Goal: Task Accomplishment & Management: Manage account settings

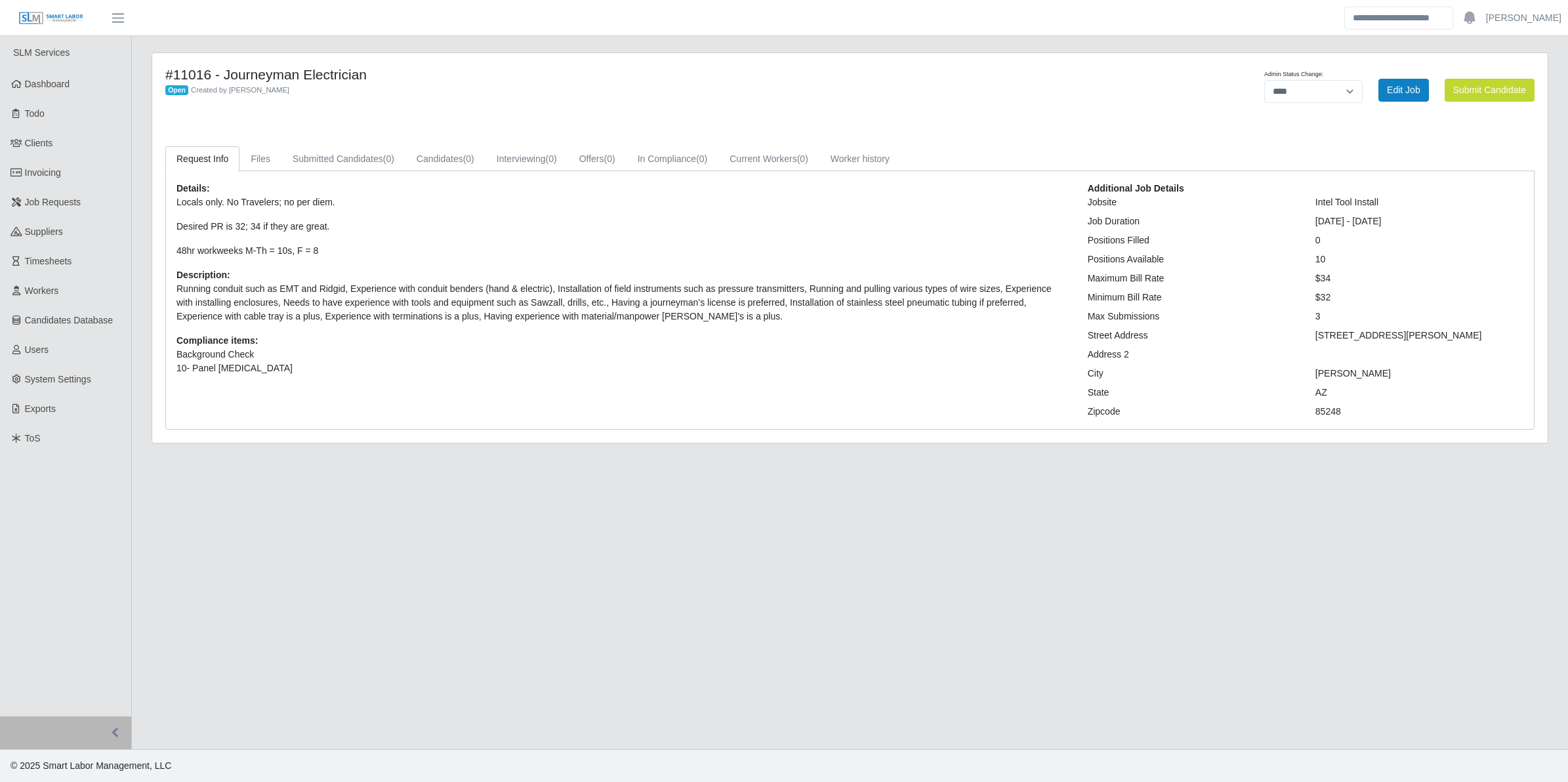
select select "****"
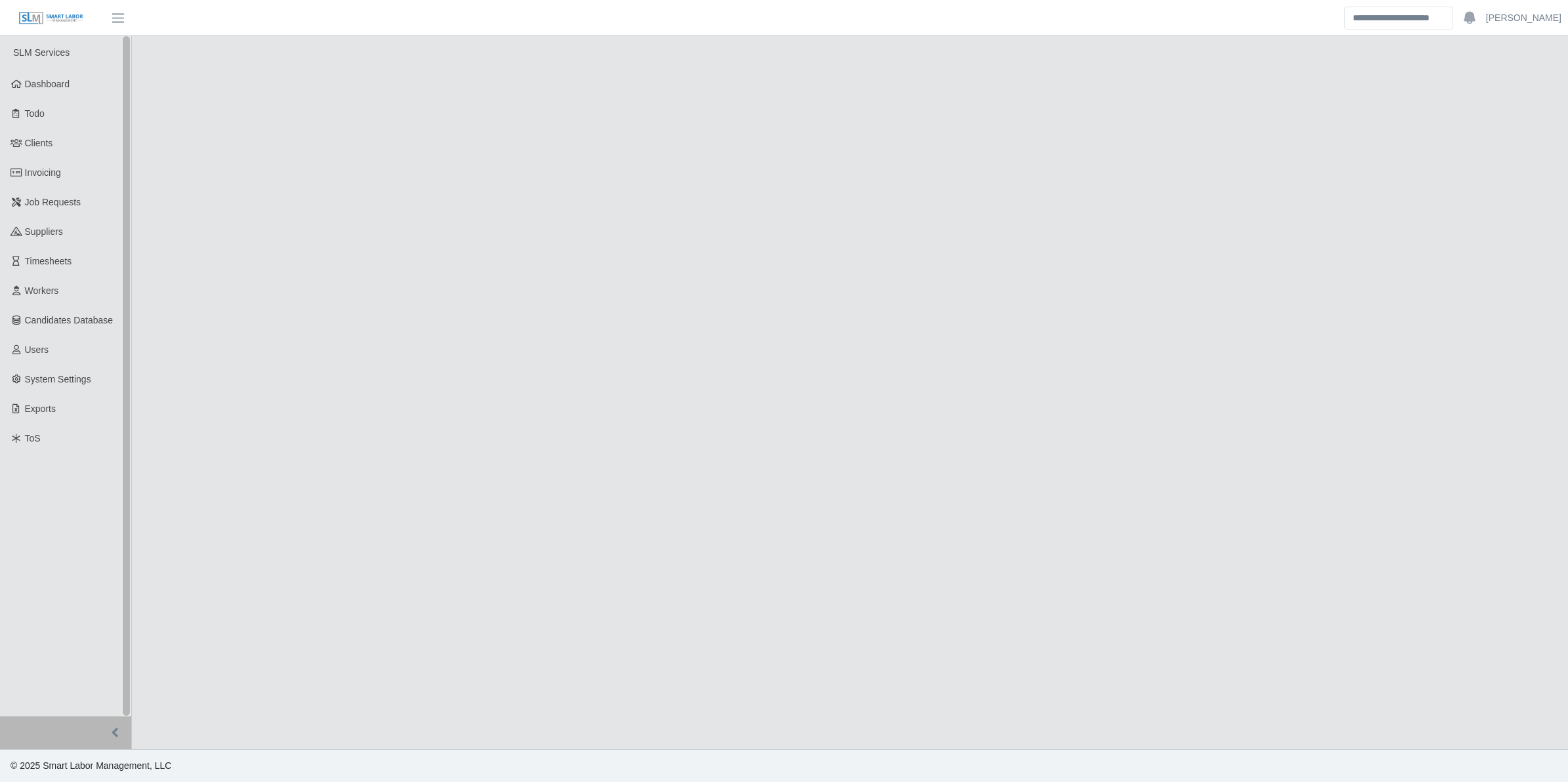
select select "****"
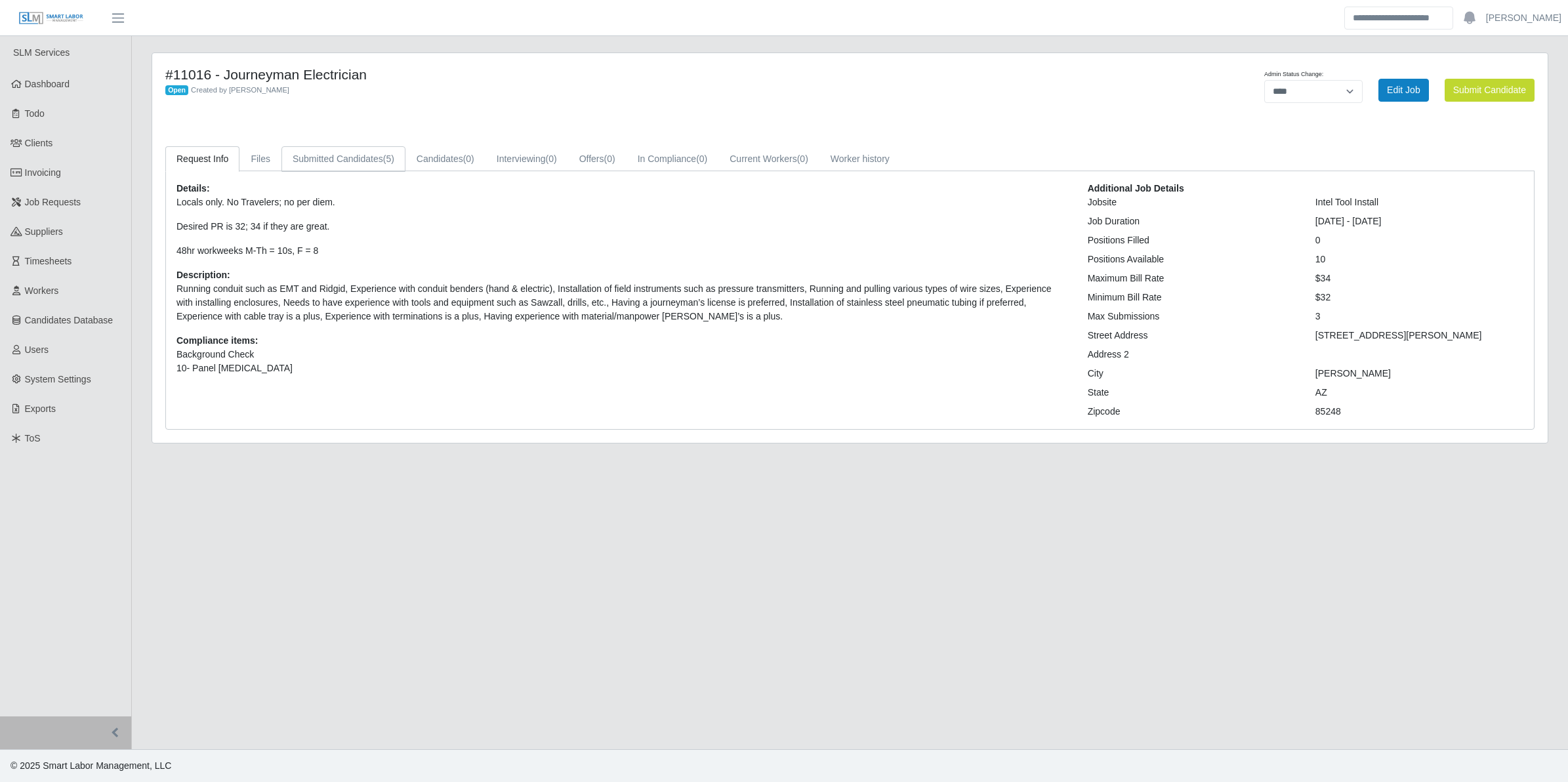
click at [331, 152] on link "Submitted Candidates (5)" at bounding box center [344, 159] width 124 height 25
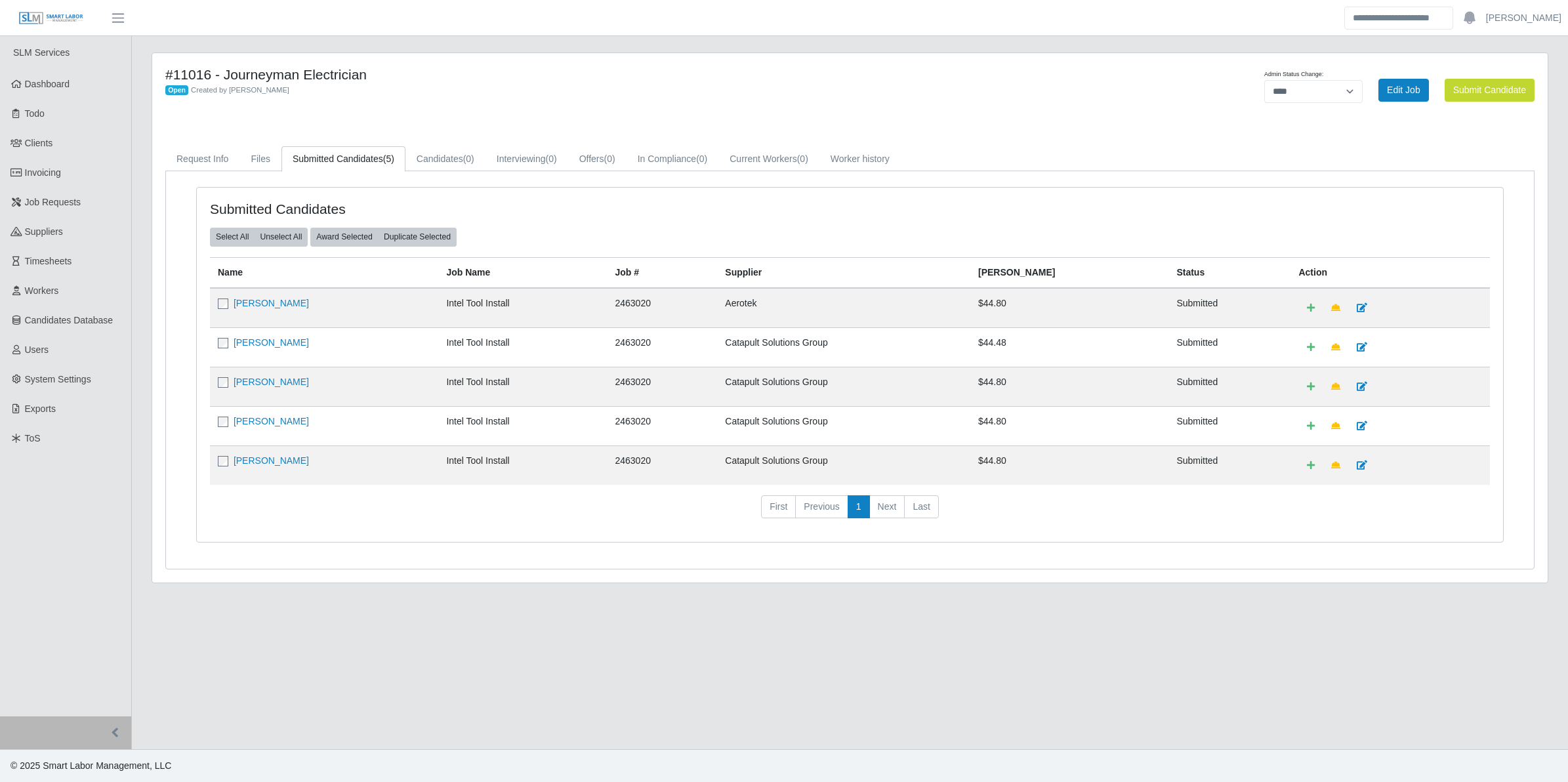
click at [220, 432] on td "Marco Cruz" at bounding box center [324, 425] width 228 height 39
click at [243, 306] on link "Douglas Richardson" at bounding box center [271, 303] width 76 height 10
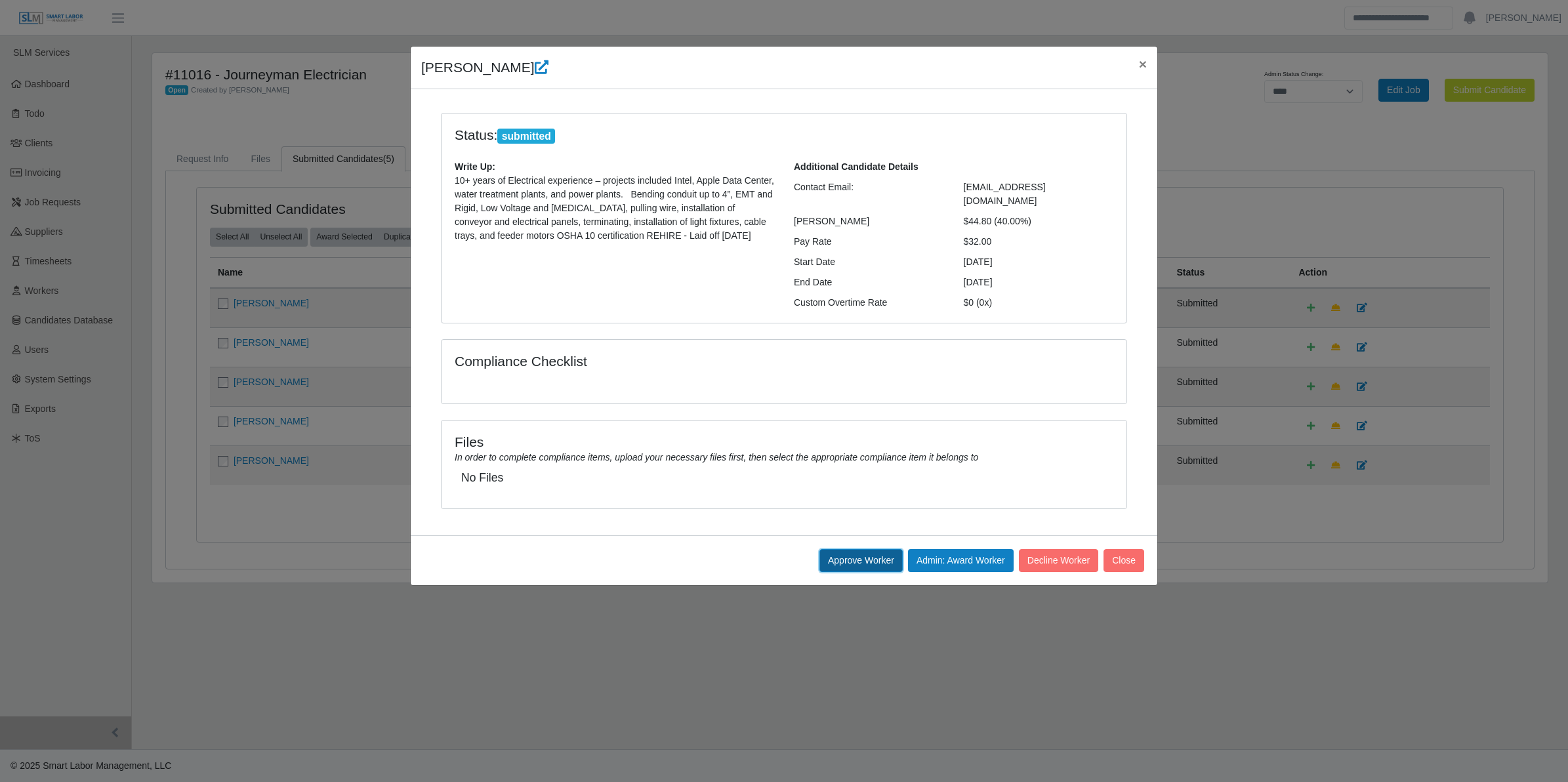
click at [849, 549] on button "Approve Worker" at bounding box center [860, 561] width 84 height 23
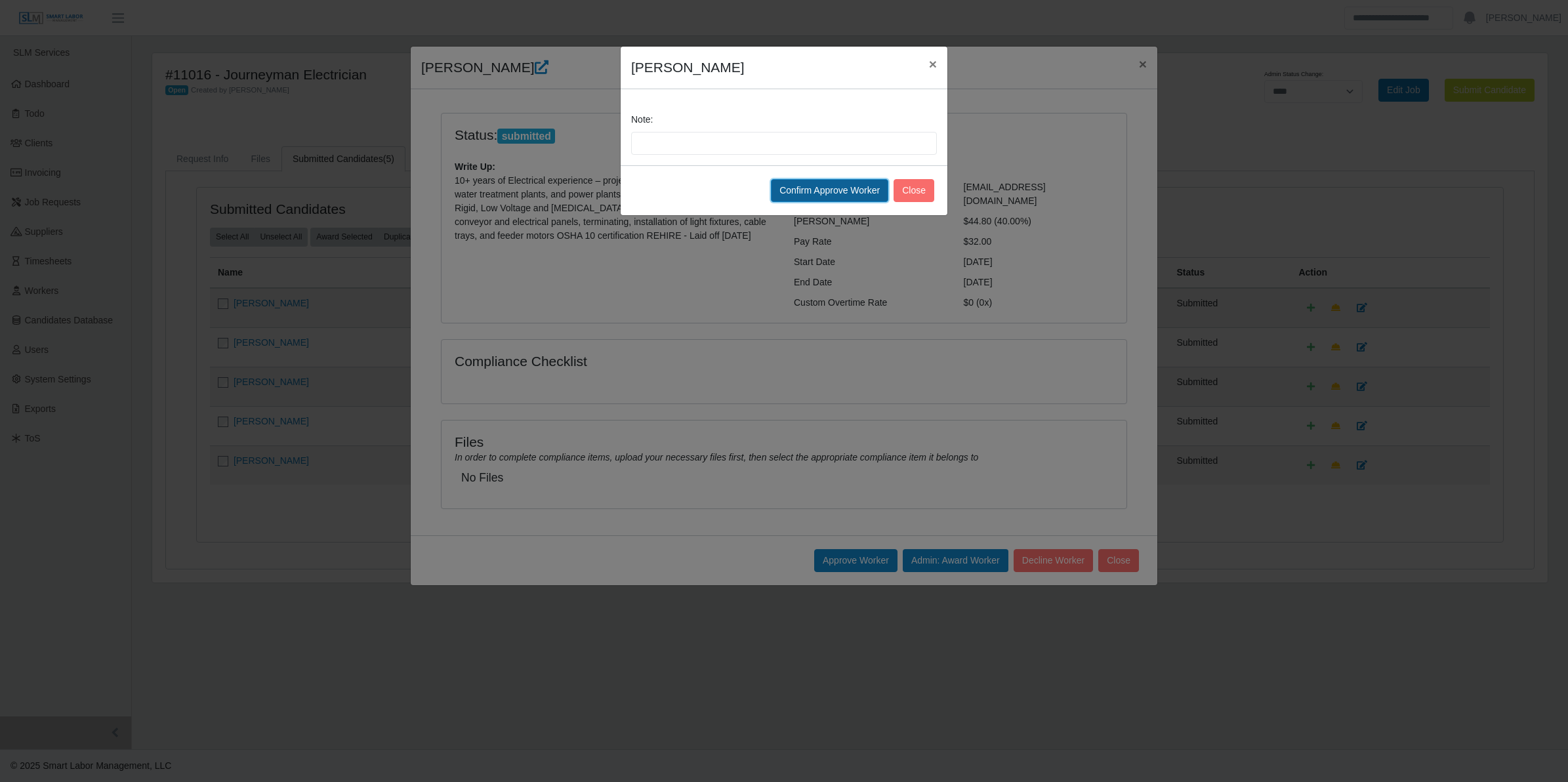
click at [782, 187] on button "Confirm Approve Worker" at bounding box center [829, 190] width 118 height 23
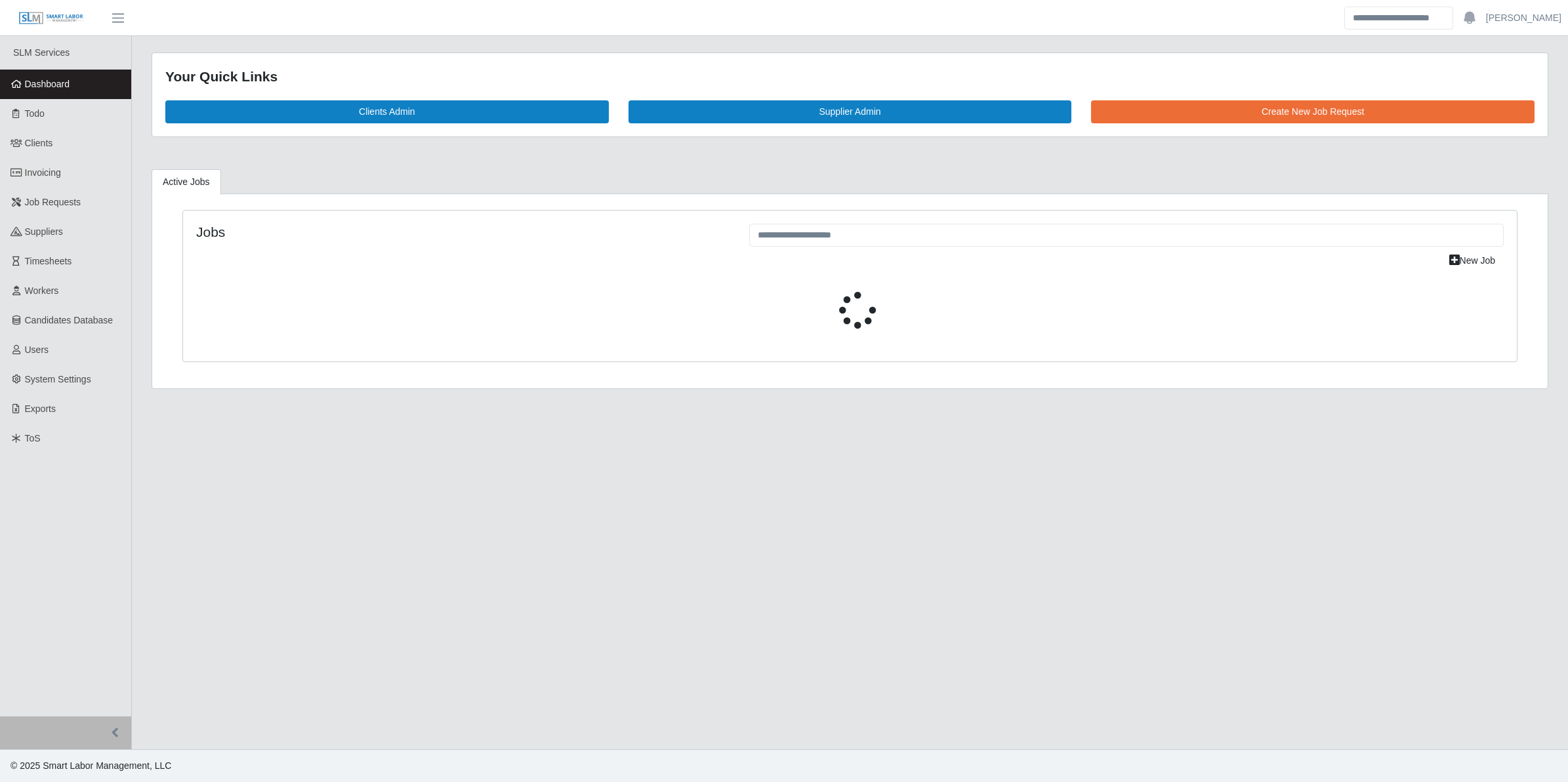
select select "****"
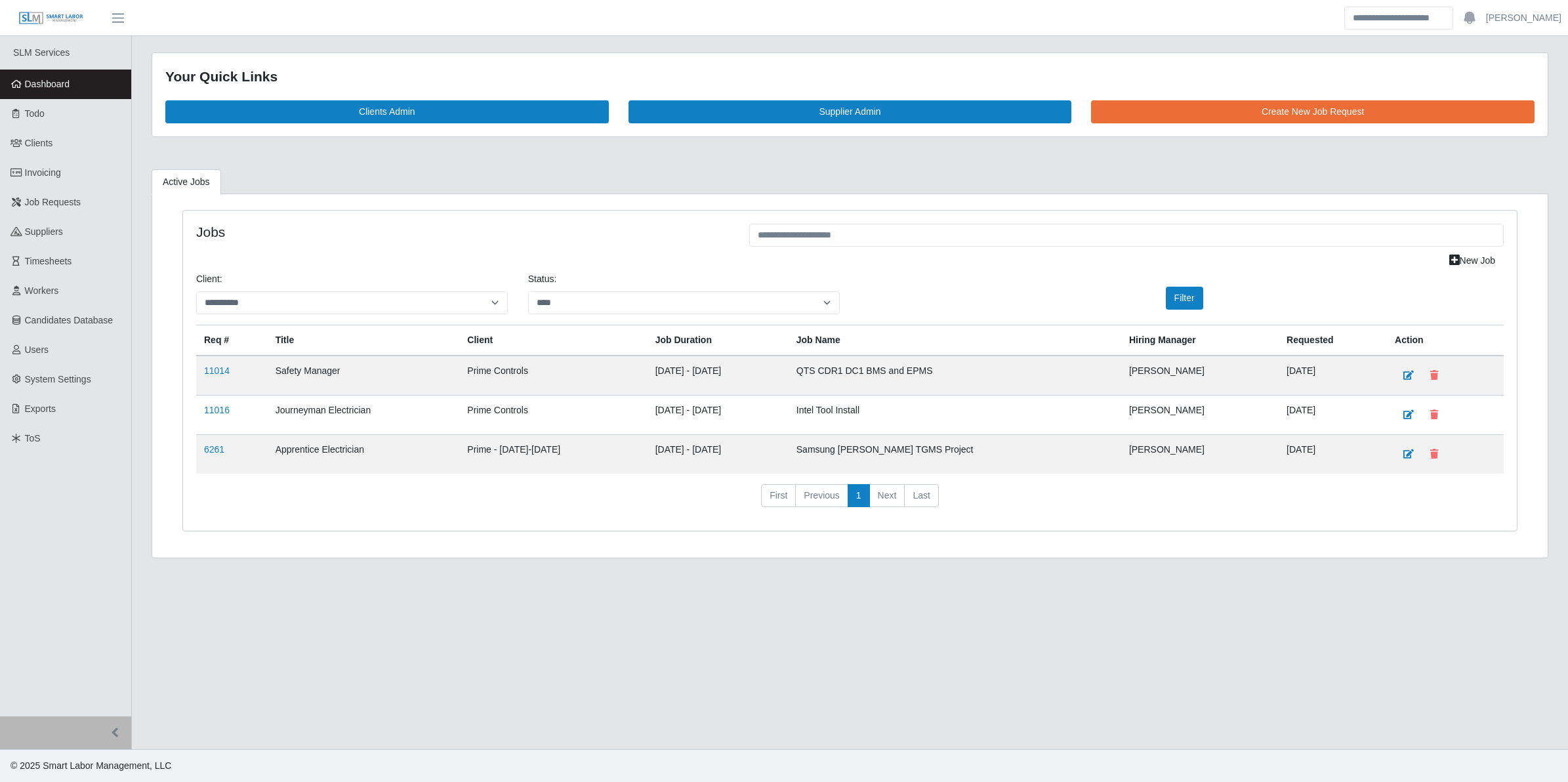
drag, startPoint x: 283, startPoint y: 533, endPoint x: 233, endPoint y: 470, distance: 80.4
click at [289, 530] on div "**********" at bounding box center [849, 371] width 1333 height 321
click at [64, 282] on link "Workers" at bounding box center [65, 291] width 131 height 29
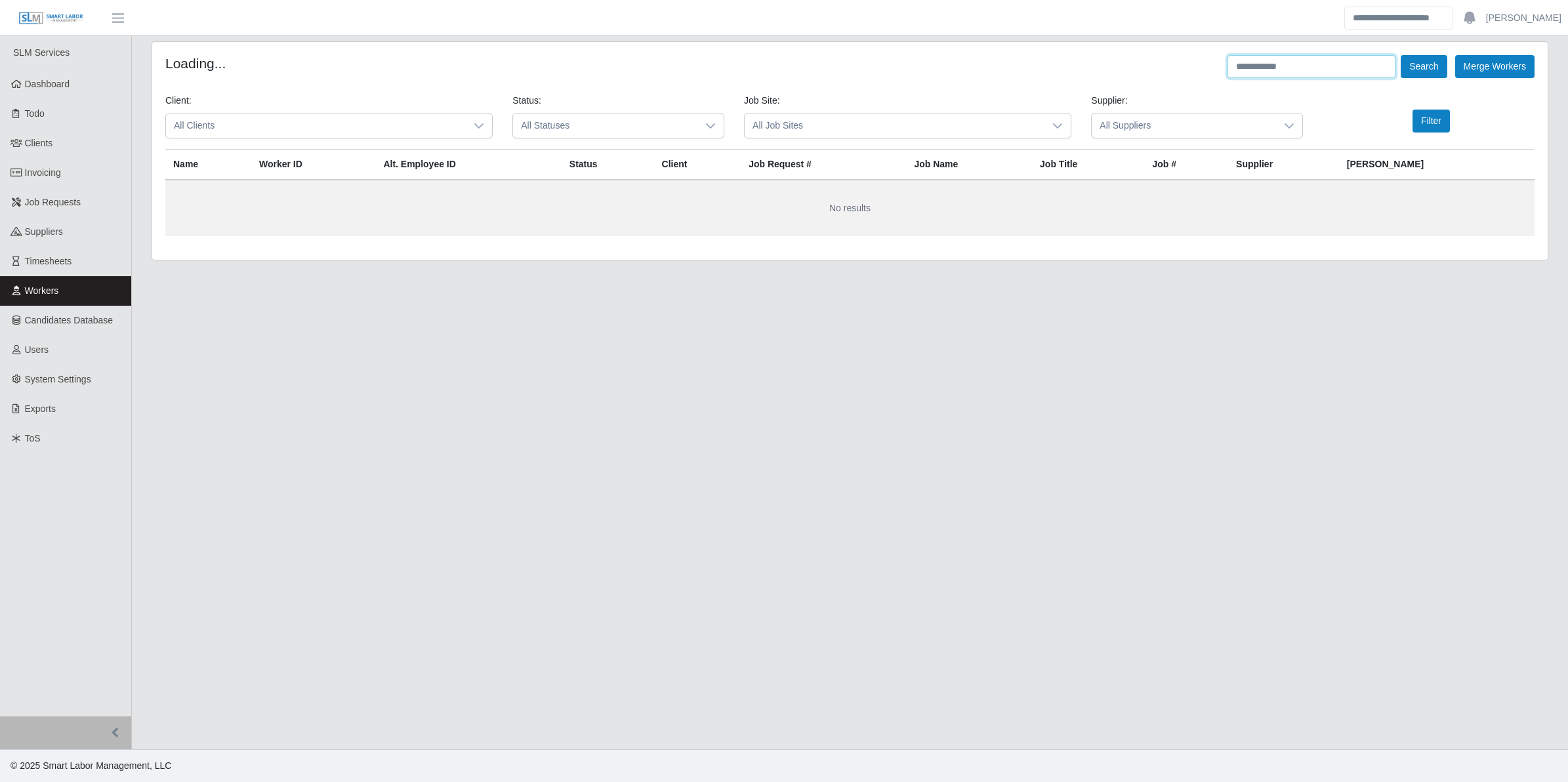
click at [1338, 72] on input "text" at bounding box center [1311, 66] width 168 height 23
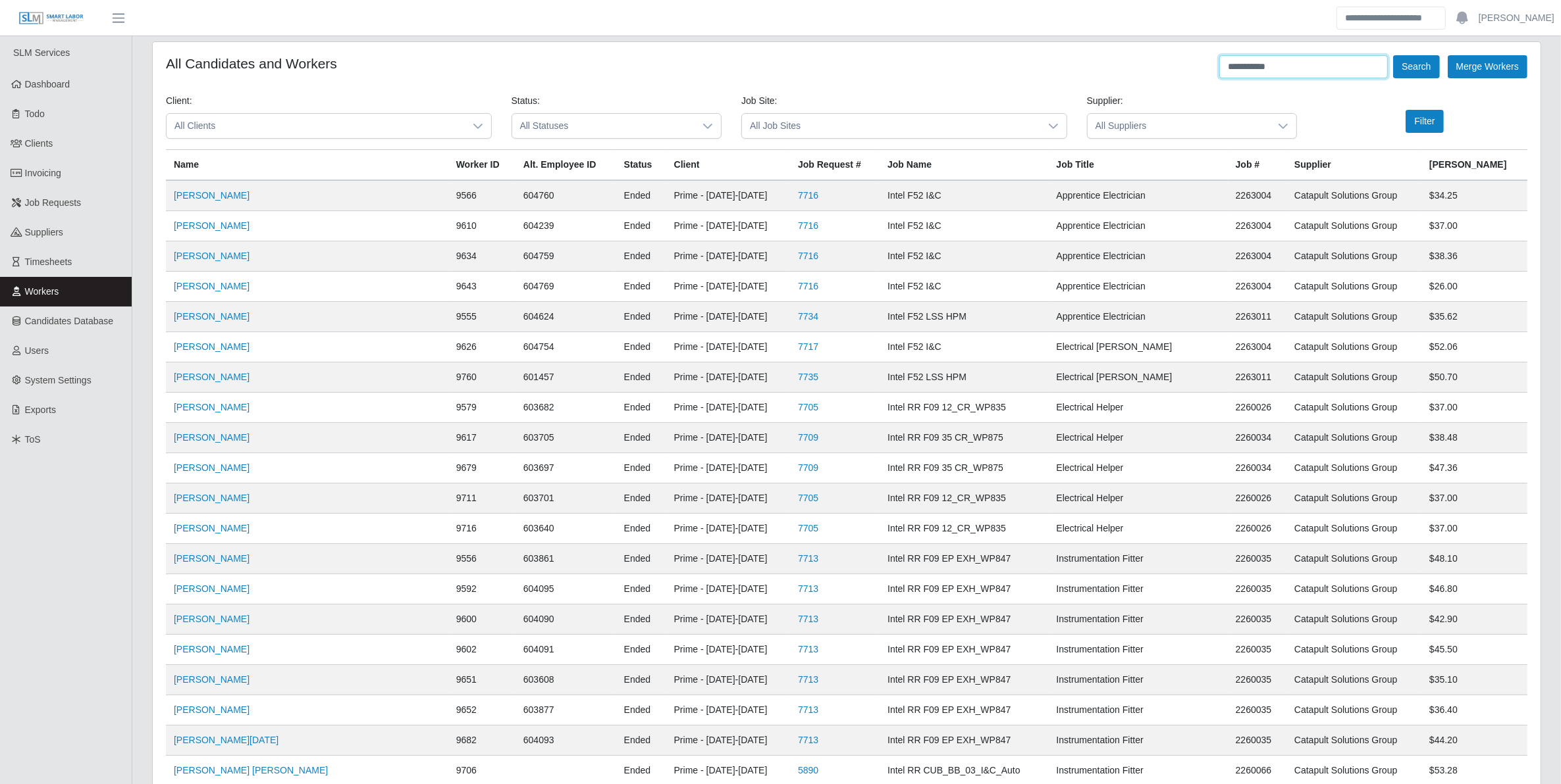
click at [1393, 55] on button "Search" at bounding box center [1416, 66] width 46 height 23
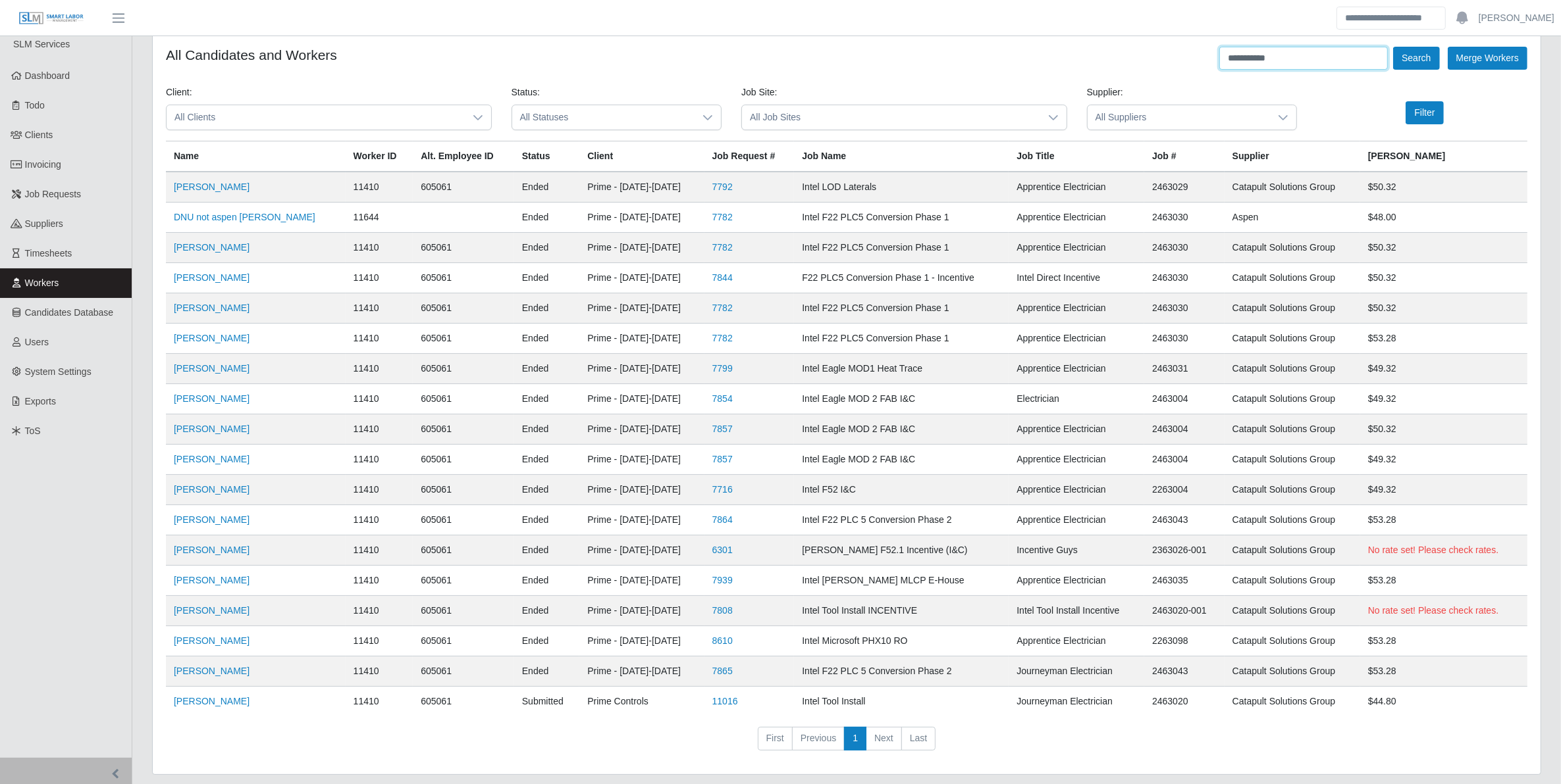
scroll to position [12, 0]
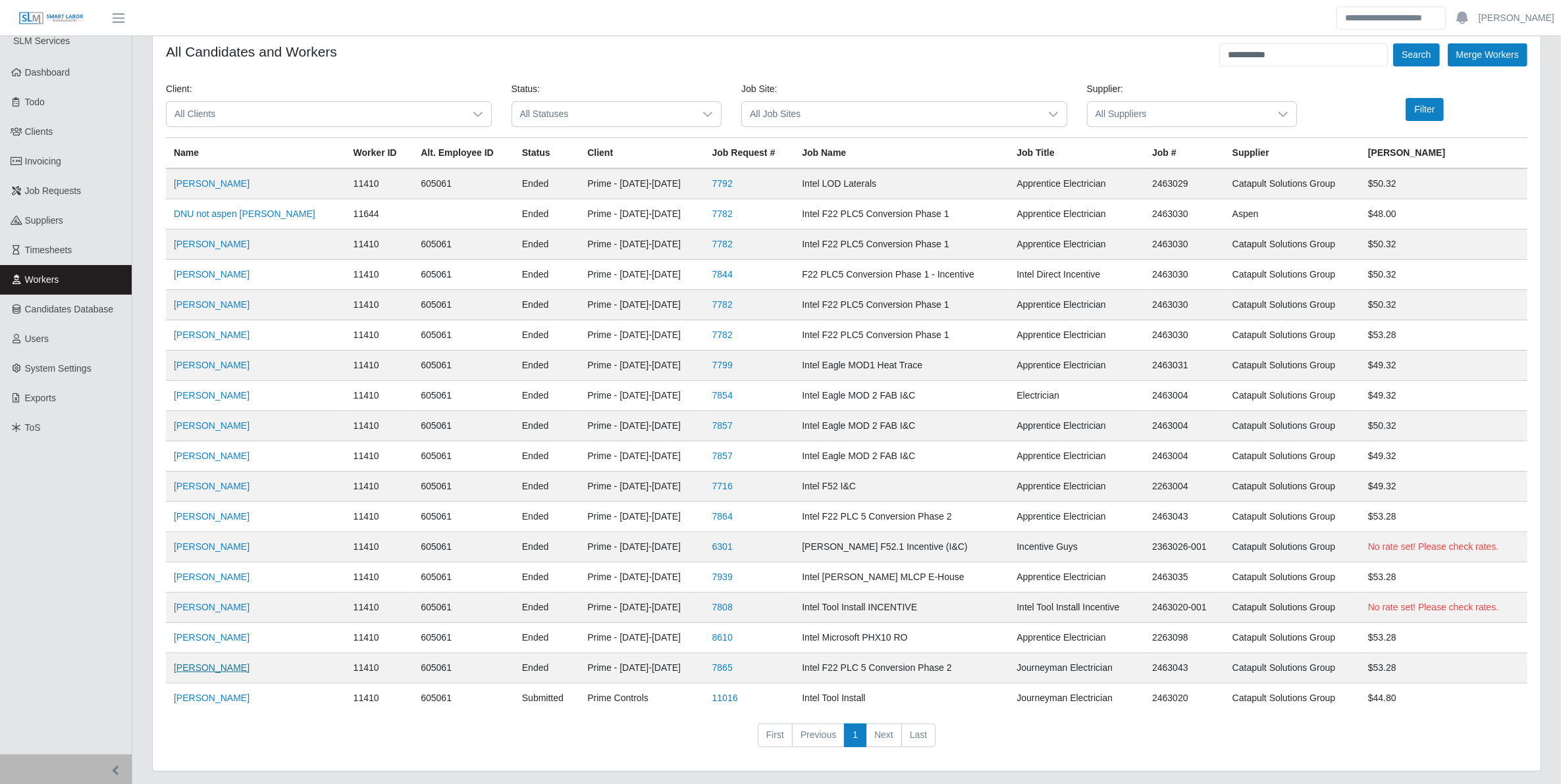
click at [203, 670] on link "Ower Ferrer" at bounding box center [212, 667] width 76 height 10
drag, startPoint x: 1274, startPoint y: 57, endPoint x: 1213, endPoint y: 71, distance: 62.6
click at [1213, 71] on form "**********" at bounding box center [847, 400] width 1361 height 715
click at [1393, 43] on button "Search" at bounding box center [1416, 54] width 46 height 23
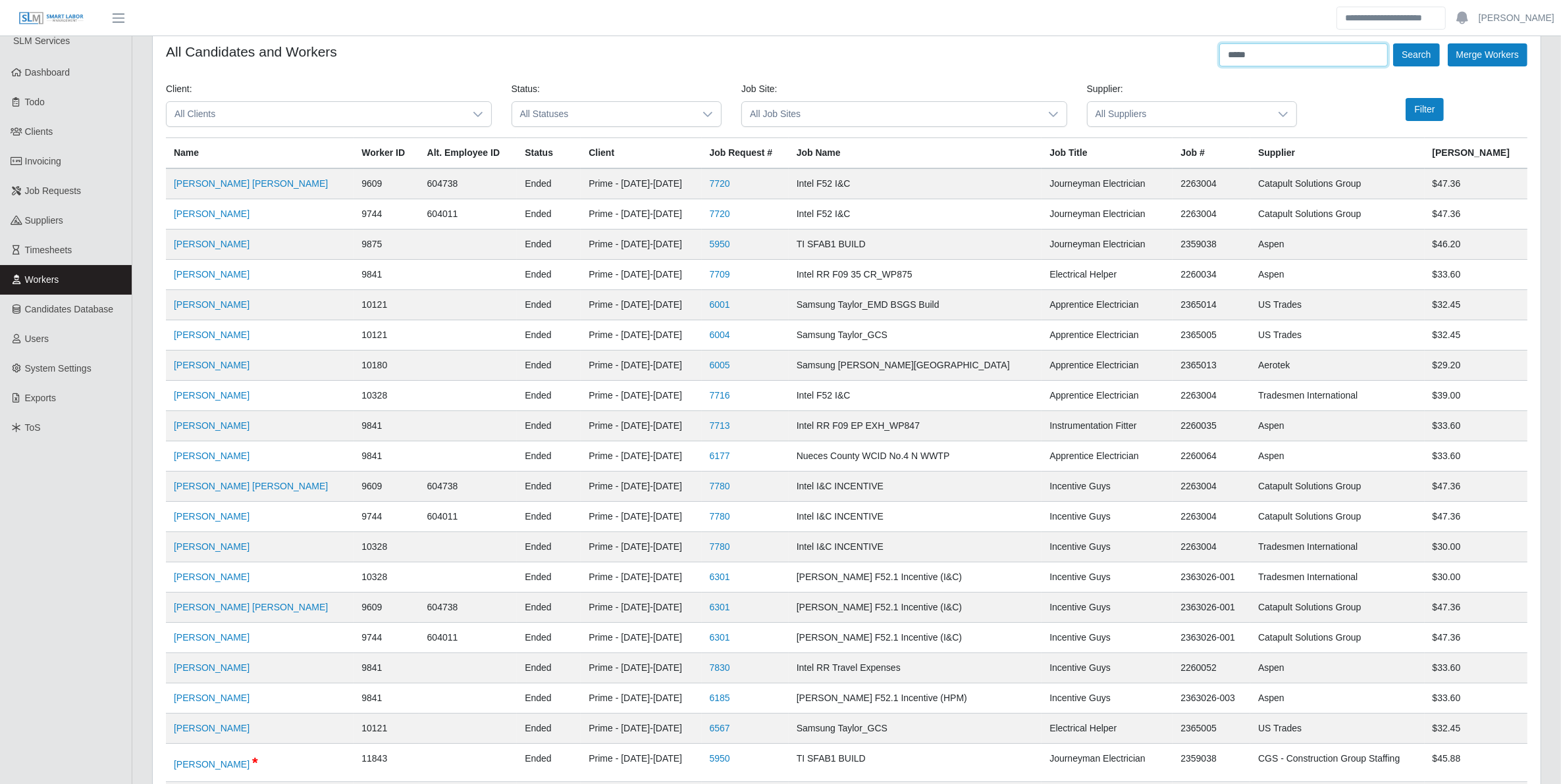
scroll to position [606, 0]
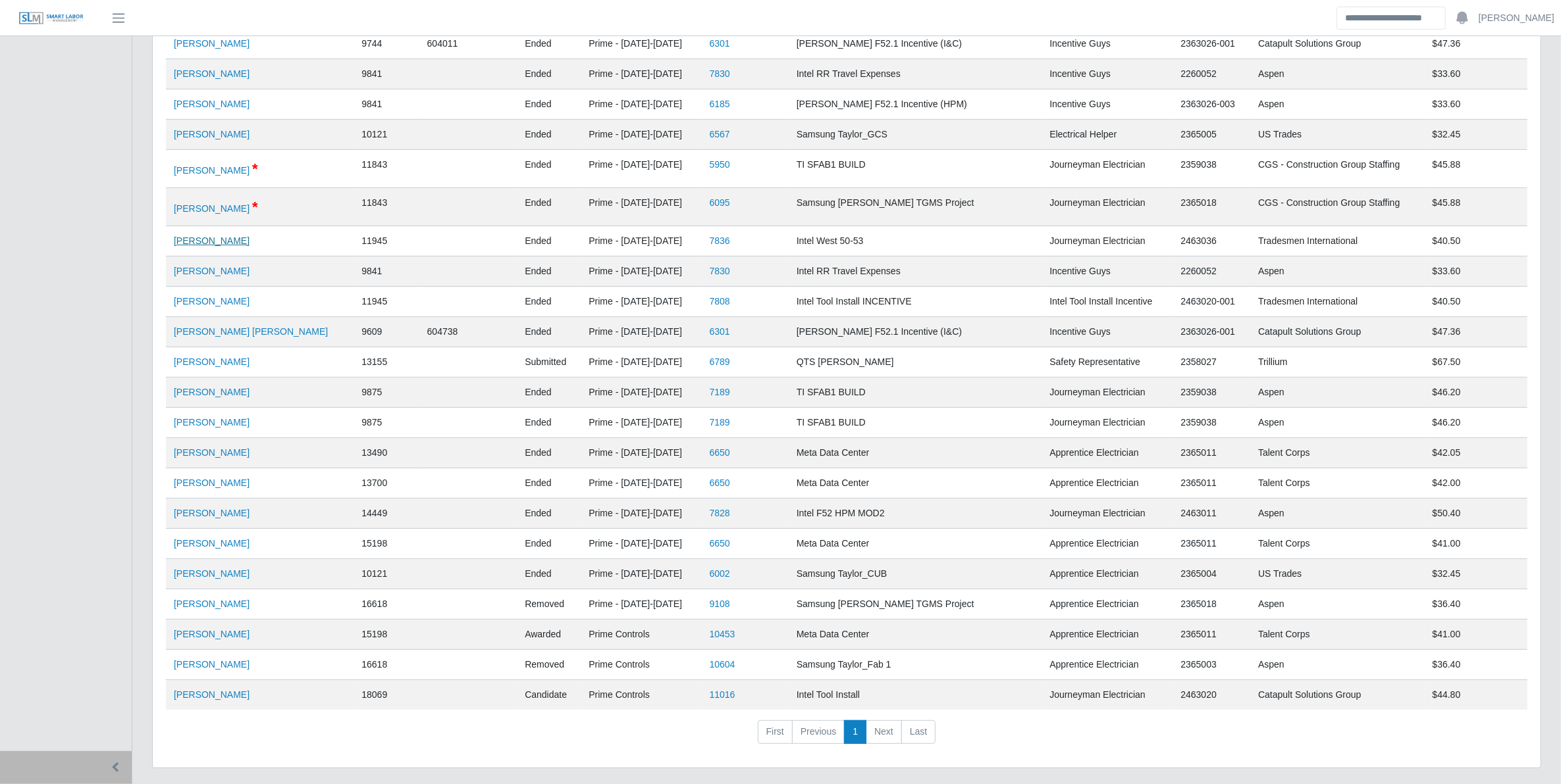
drag, startPoint x: 185, startPoint y: 253, endPoint x: 196, endPoint y: 244, distance: 14.2
click at [196, 244] on link "Marco Cruz" at bounding box center [212, 240] width 76 height 10
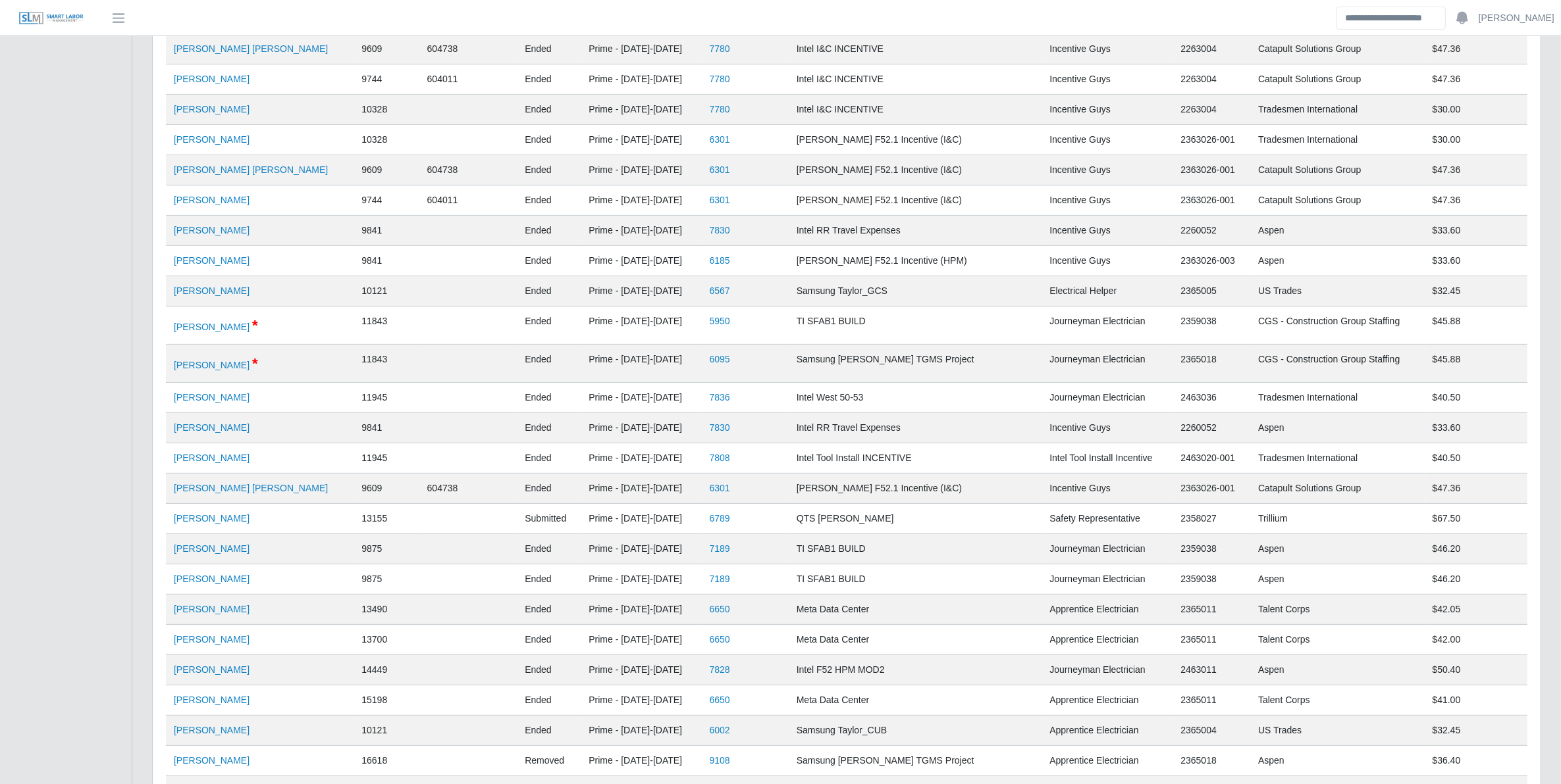
scroll to position [447, 0]
click at [231, 495] on link "Marco Antonio Figueroa" at bounding box center [251, 489] width 154 height 10
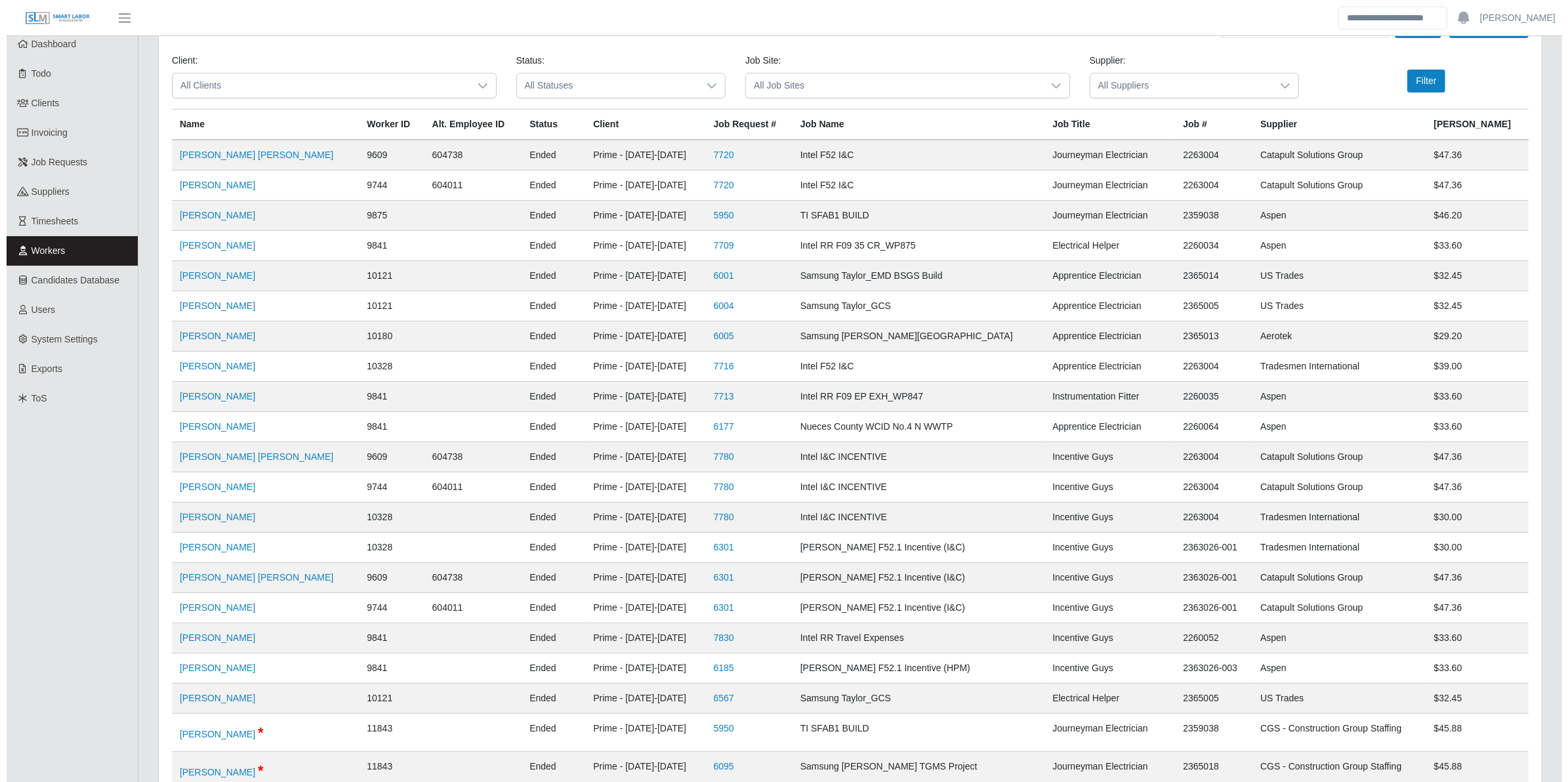
scroll to position [0, 0]
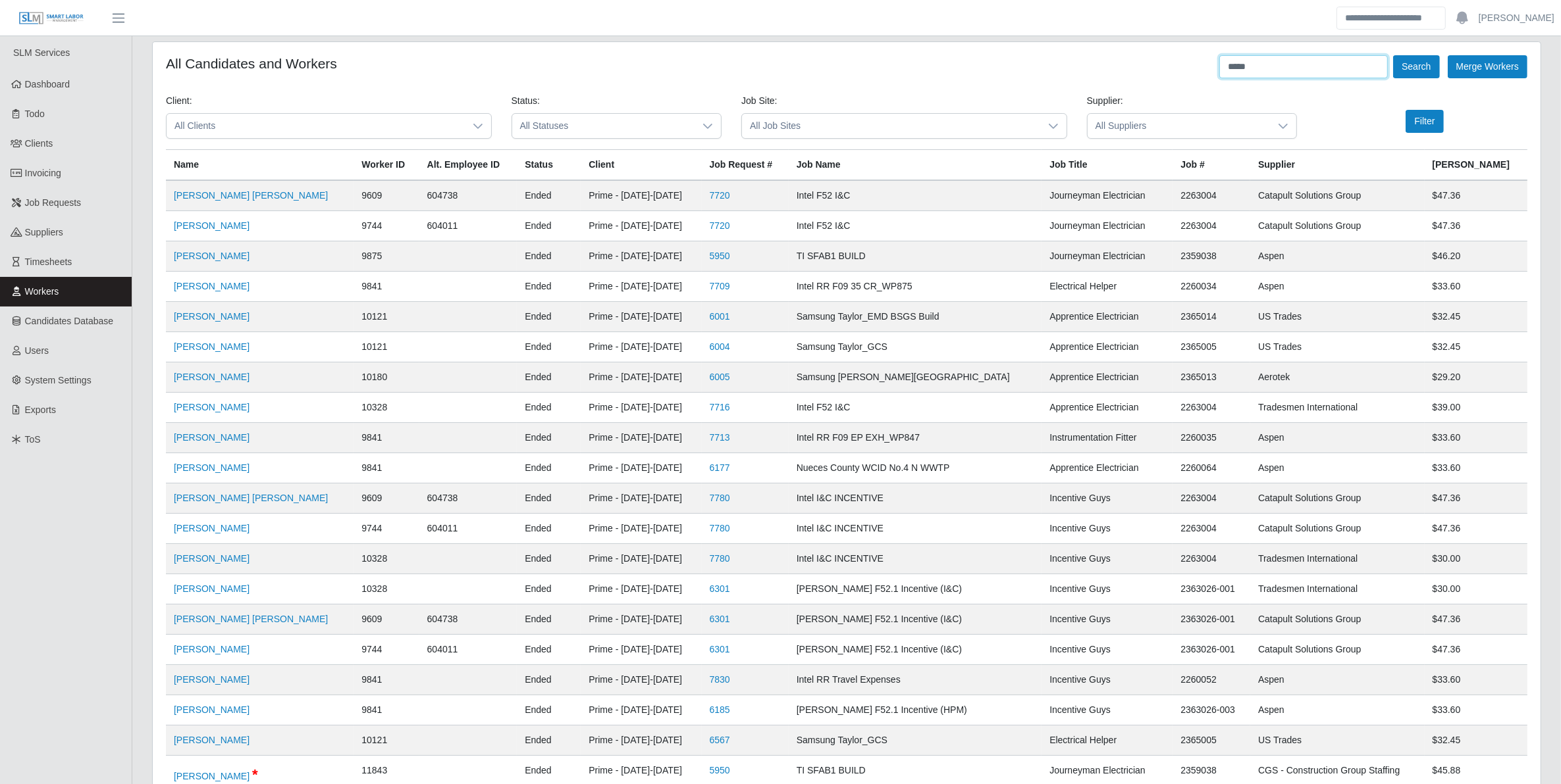
drag, startPoint x: 1293, startPoint y: 67, endPoint x: 1146, endPoint y: 81, distance: 147.7
click at [1146, 81] on form "All Candidates and Workers ***** Search Merge Workers Client: All Clients Statu…" at bounding box center [847, 707] width 1361 height 1305
type input "**********"
click at [1393, 55] on button "Search" at bounding box center [1416, 66] width 46 height 23
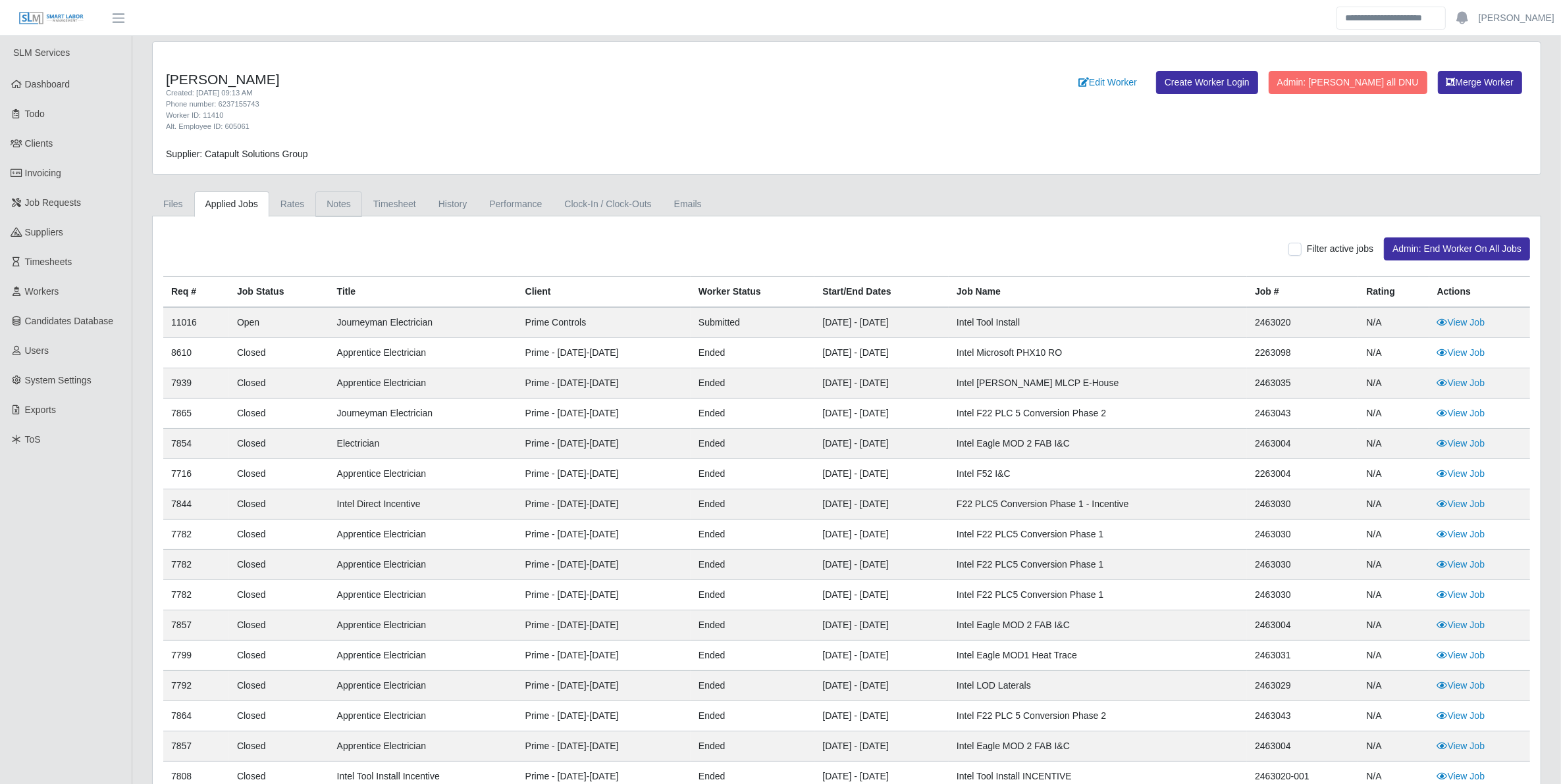
click at [335, 201] on link "Notes" at bounding box center [339, 204] width 47 height 26
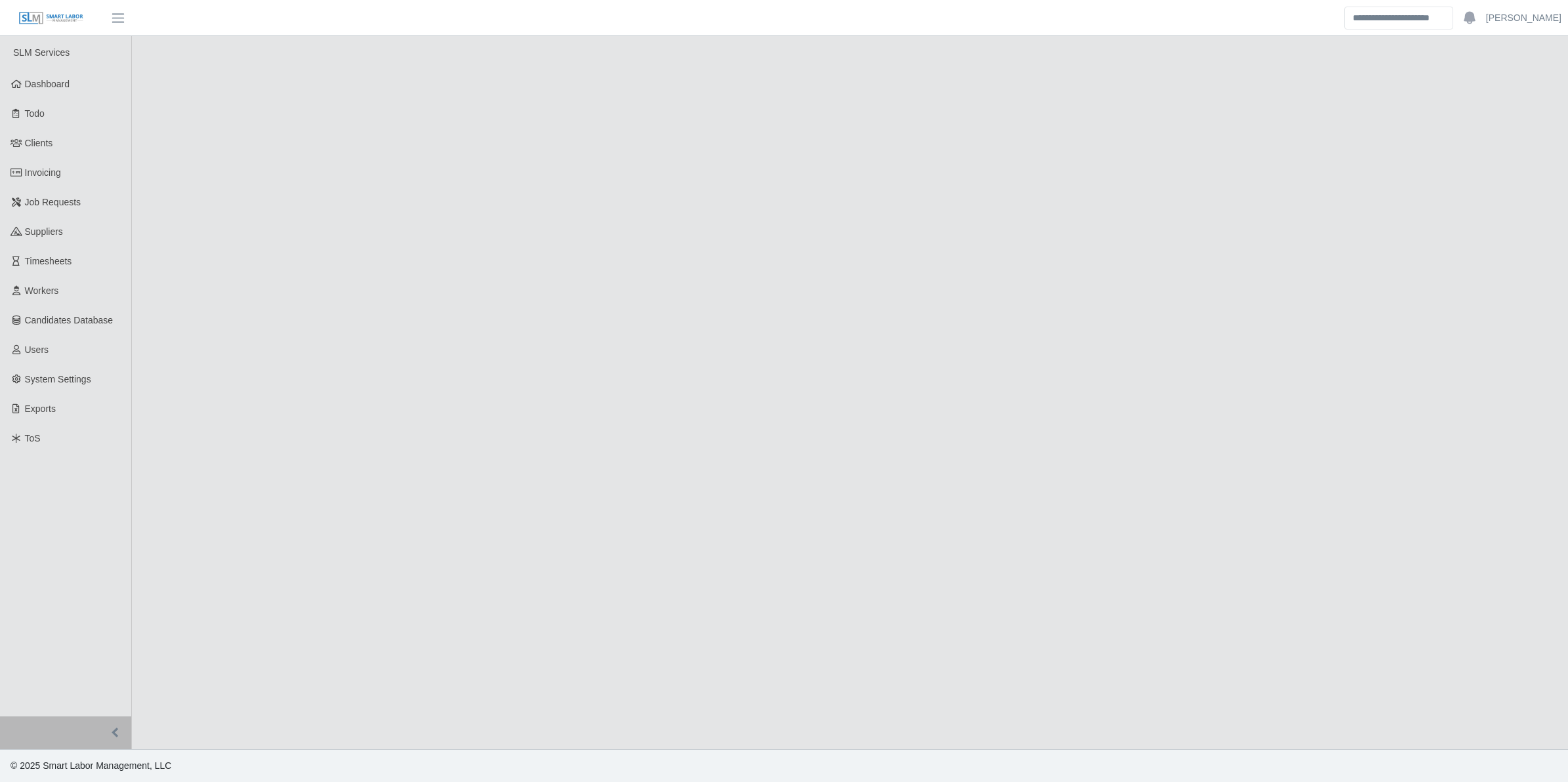
select select "****"
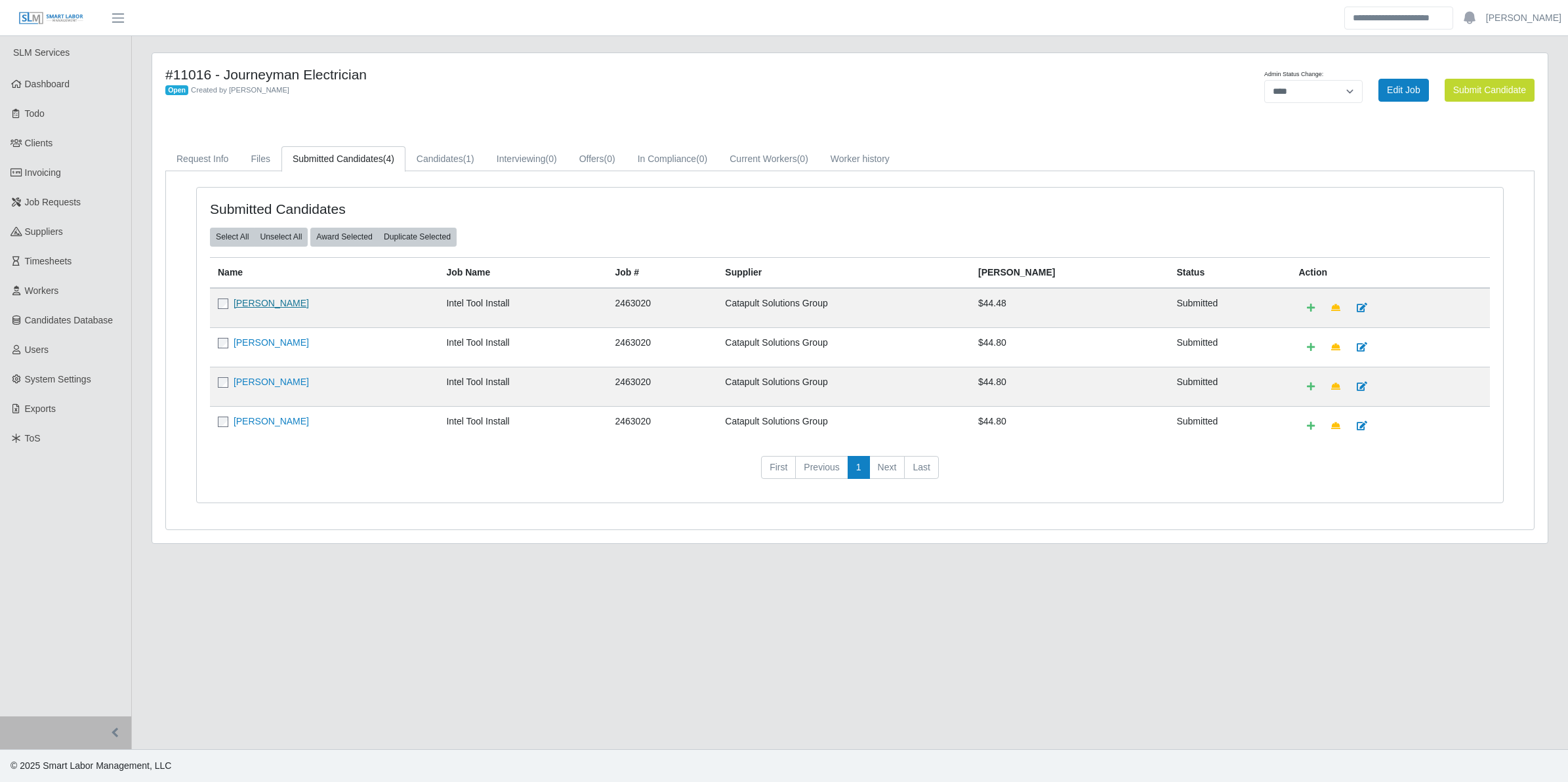
click at [309, 300] on link "[PERSON_NAME]" at bounding box center [271, 303] width 76 height 10
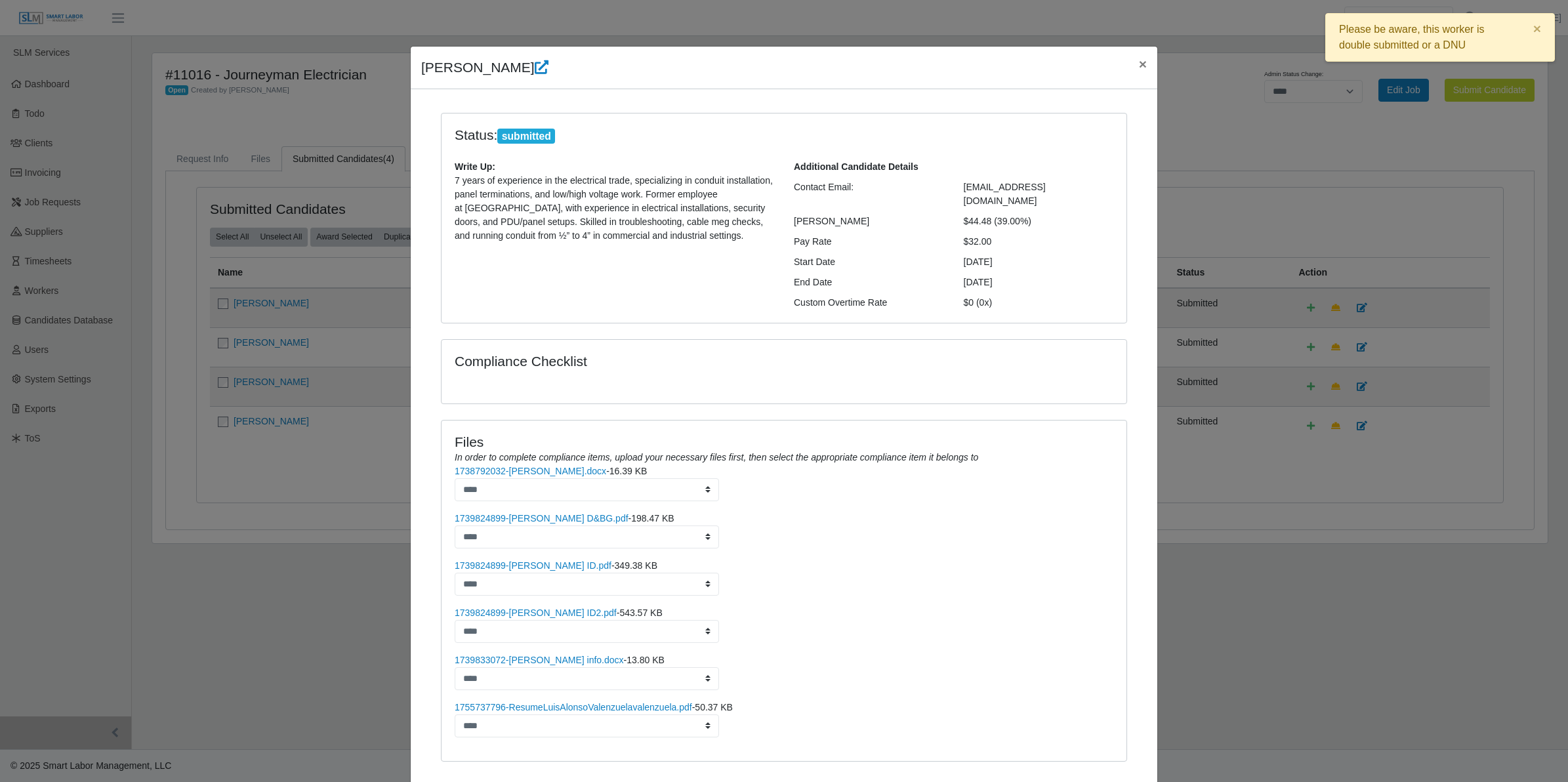
scroll to position [62, 0]
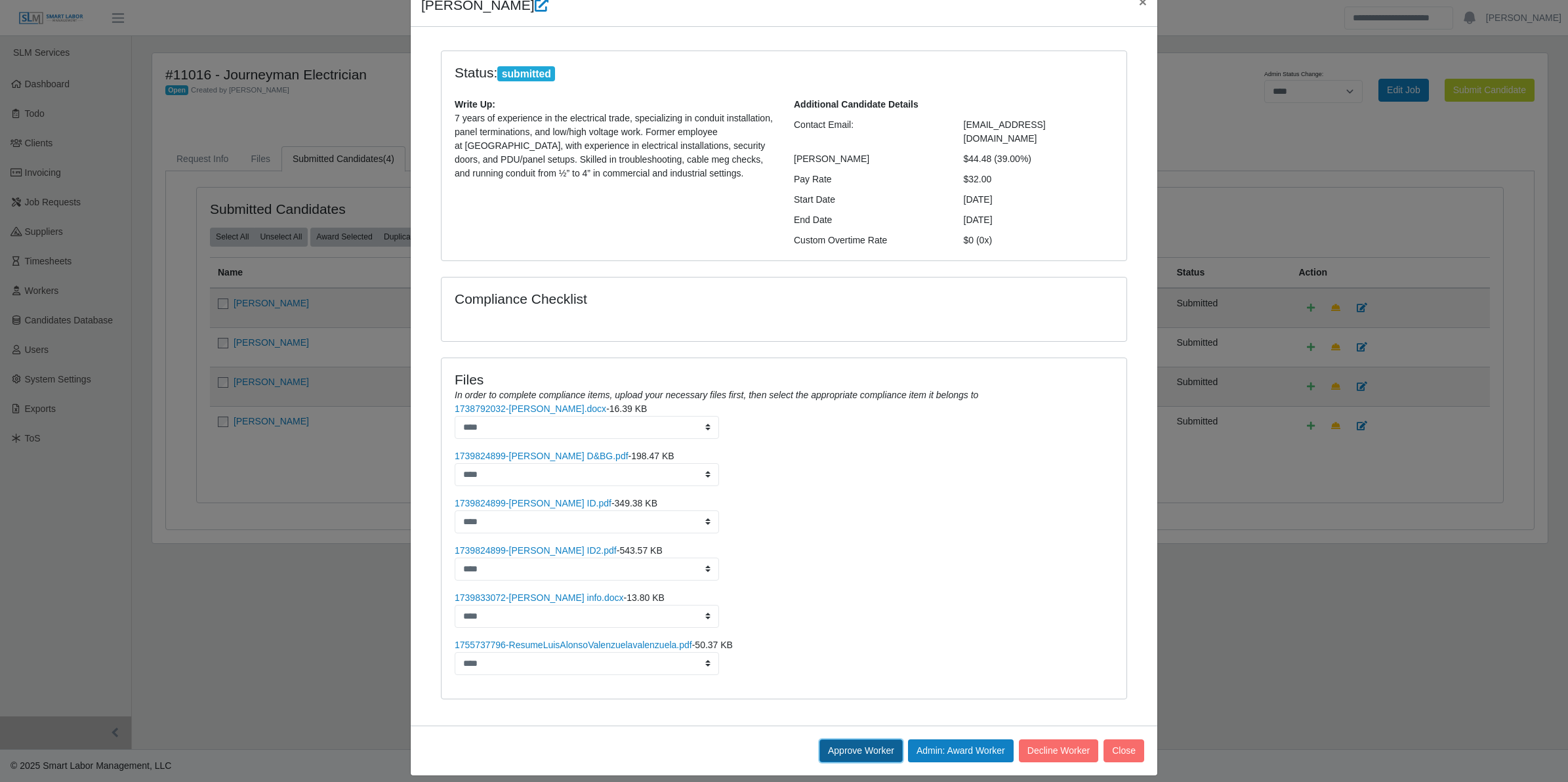
click at [844, 741] on button "Approve Worker" at bounding box center [860, 751] width 84 height 23
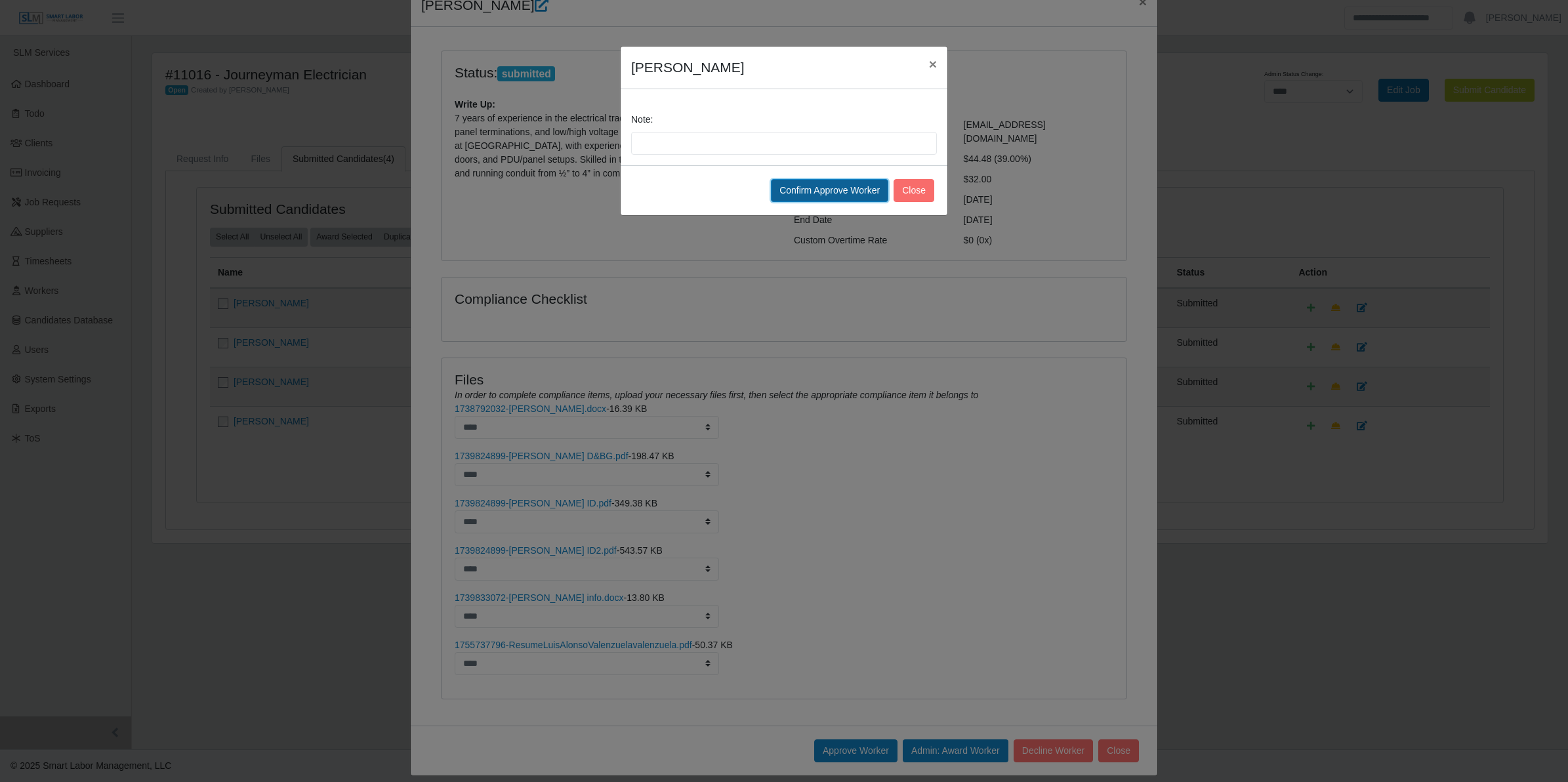
click at [794, 195] on button "Confirm Approve Worker" at bounding box center [829, 190] width 118 height 23
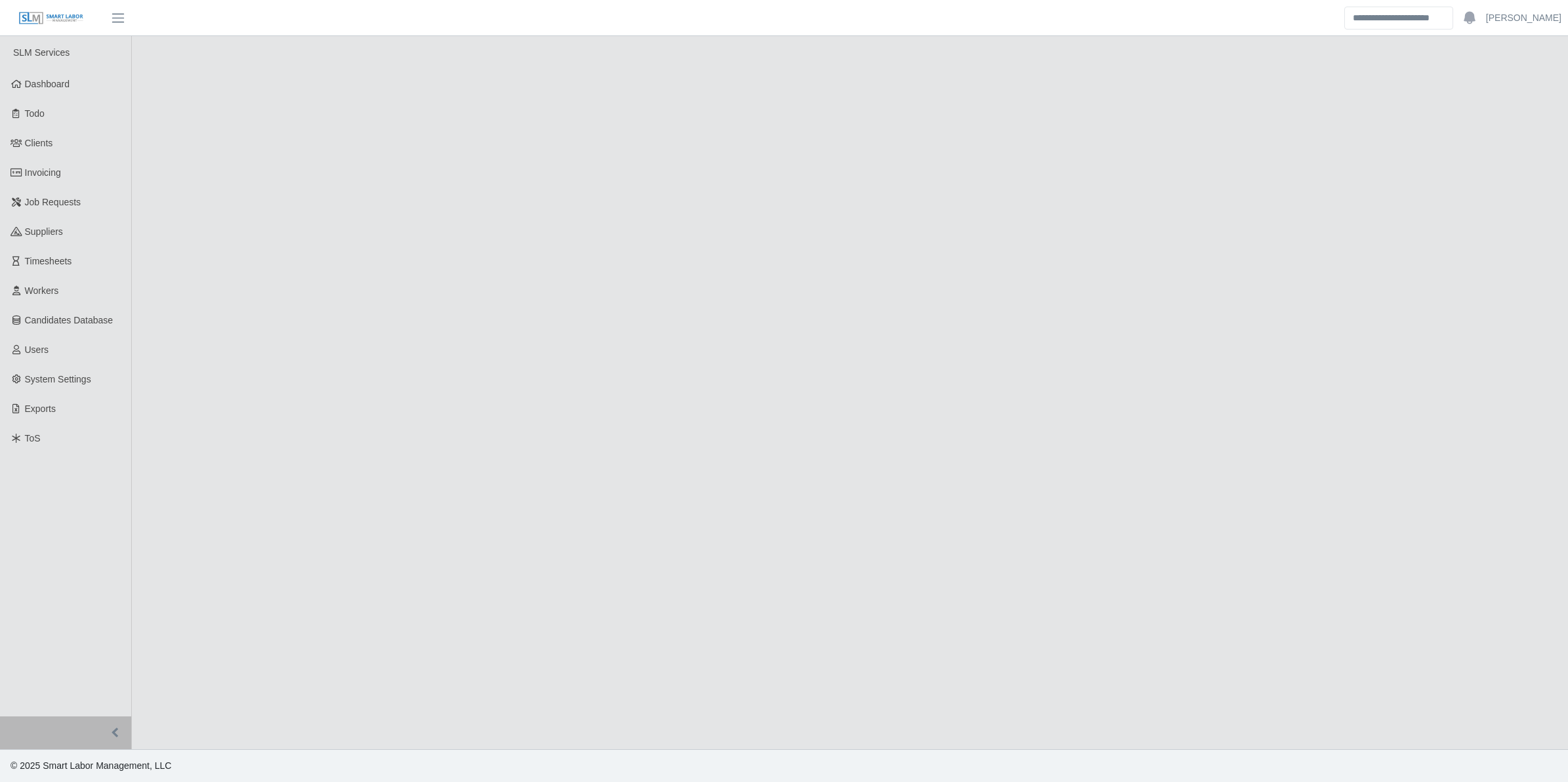
select select "****"
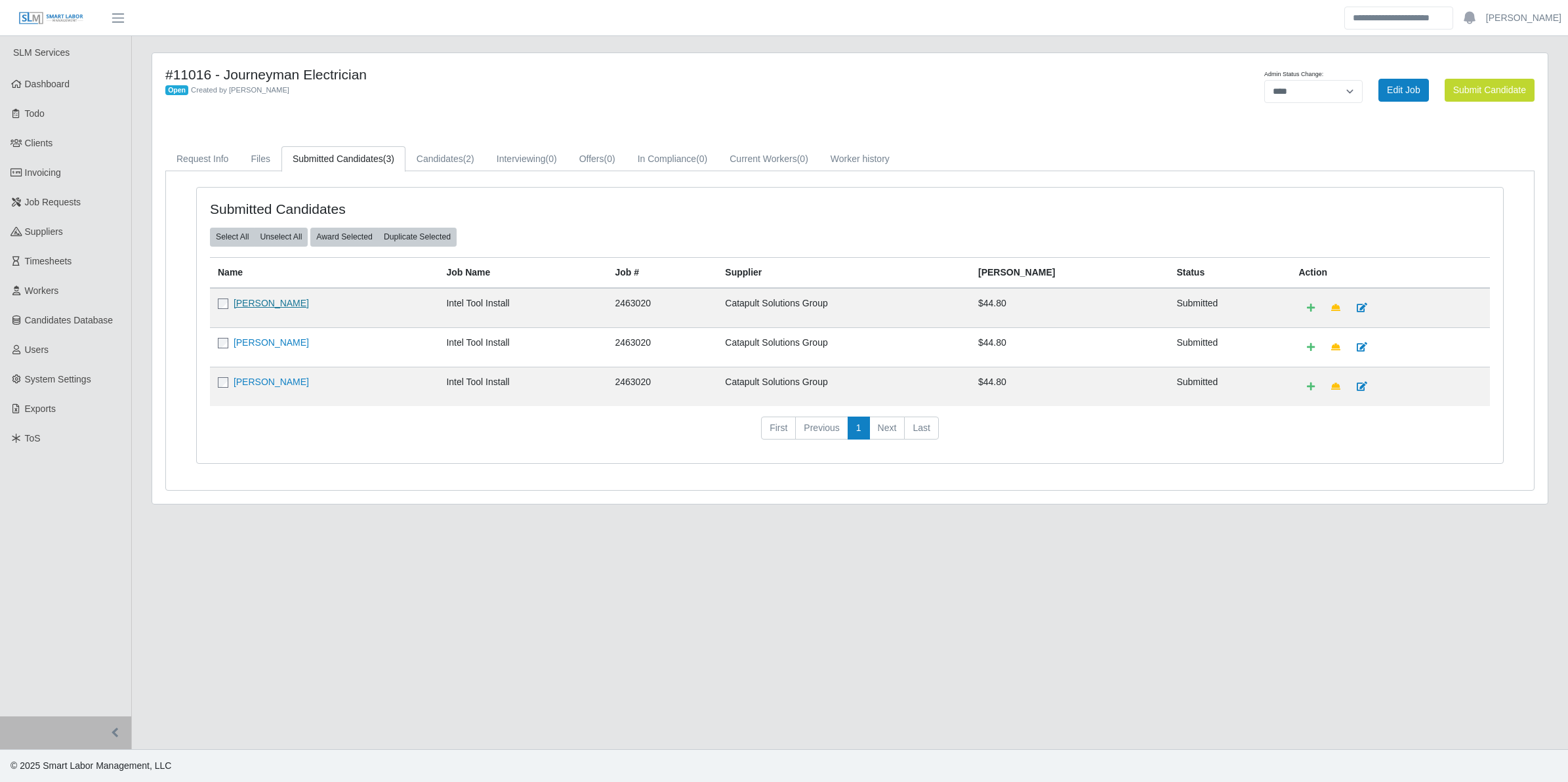
click at [269, 306] on link "[PERSON_NAME]" at bounding box center [271, 303] width 76 height 10
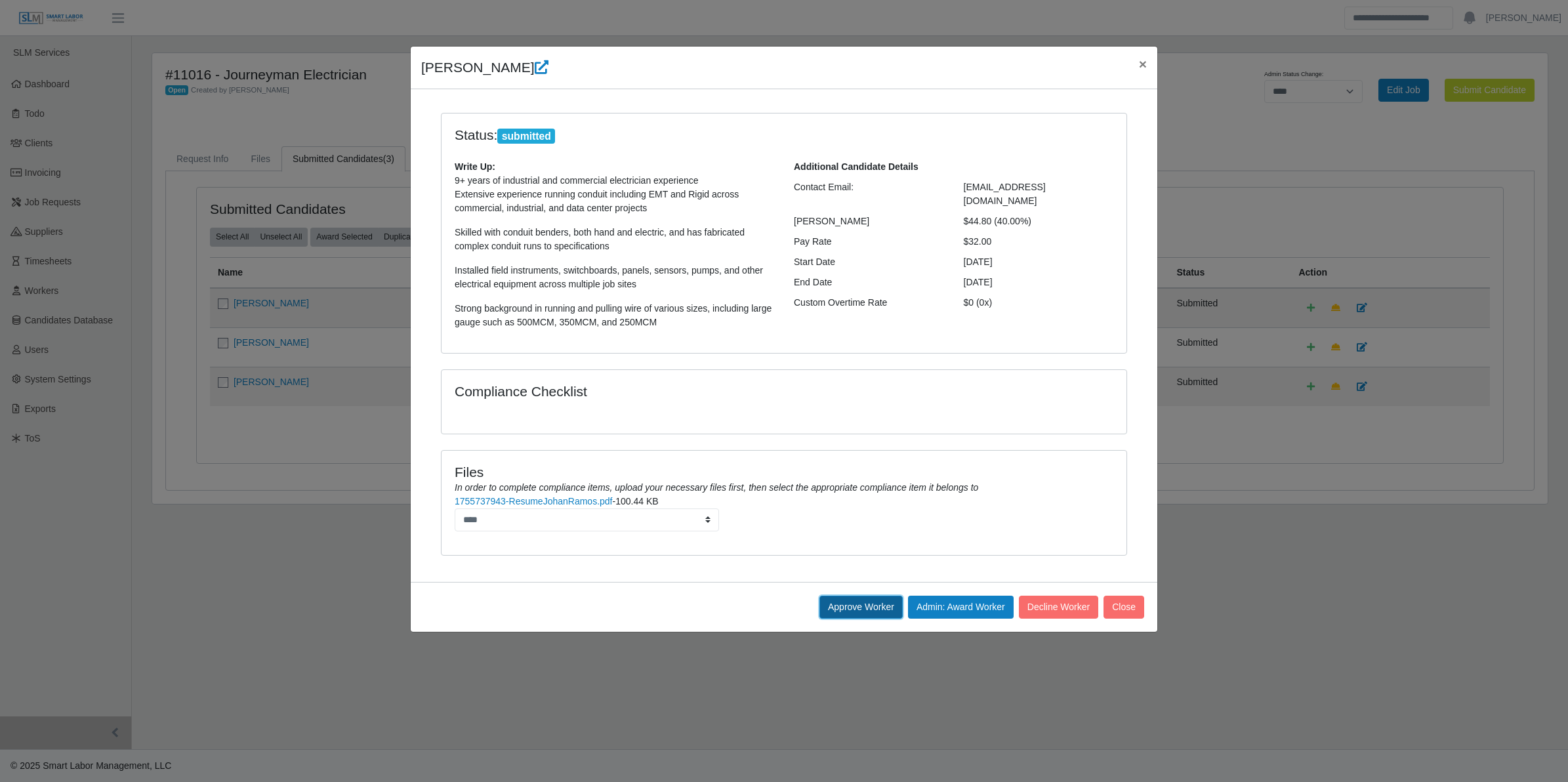
click at [834, 616] on button "Approve Worker" at bounding box center [860, 607] width 84 height 23
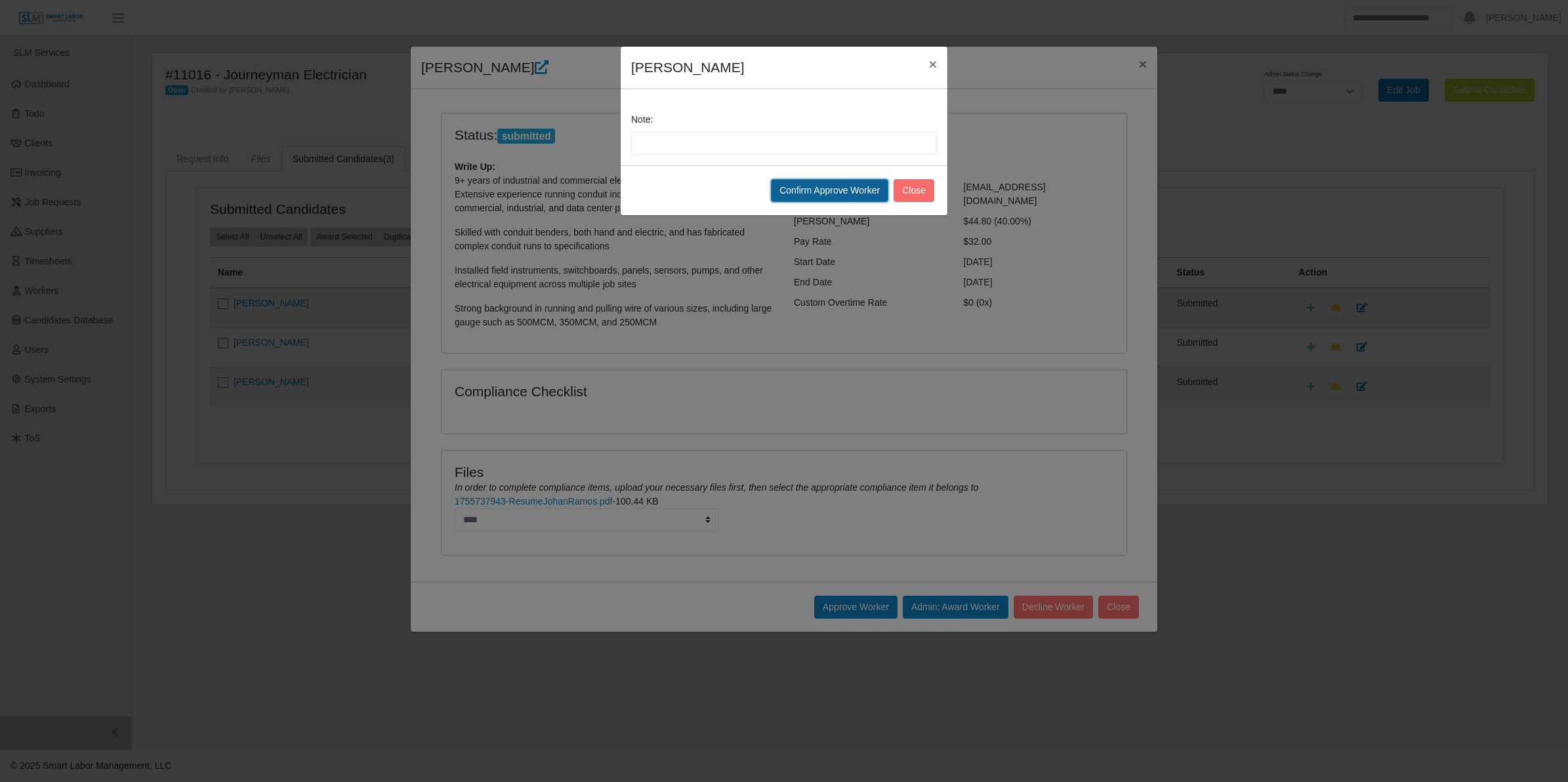
click at [844, 194] on button "Confirm Approve Worker" at bounding box center [829, 190] width 118 height 23
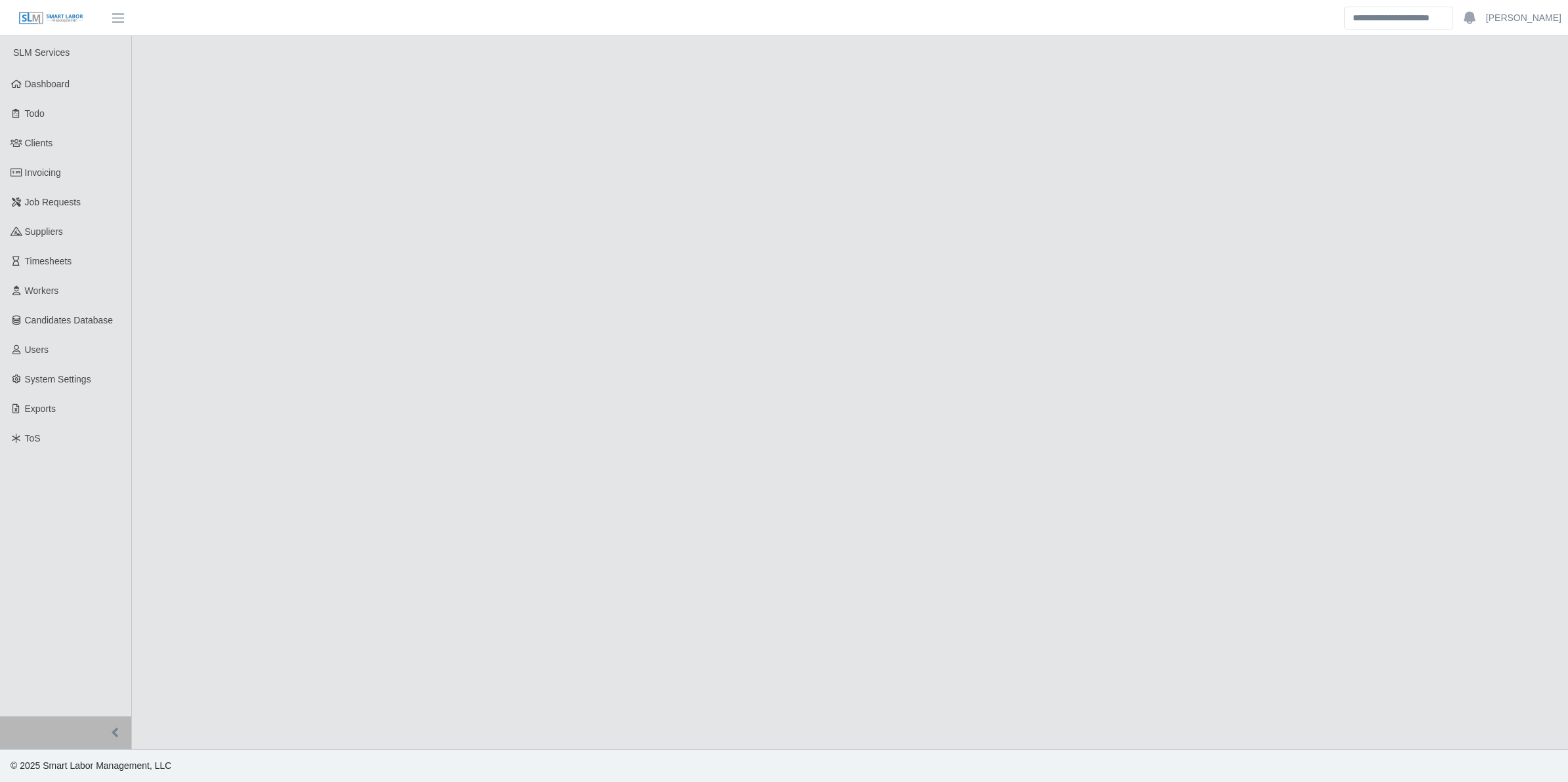
select select "****"
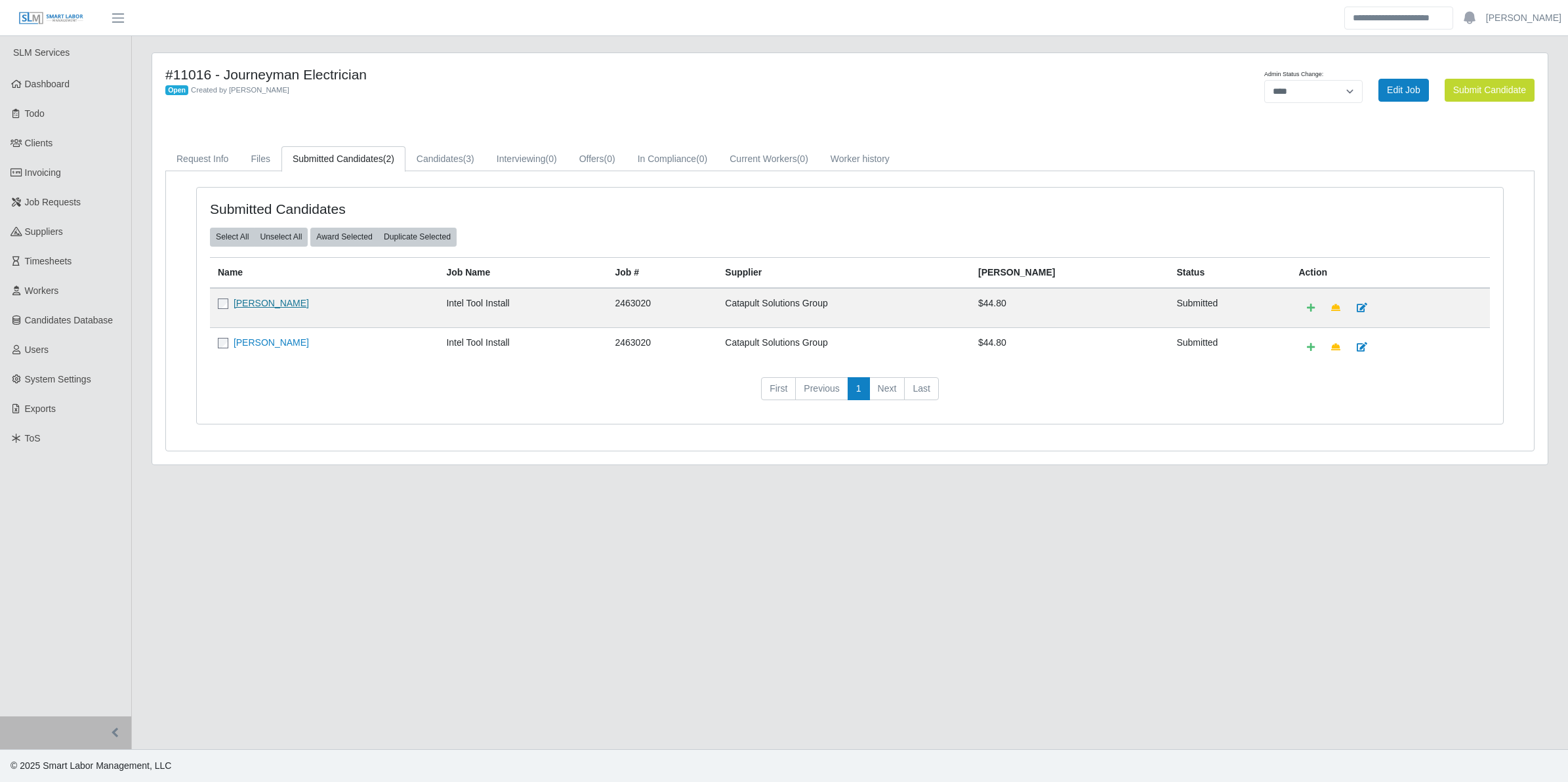
click at [258, 306] on link "[PERSON_NAME]" at bounding box center [271, 303] width 76 height 10
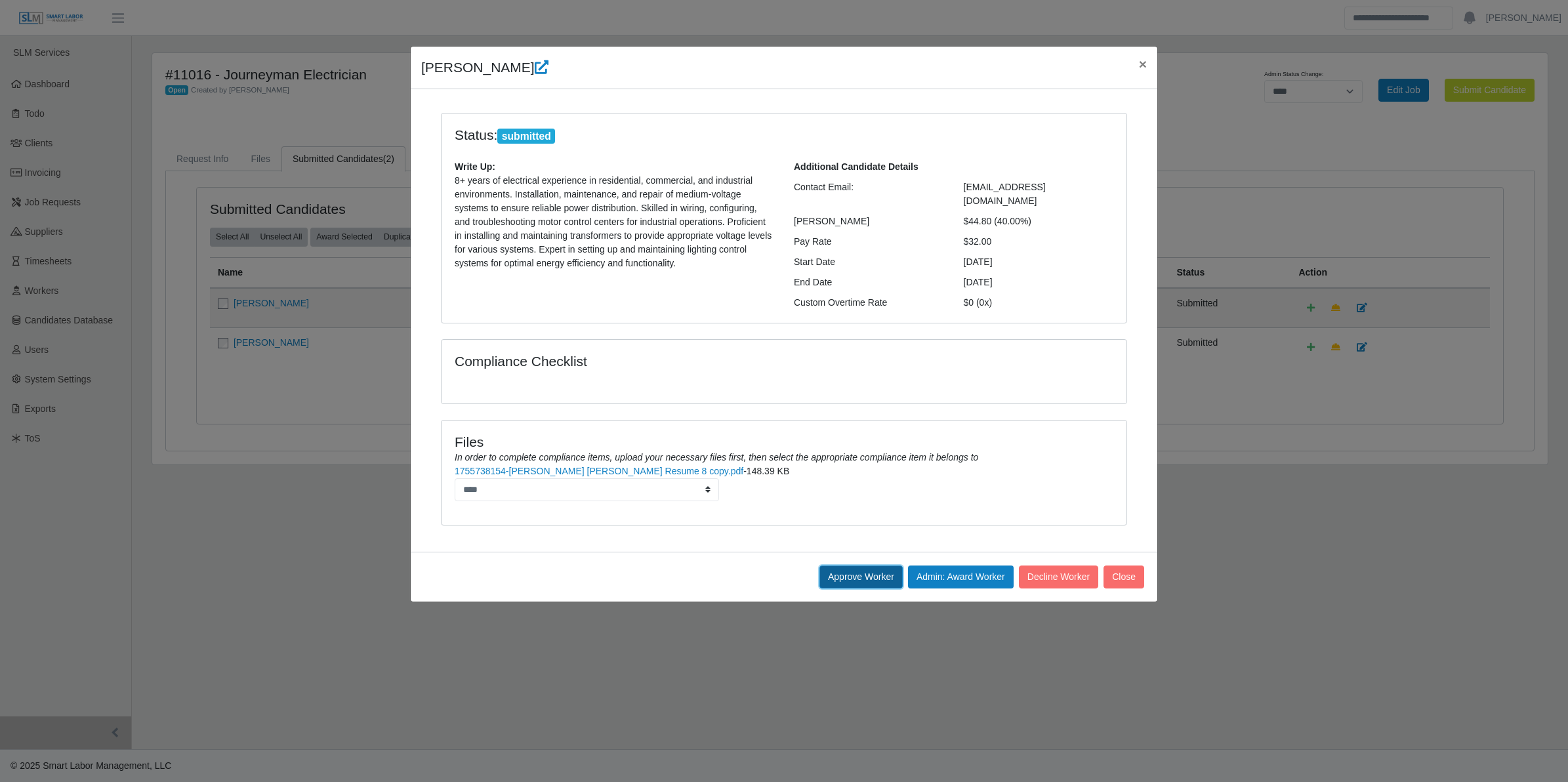
click at [841, 565] on button "Approve Worker" at bounding box center [860, 577] width 84 height 23
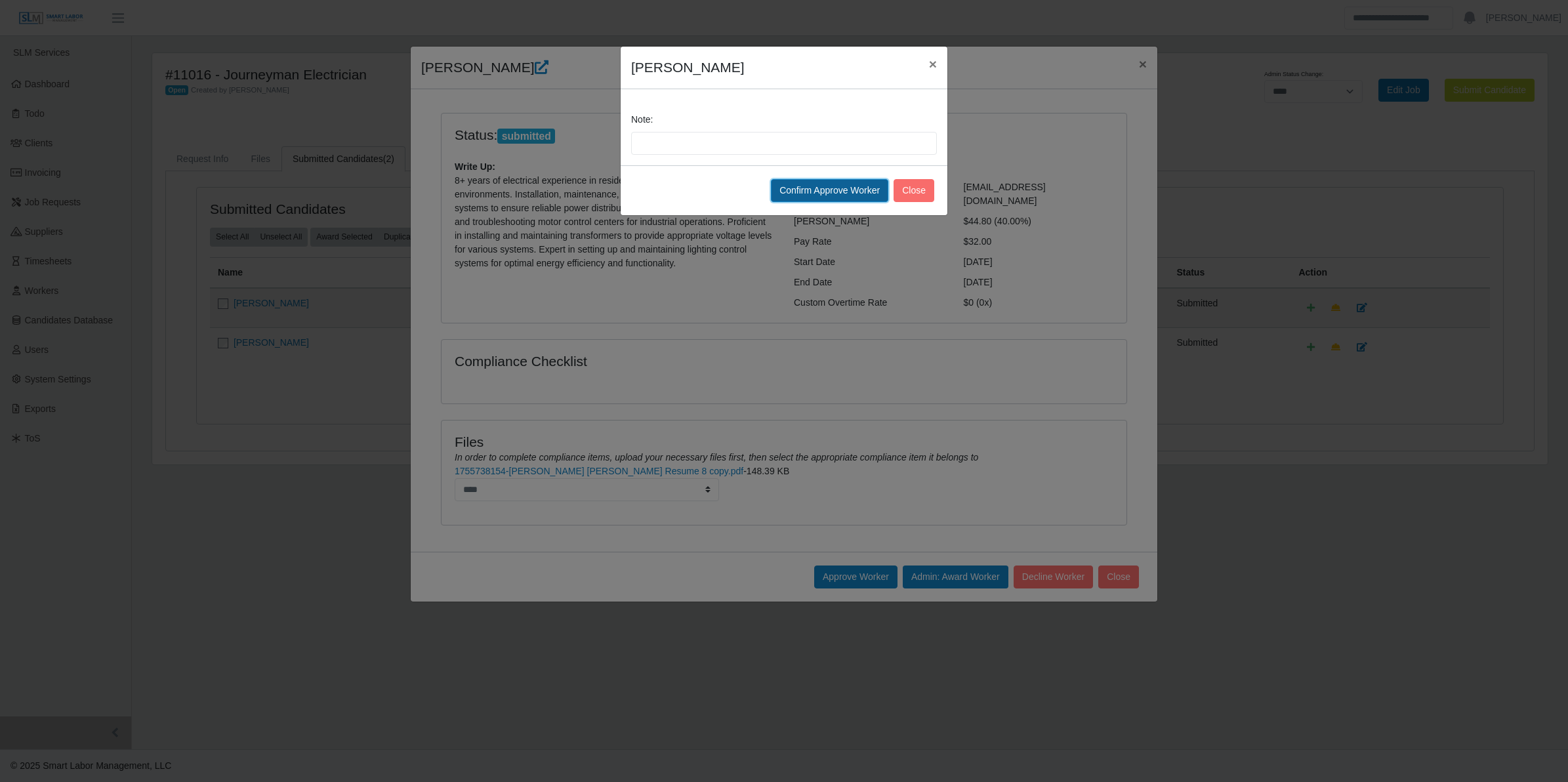
click at [800, 194] on button "Confirm Approve Worker" at bounding box center [829, 190] width 118 height 23
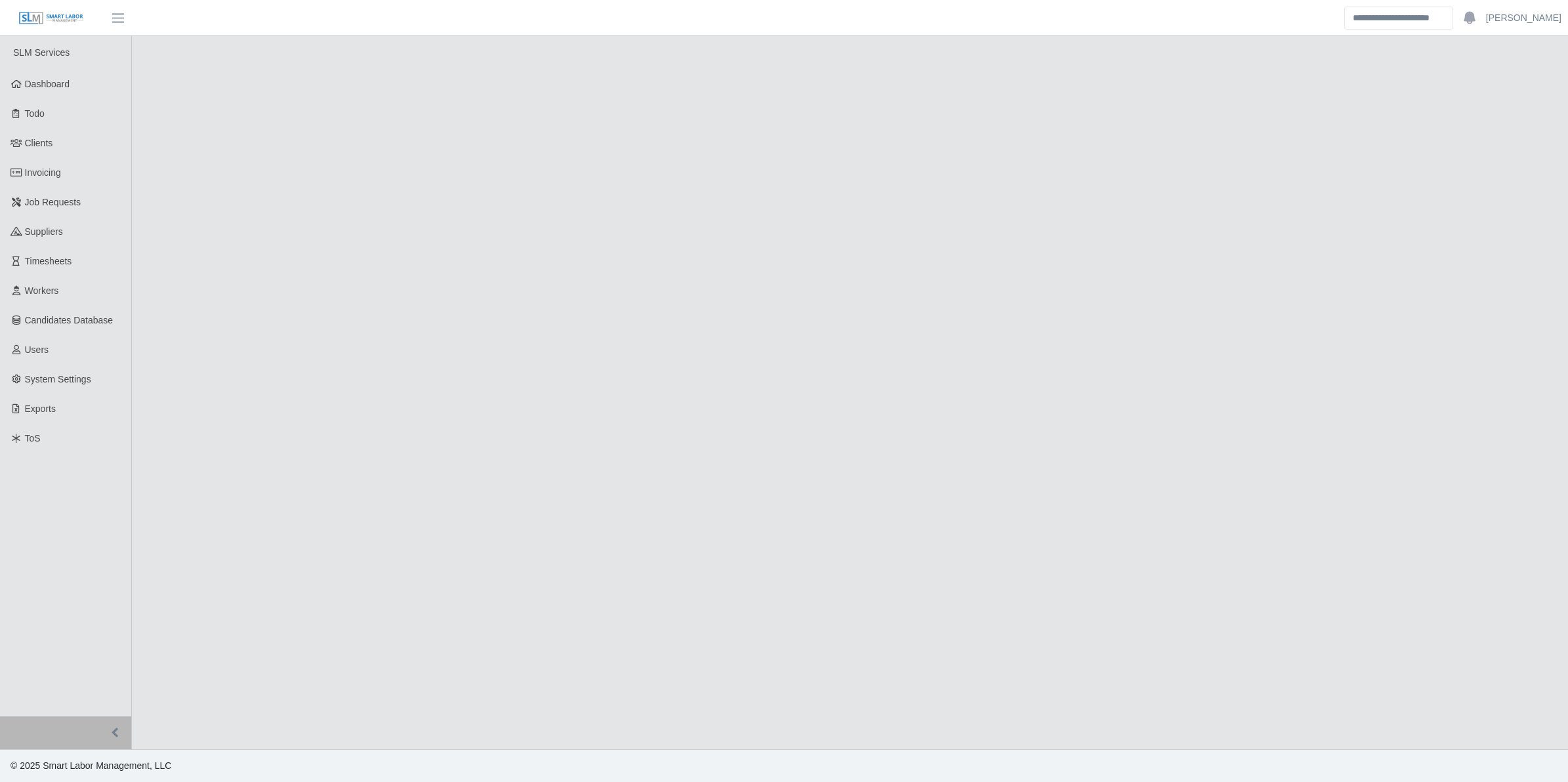
select select "****"
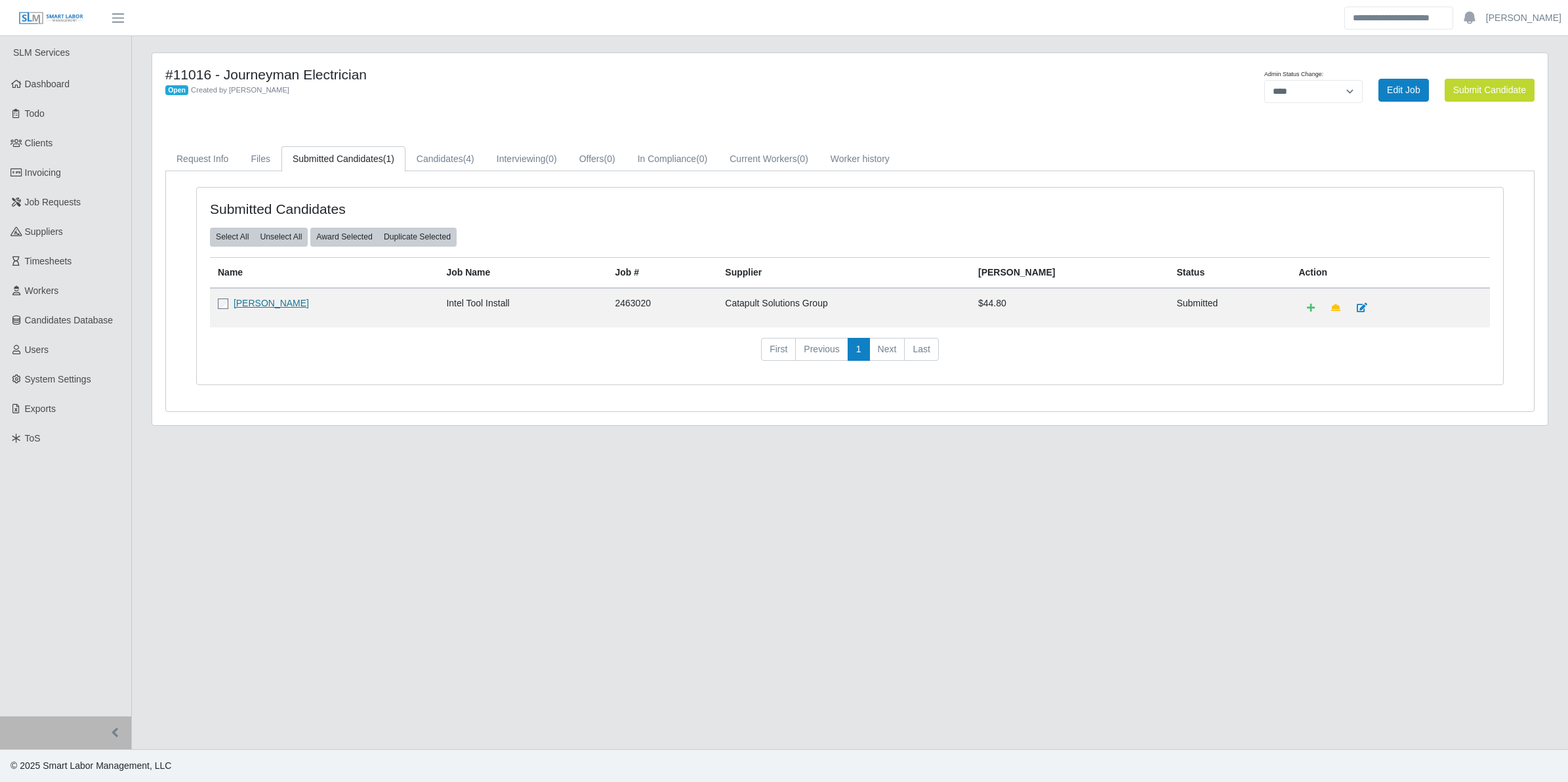
click at [263, 299] on link "[PERSON_NAME]" at bounding box center [271, 303] width 76 height 10
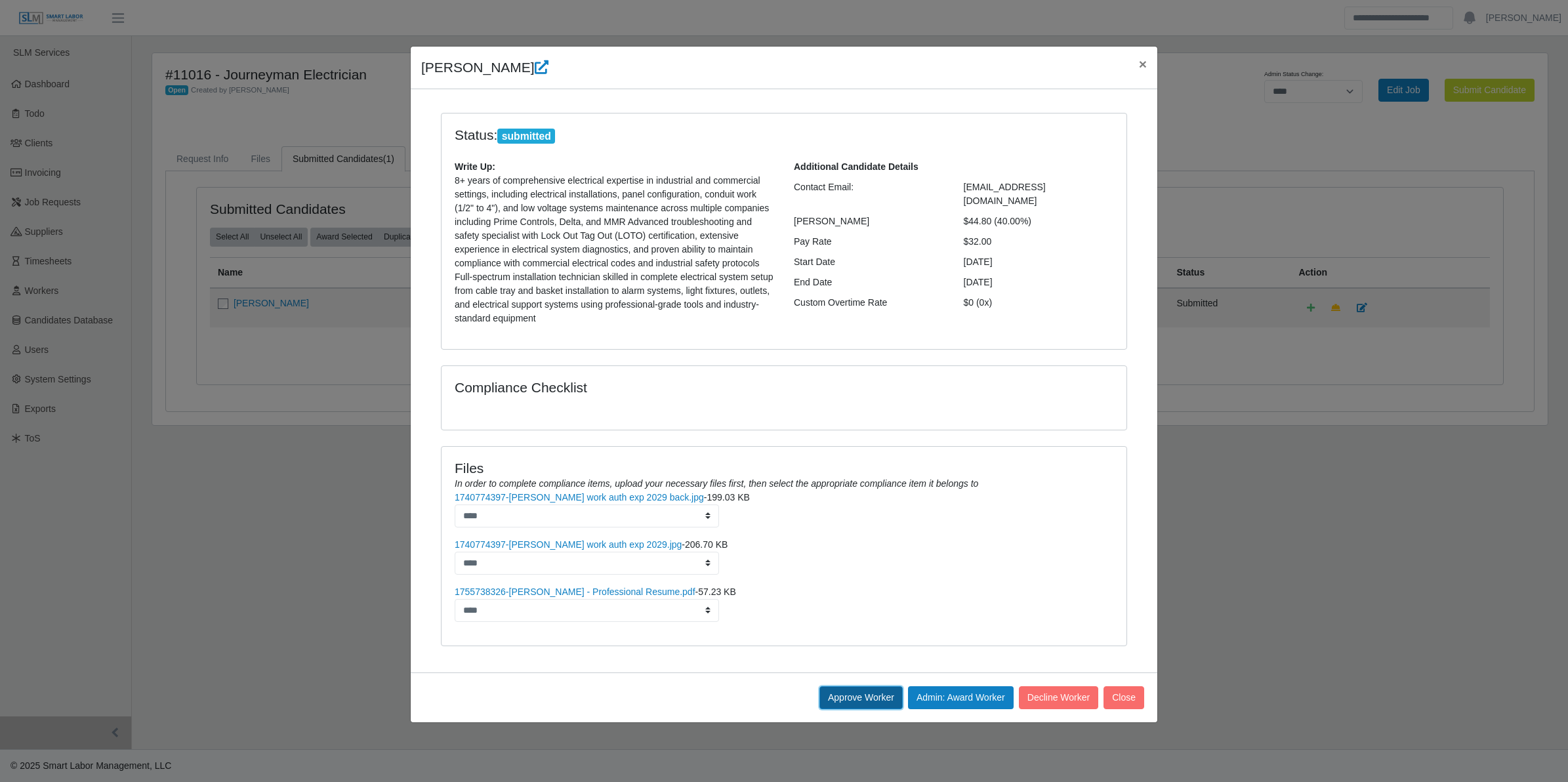
click at [831, 696] on button "Approve Worker" at bounding box center [860, 698] width 84 height 23
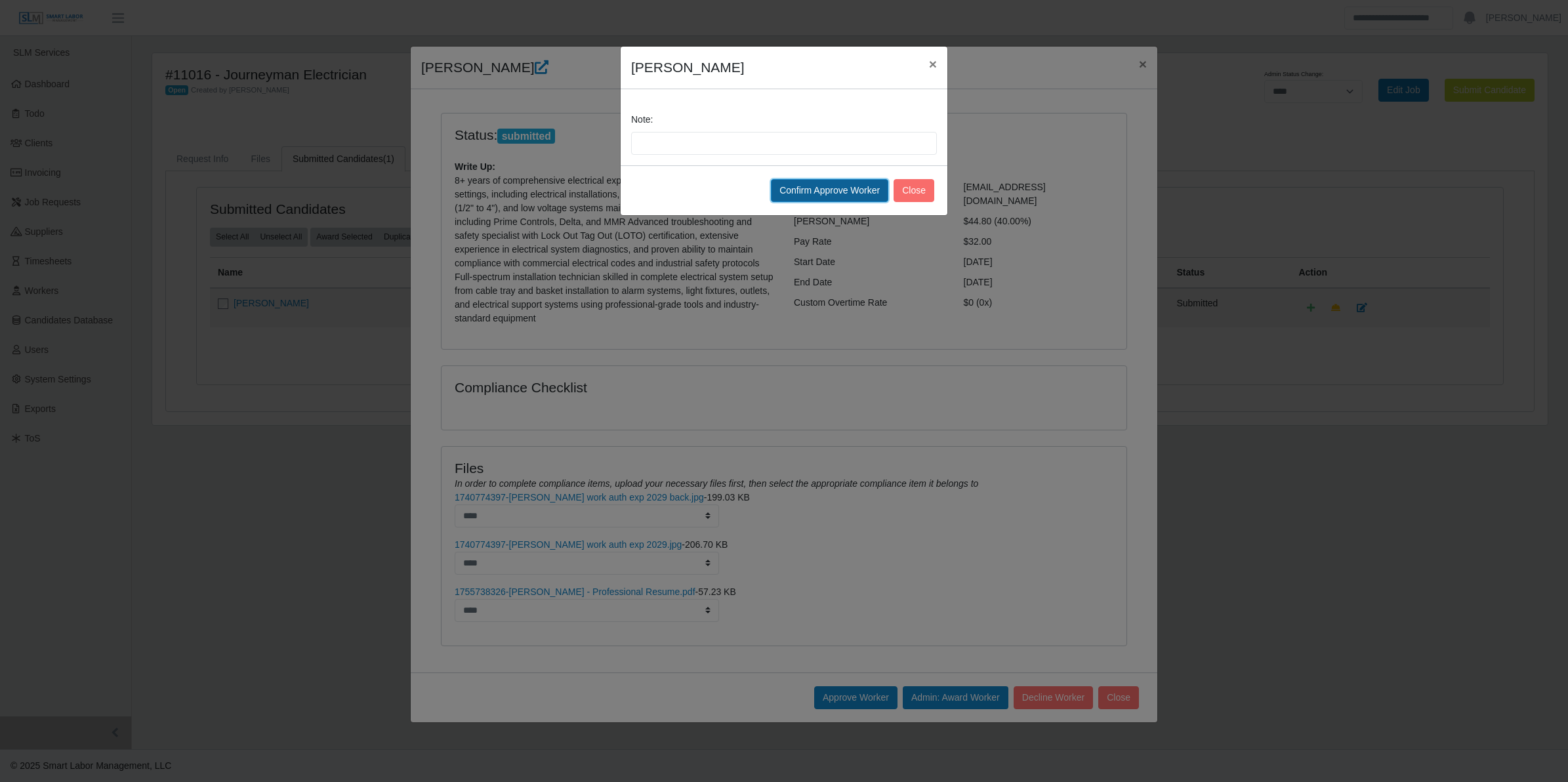
click at [778, 192] on button "Confirm Approve Worker" at bounding box center [829, 190] width 118 height 23
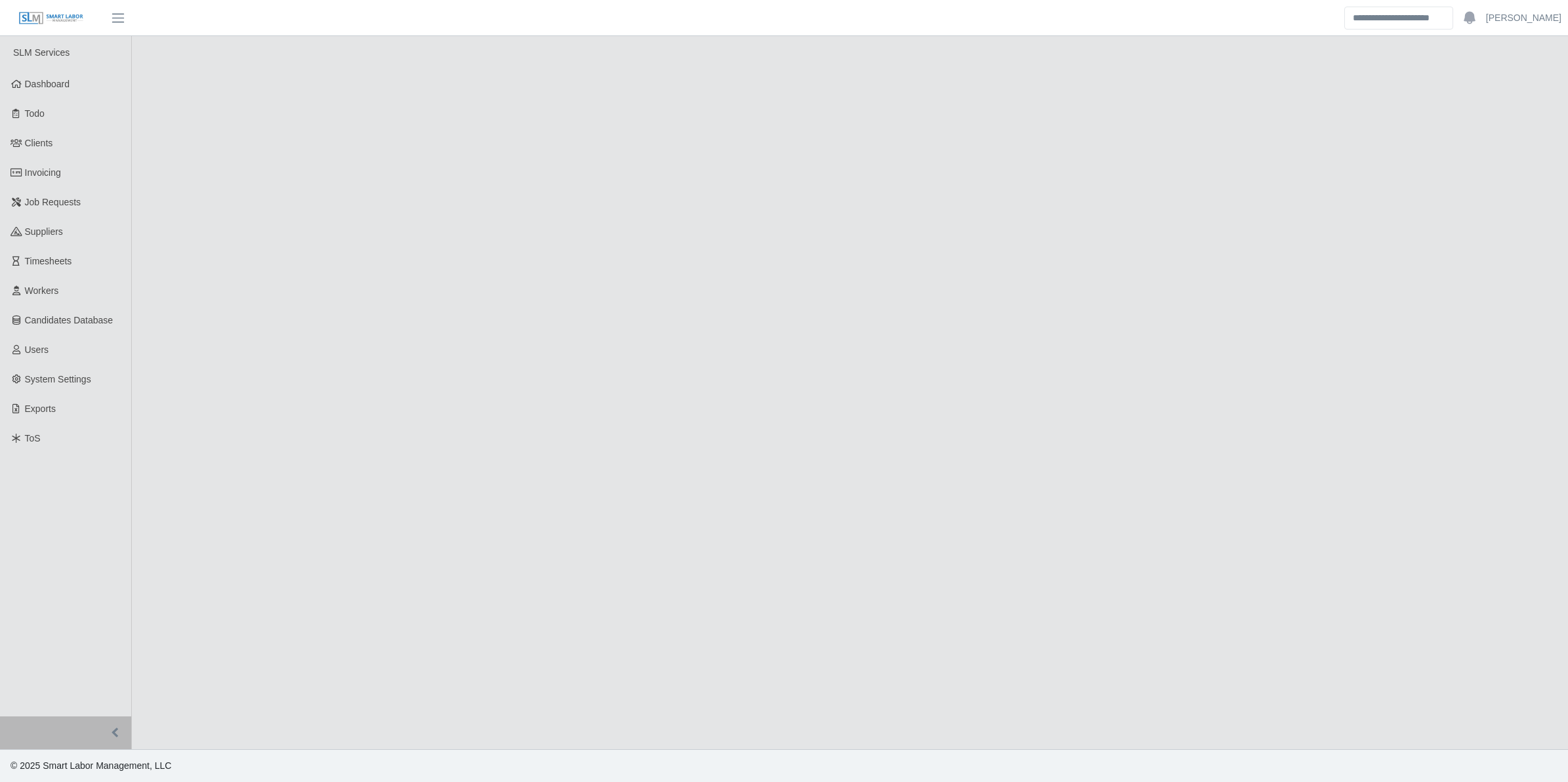
select select "****"
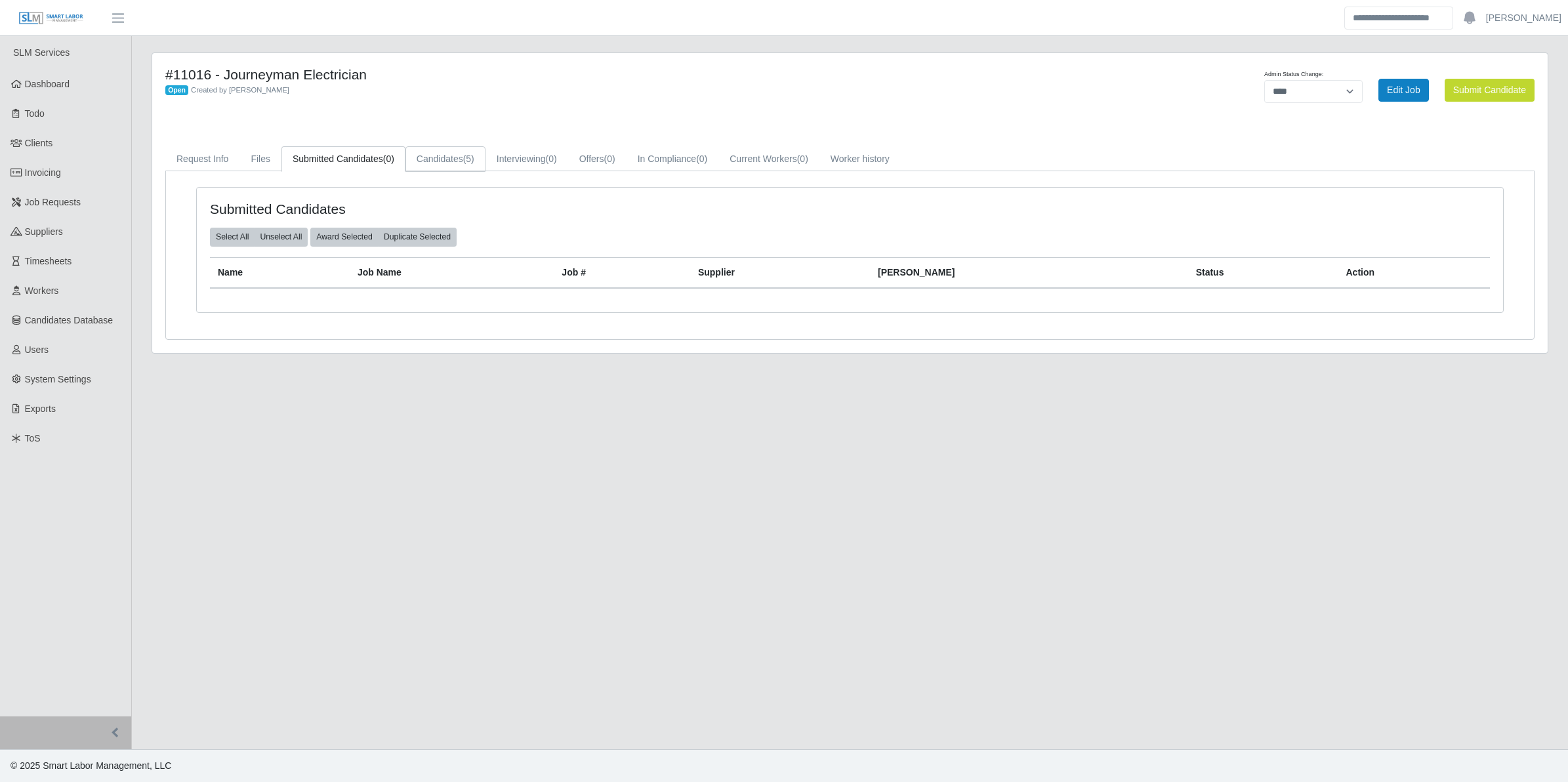
click at [430, 158] on link "Candidates (5)" at bounding box center [445, 159] width 80 height 25
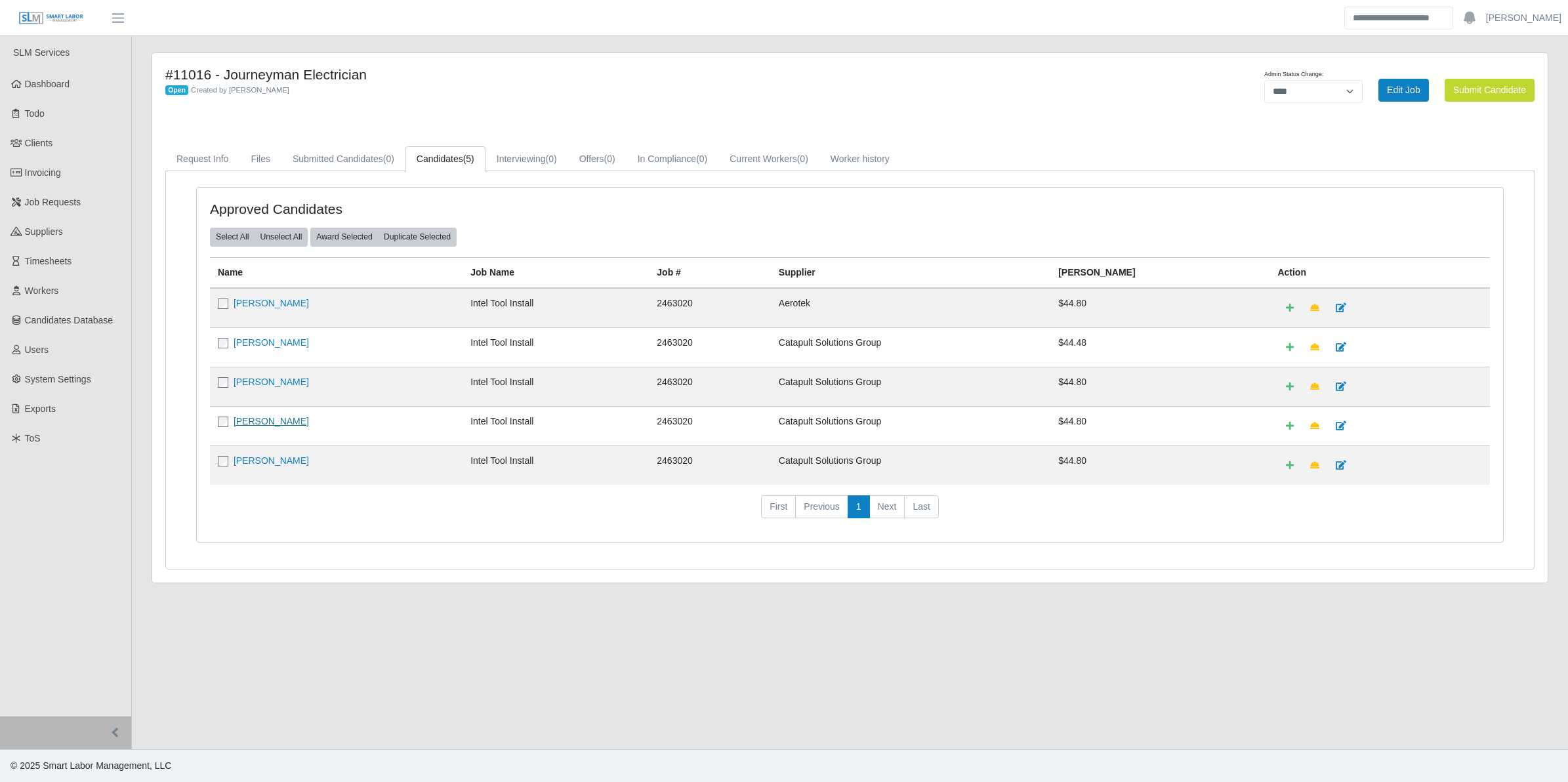
click at [252, 424] on link "Marco Cruz" at bounding box center [271, 421] width 76 height 10
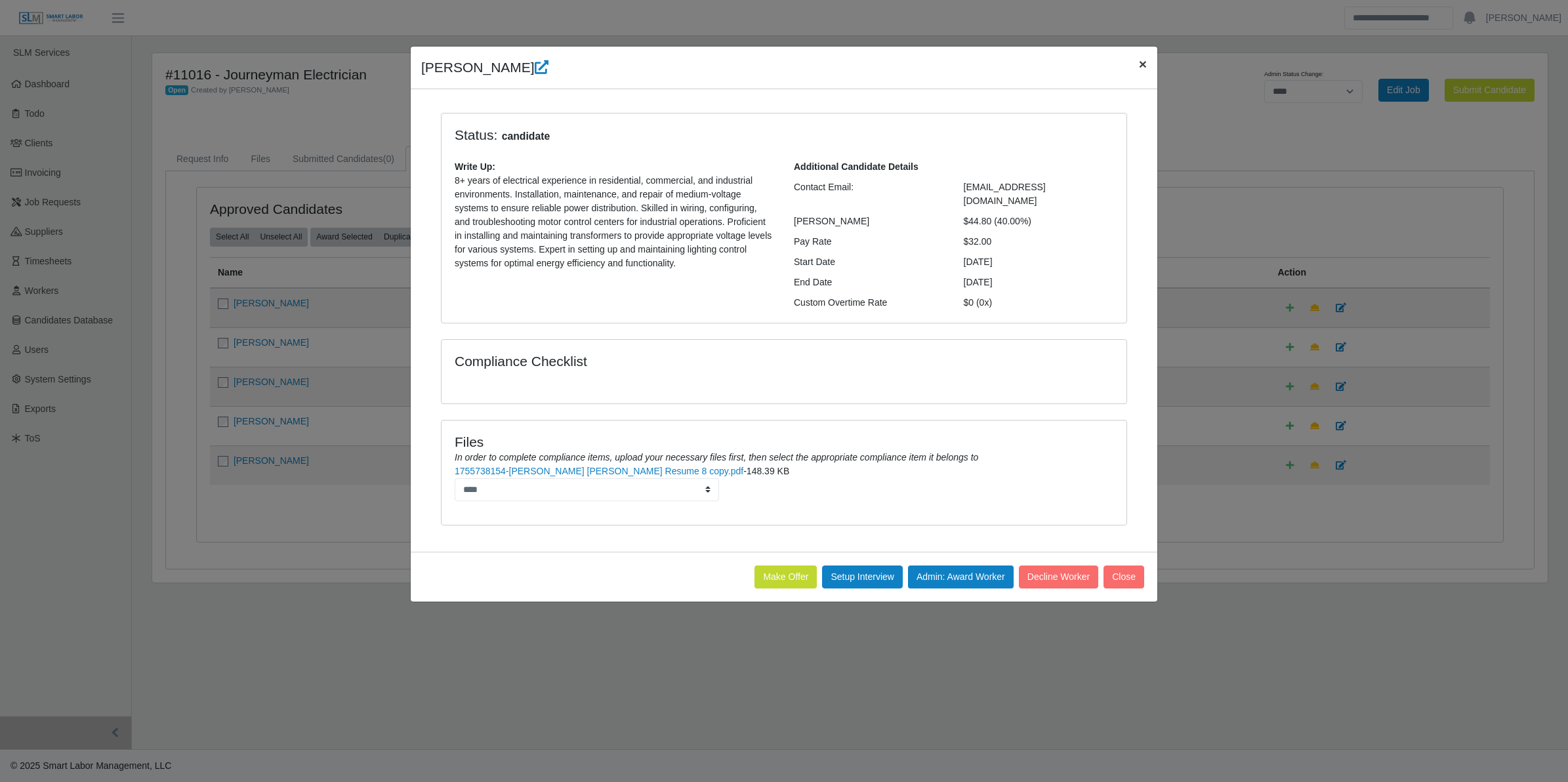
click at [1133, 63] on button "×" at bounding box center [1143, 65] width 29 height 35
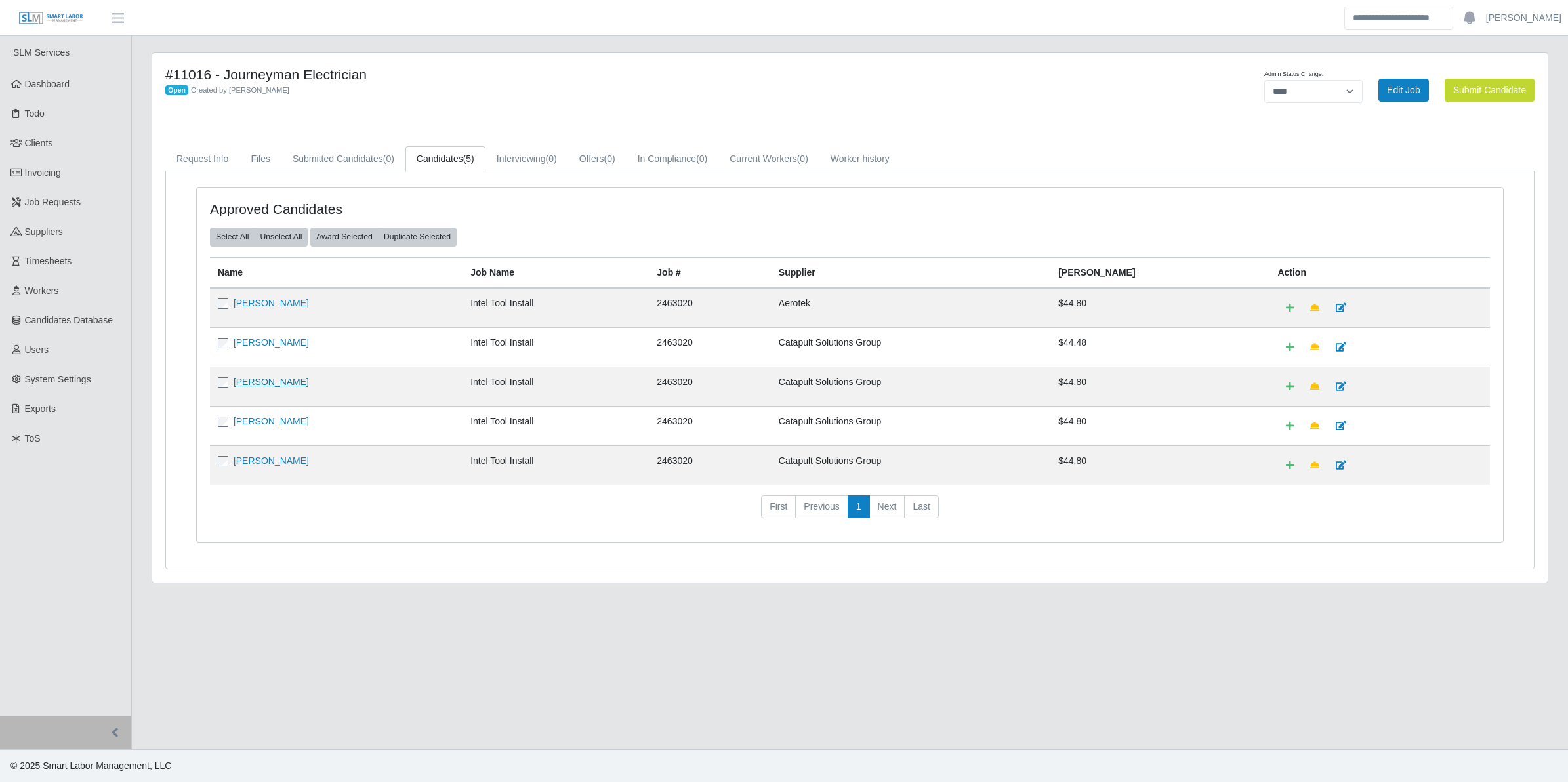
click at [269, 379] on link "Johan Ramos" at bounding box center [271, 381] width 76 height 10
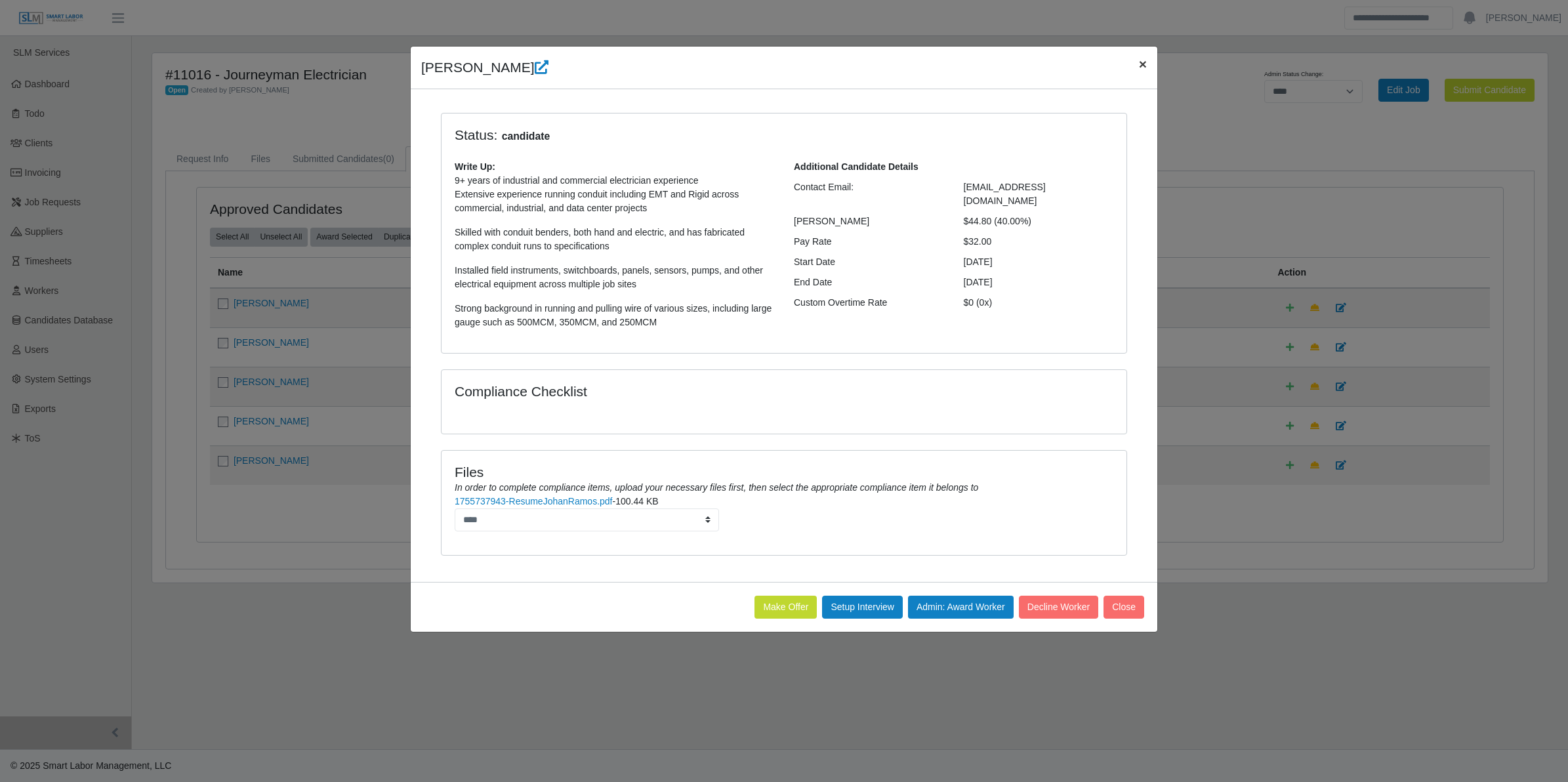
click at [1141, 65] on span "×" at bounding box center [1143, 64] width 8 height 15
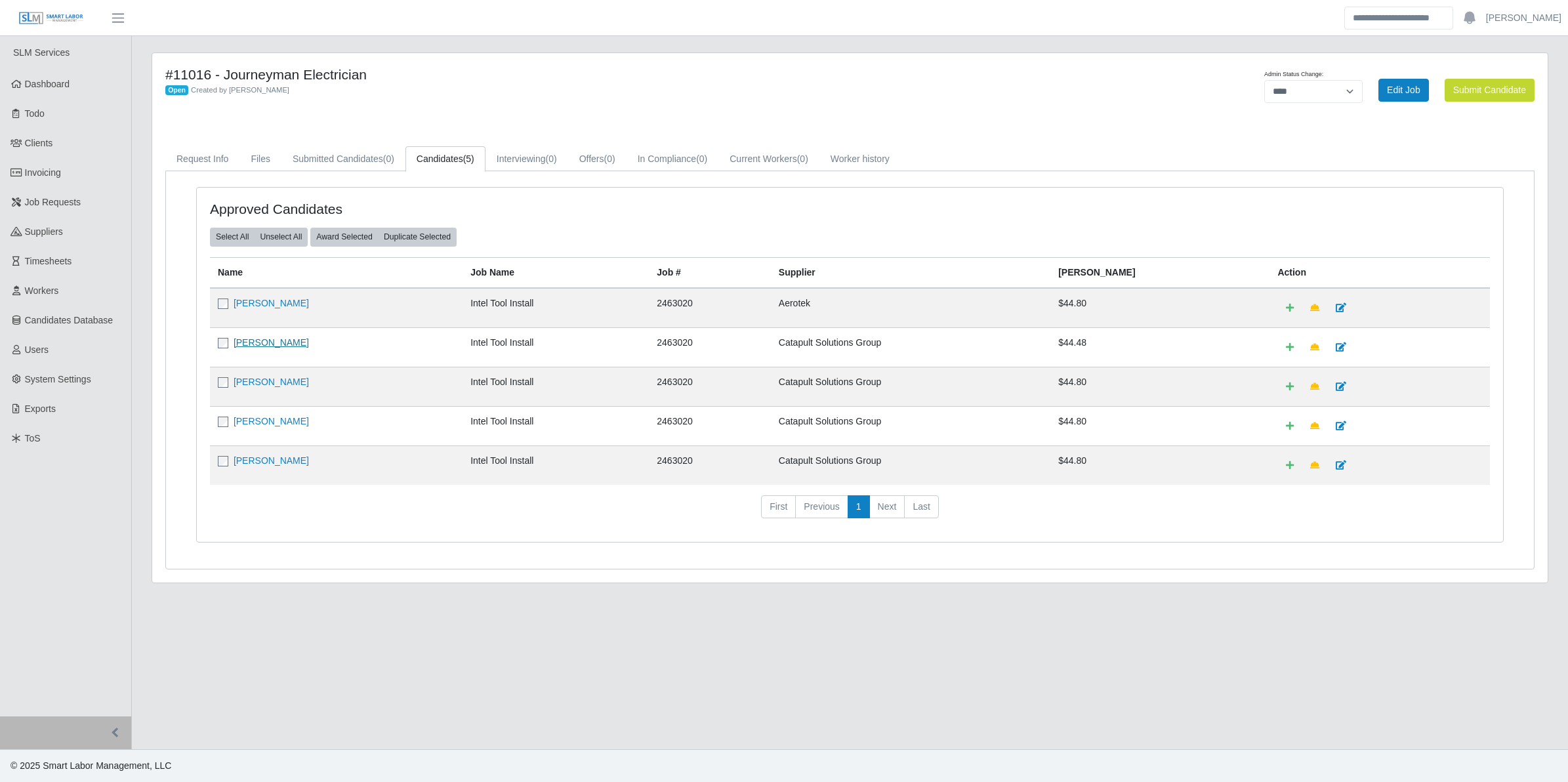
click at [300, 342] on link "Luis Alonso Valenzuela" at bounding box center [271, 342] width 76 height 10
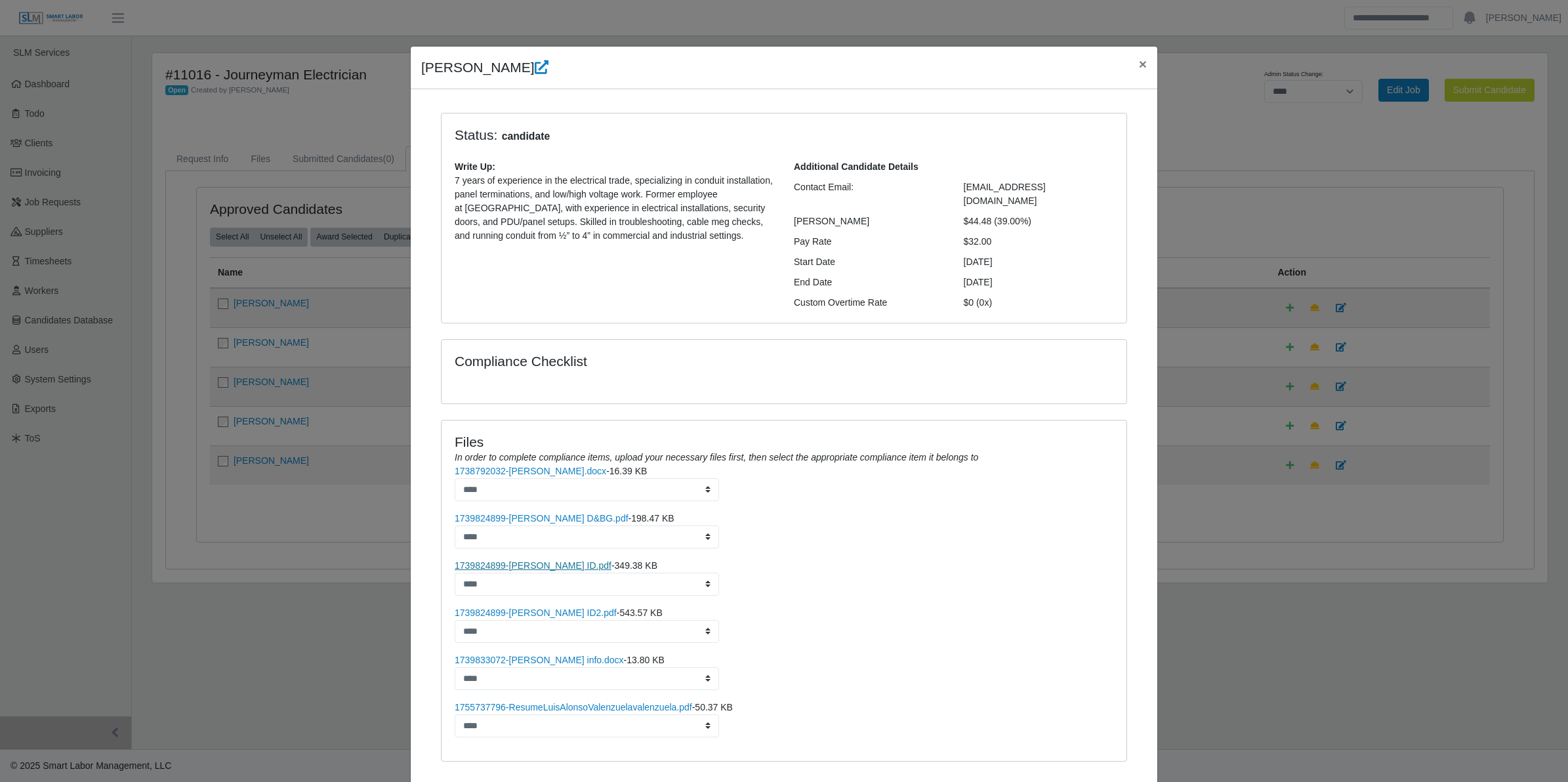
click at [528, 561] on link "1739824899-Luis V ID.pdf" at bounding box center [532, 565] width 157 height 10
click at [1139, 64] on span "×" at bounding box center [1143, 64] width 8 height 15
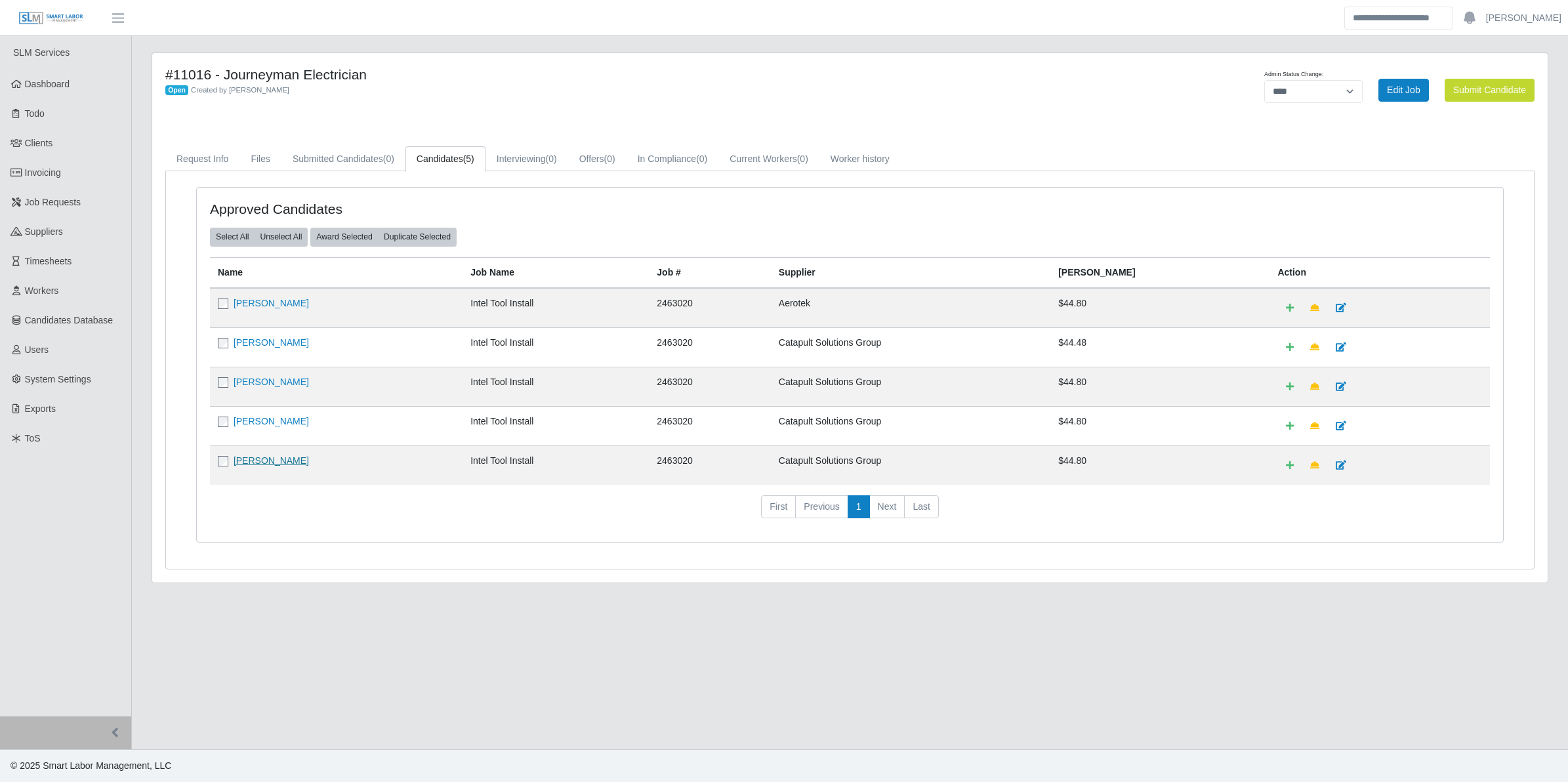
click at [263, 456] on link "Ower Ferrer" at bounding box center [271, 460] width 76 height 10
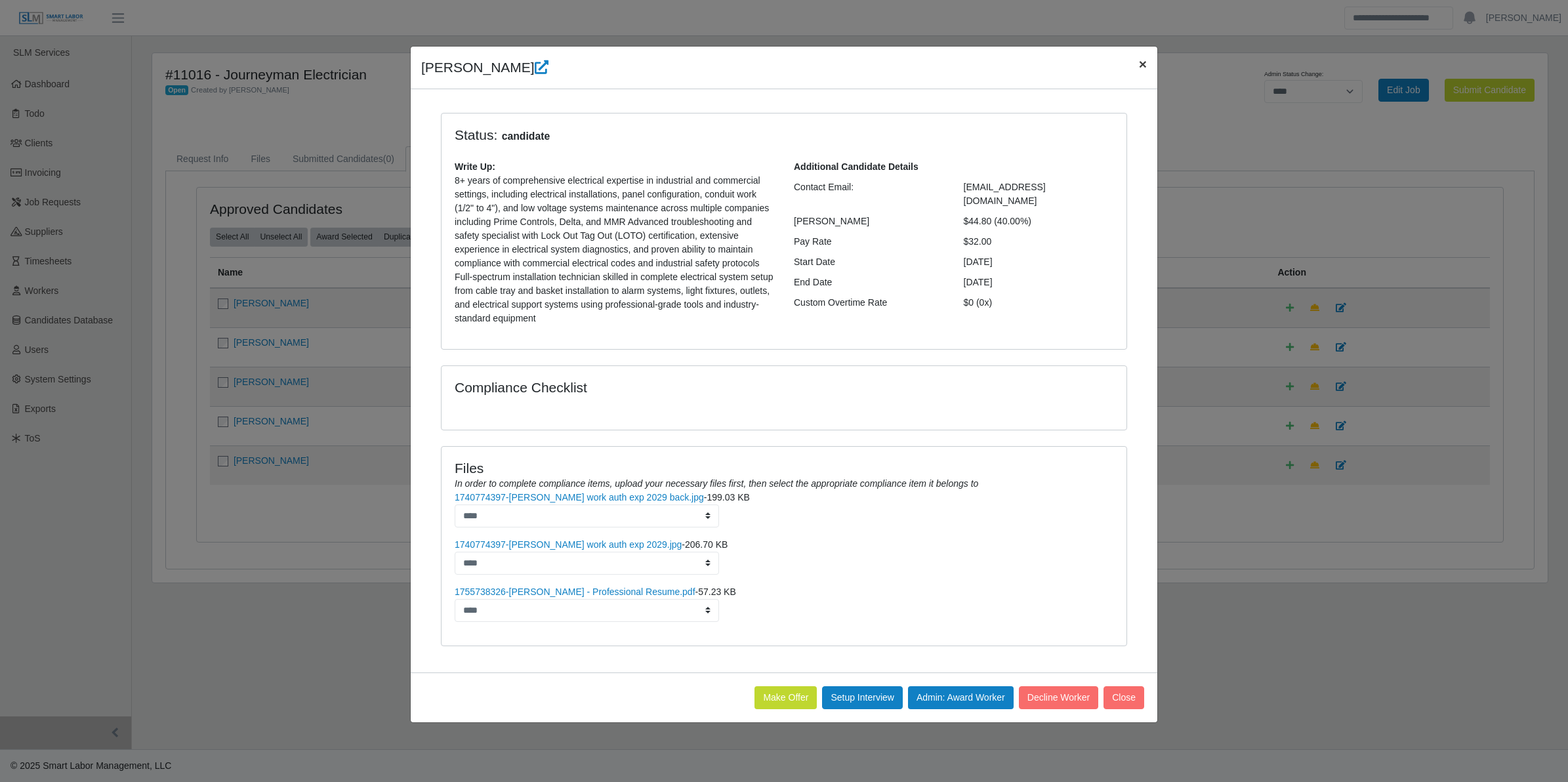
click at [1133, 65] on button "×" at bounding box center [1143, 65] width 29 height 35
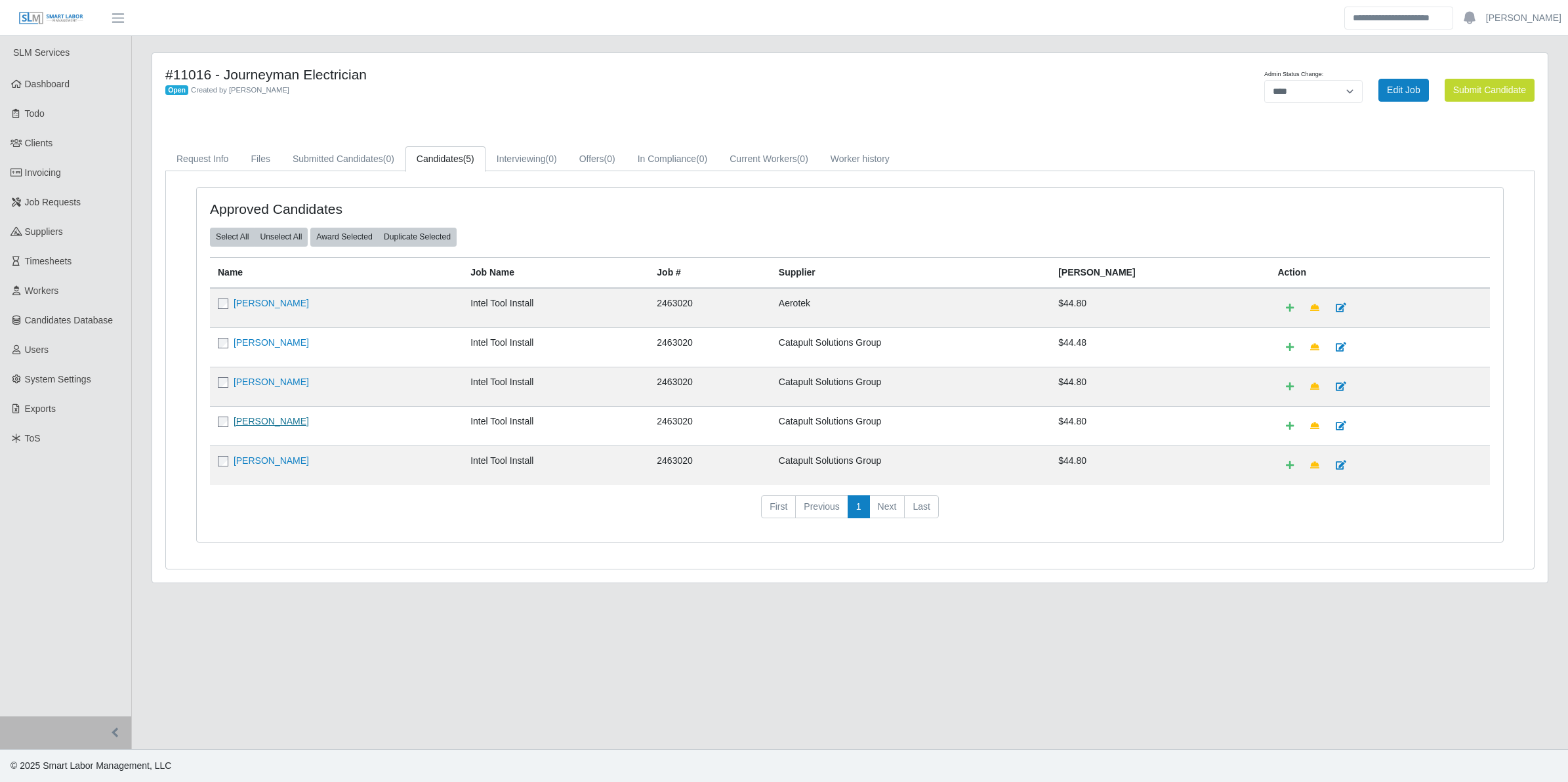
click at [259, 427] on link "Marco Cruz" at bounding box center [271, 421] width 76 height 10
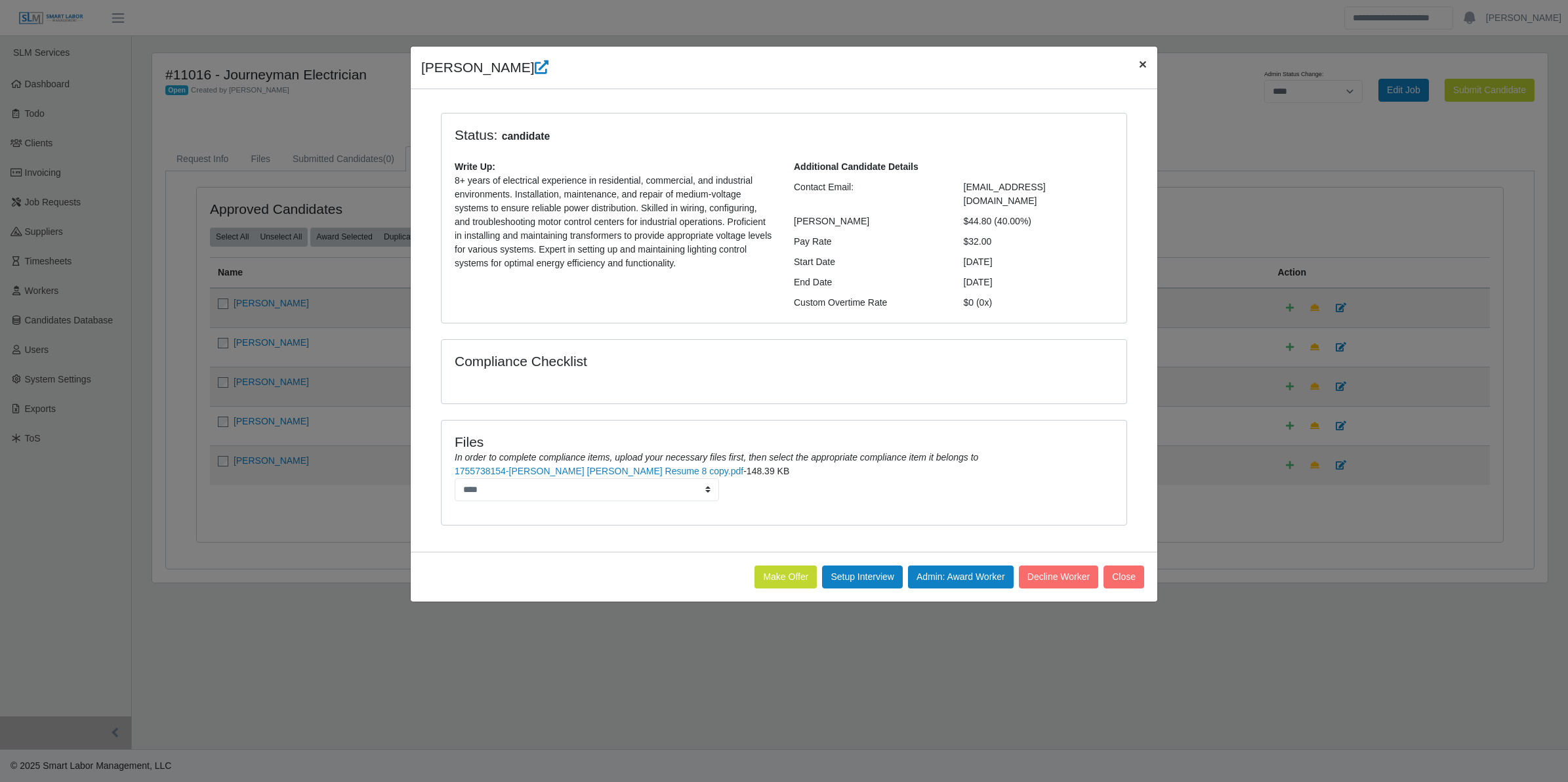
click at [1139, 66] on span "×" at bounding box center [1143, 64] width 8 height 15
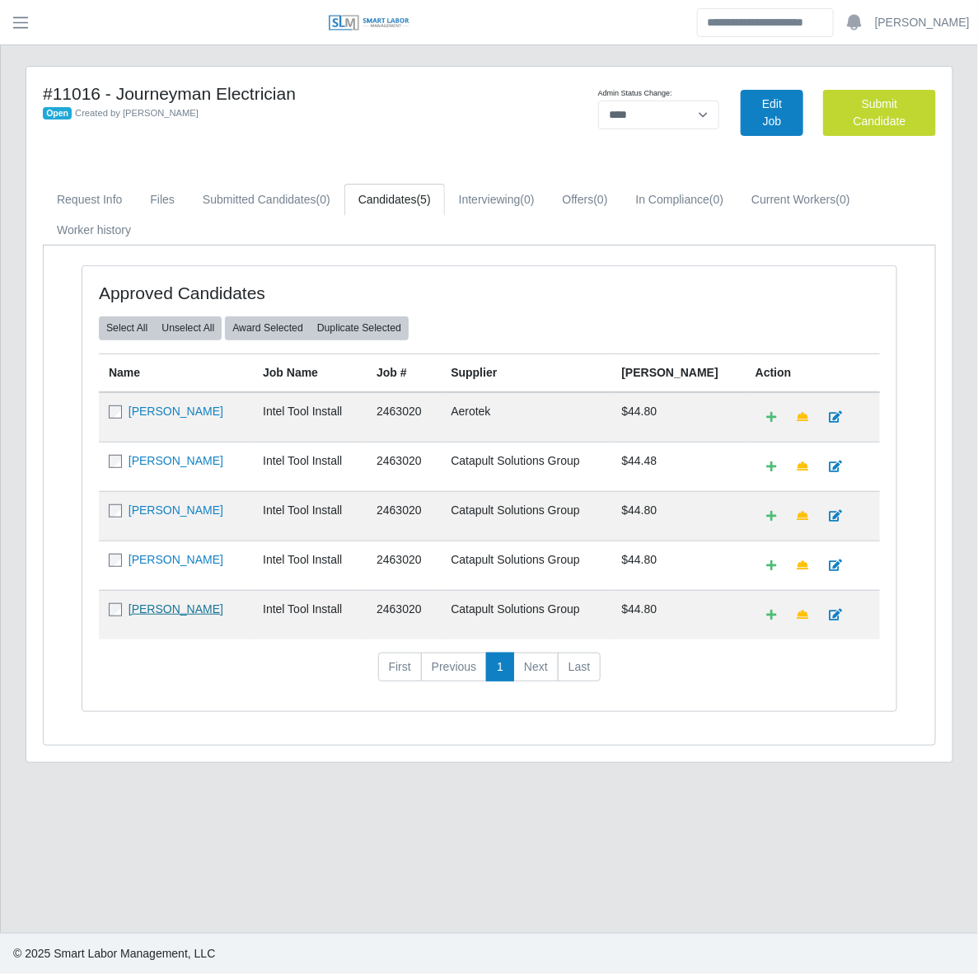
click at [162, 607] on link "Ower Ferrer" at bounding box center [176, 608] width 95 height 13
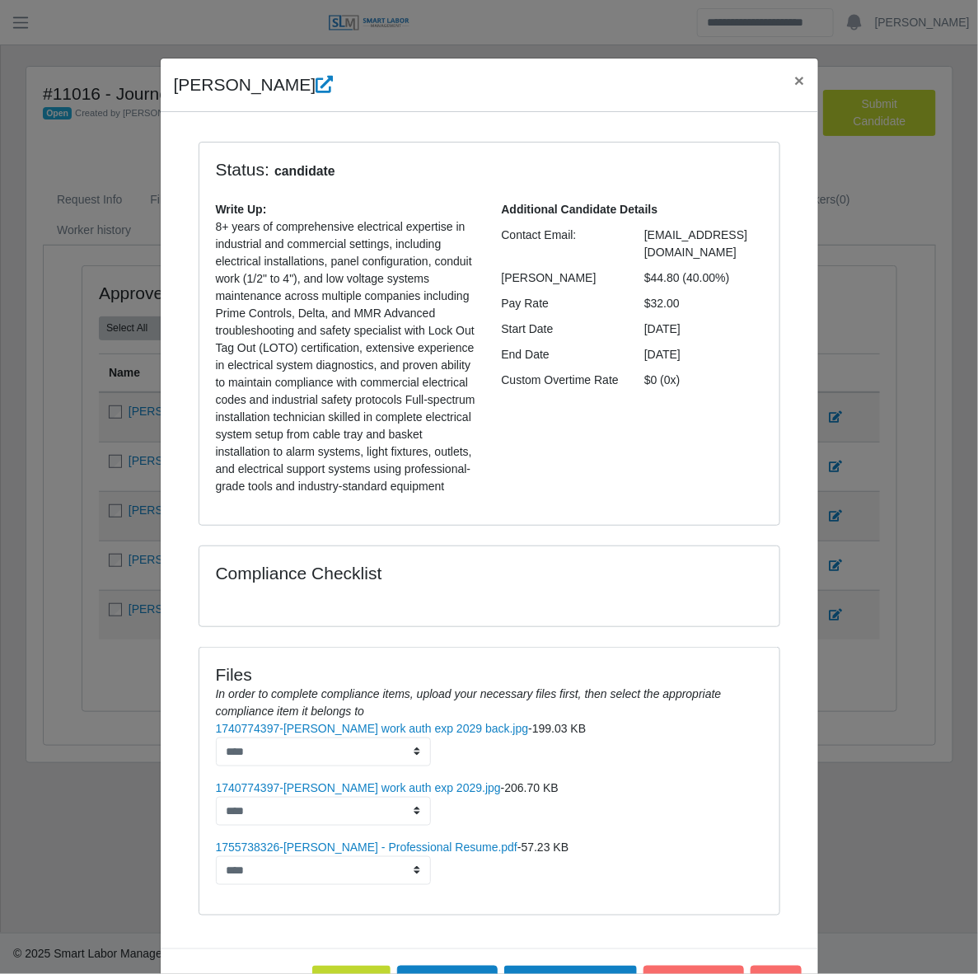
click at [209, 171] on div "Status: candidate" at bounding box center [418, 170] width 429 height 22
drag, startPoint x: 159, startPoint y: 85, endPoint x: 685, endPoint y: 287, distance: 563.2
click at [685, 287] on div "Ower Ferrer × Status: candidate Write Up: 8+ years of comprehensive electrical …" at bounding box center [489, 535] width 659 height 954
copy div "Ower Ferrer × Status: candidate Write Up: 8+ years of comprehensive electrical …"
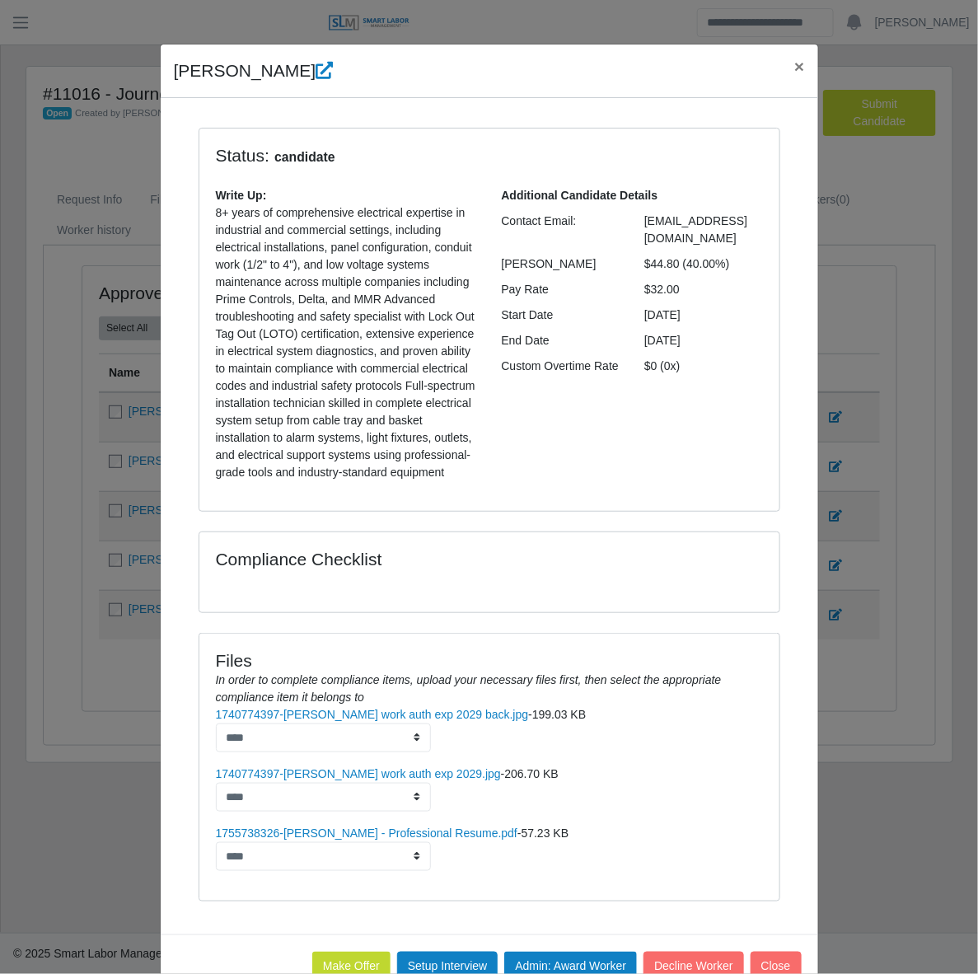
scroll to position [43, 0]
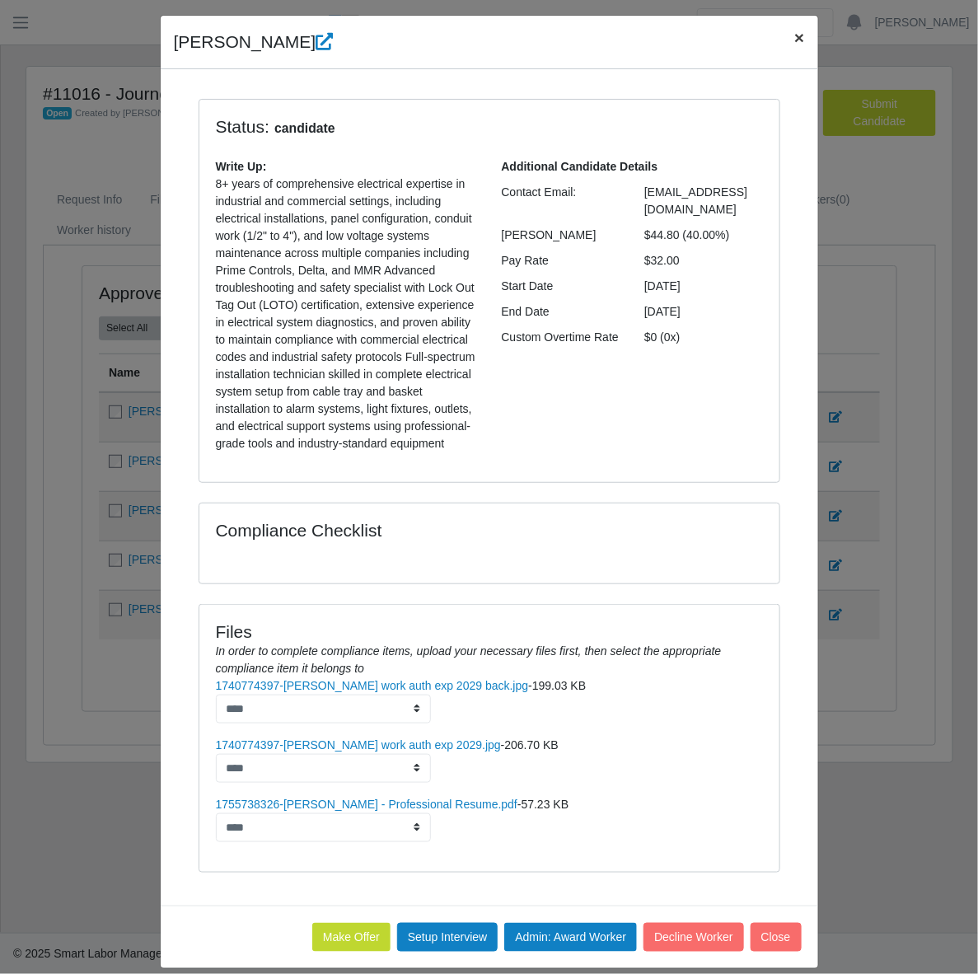
drag, startPoint x: 795, startPoint y: 30, endPoint x: 750, endPoint y: 88, distance: 73.4
click at [795, 31] on span "×" at bounding box center [799, 37] width 10 height 19
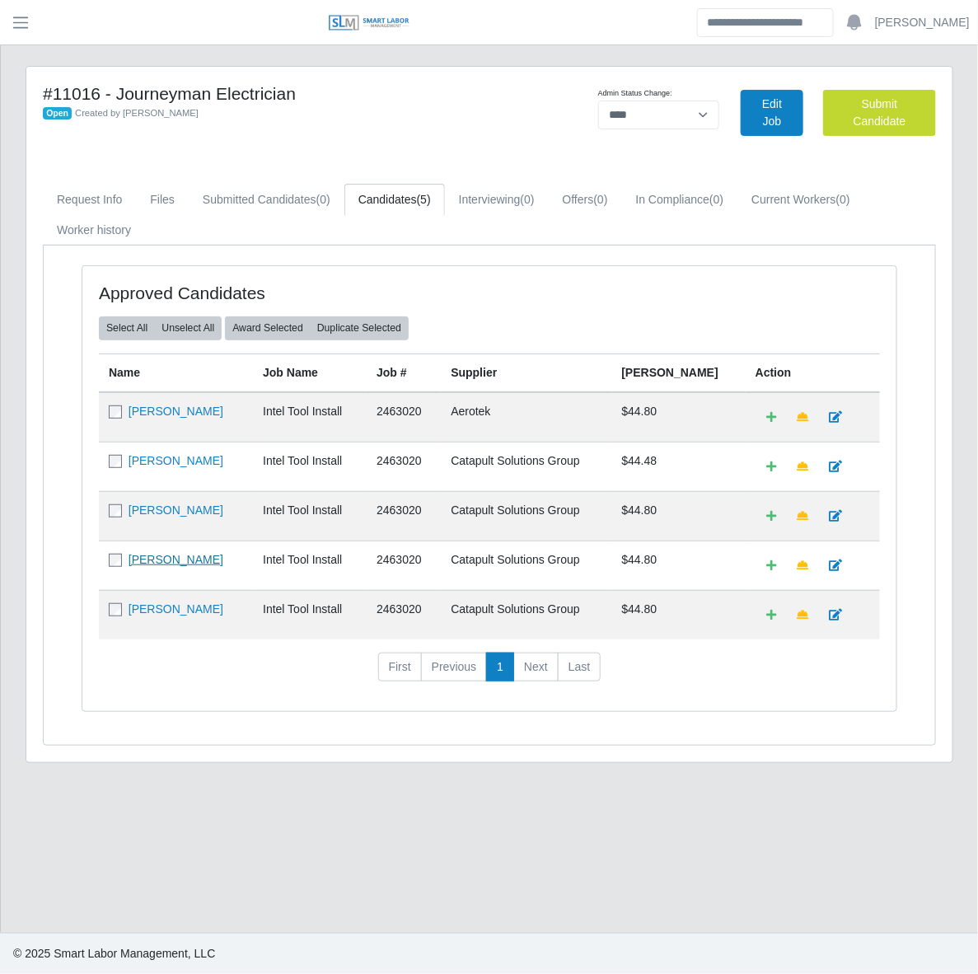
click at [145, 565] on link "Marco Cruz" at bounding box center [176, 559] width 95 height 13
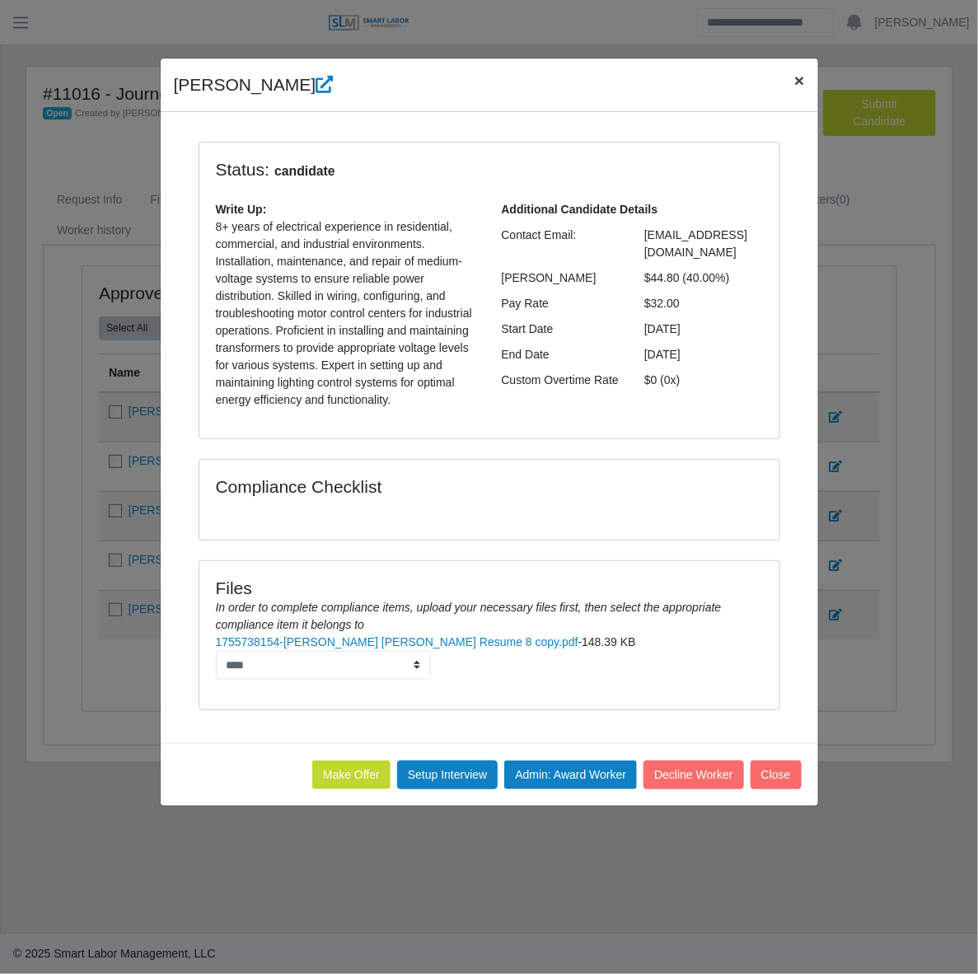
click at [794, 83] on span "×" at bounding box center [799, 80] width 10 height 19
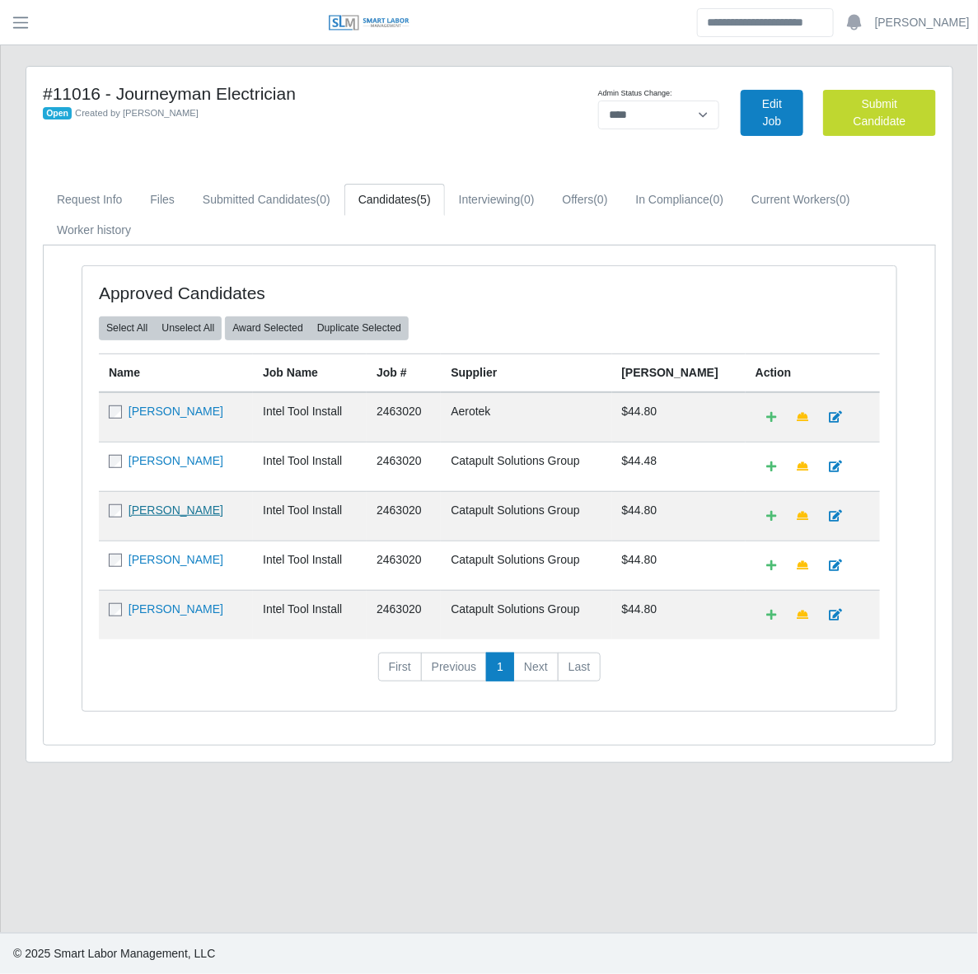
click at [155, 515] on link "Johan Ramos" at bounding box center [176, 510] width 95 height 13
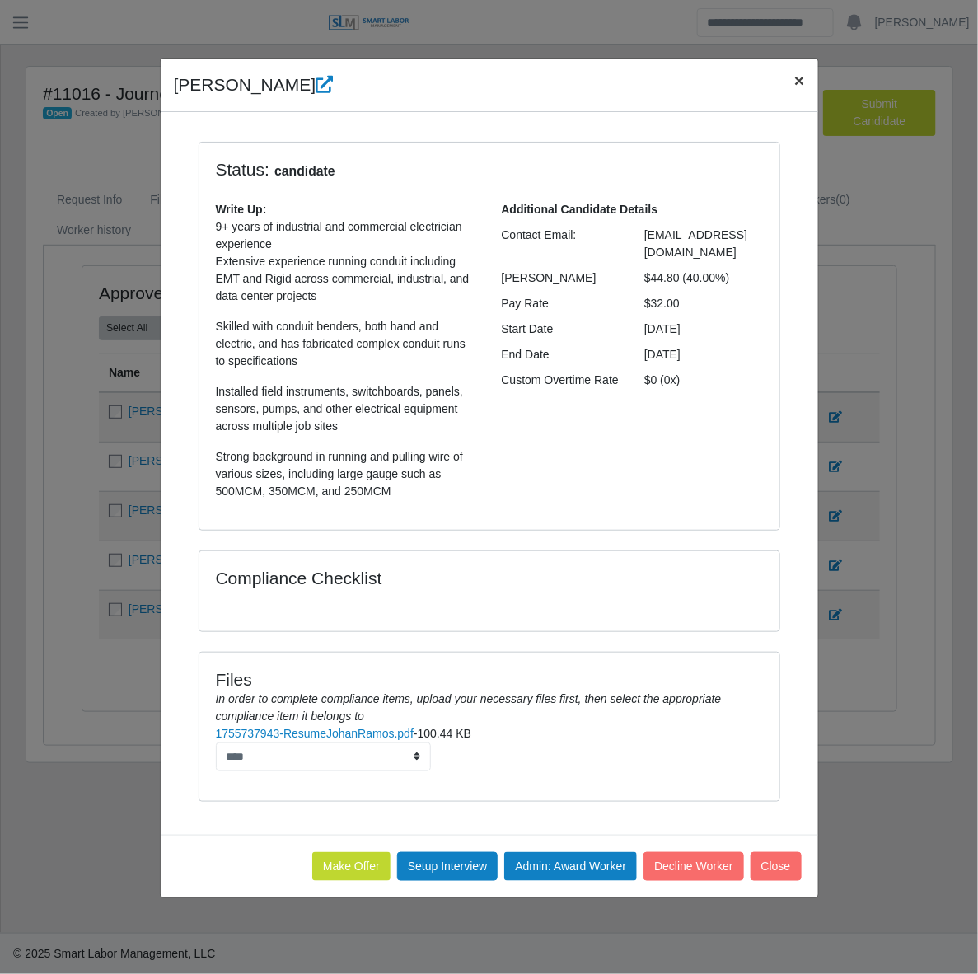
click at [791, 87] on button "×" at bounding box center [799, 81] width 36 height 44
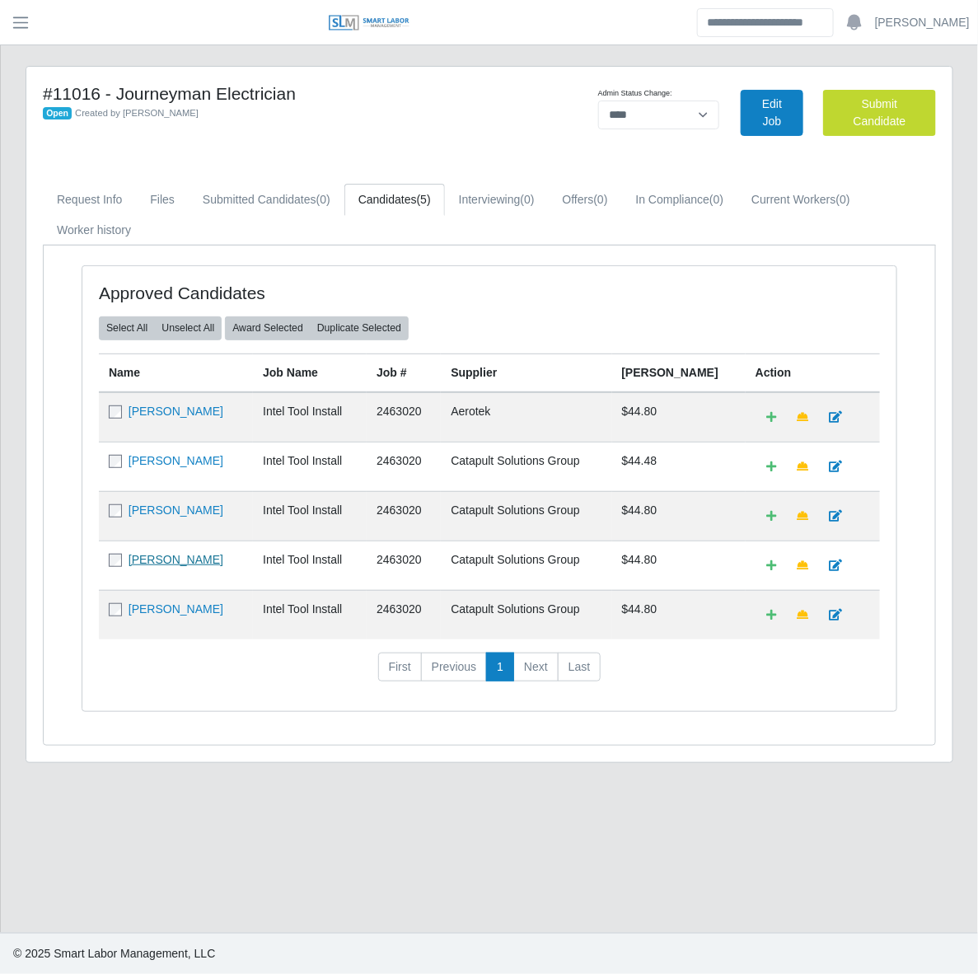
click at [153, 555] on link "Marco Cruz" at bounding box center [176, 559] width 95 height 13
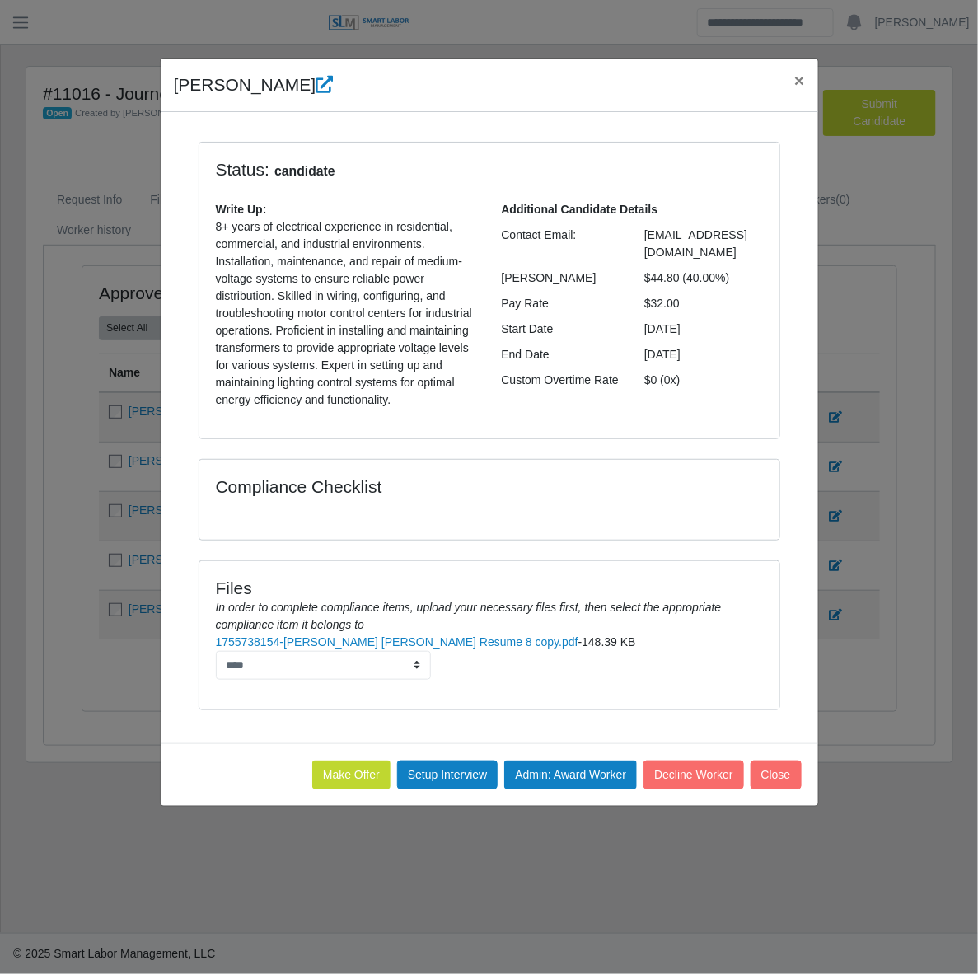
drag, startPoint x: 171, startPoint y: 84, endPoint x: 677, endPoint y: 289, distance: 546.8
click at [677, 289] on div "Marco Cruz × Status: candidate Write Up: 8+ years of electrical experience in r…" at bounding box center [489, 432] width 659 height 749
copy div "Marco Cruz × Status: candidate Write Up: 8+ years of electrical experience in r…"
click at [446, 644] on link "1755738154-Marco Antonio Cruz Resume 8 copy.pdf" at bounding box center [397, 641] width 363 height 13
click at [794, 88] on span "×" at bounding box center [799, 80] width 10 height 19
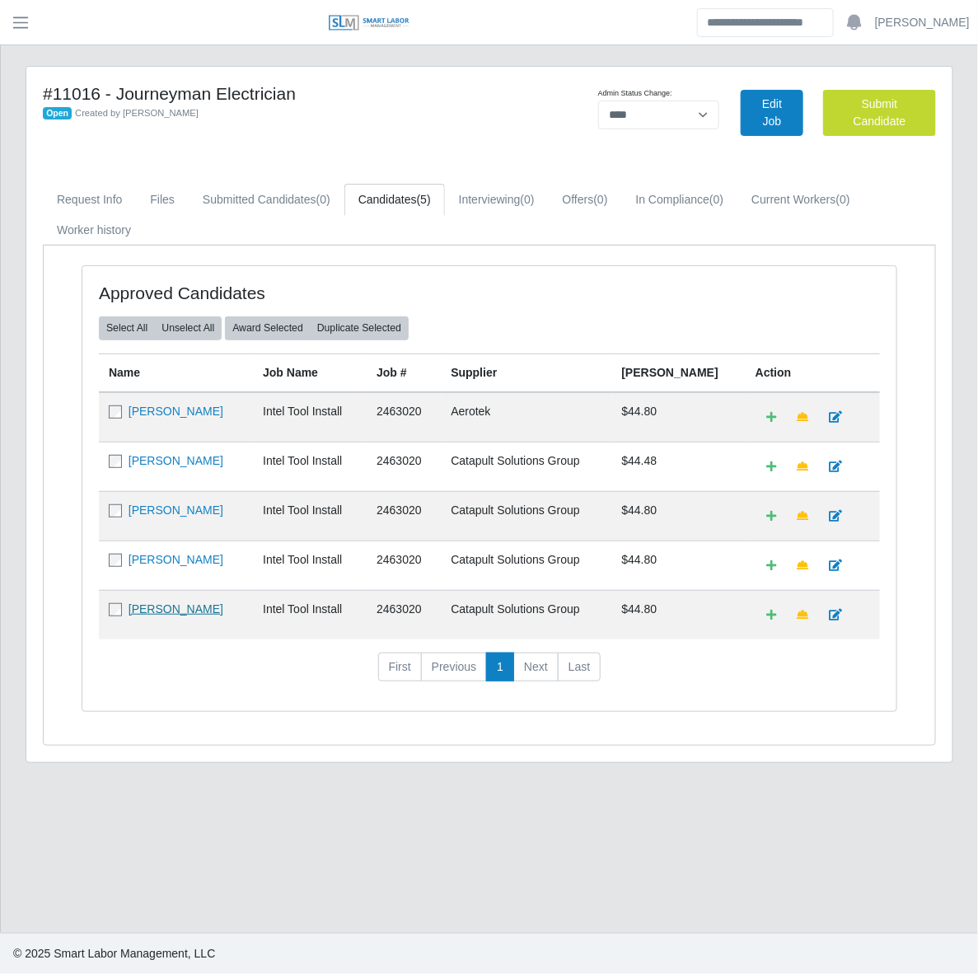
click at [162, 616] on link "Ower Ferrer" at bounding box center [176, 608] width 95 height 13
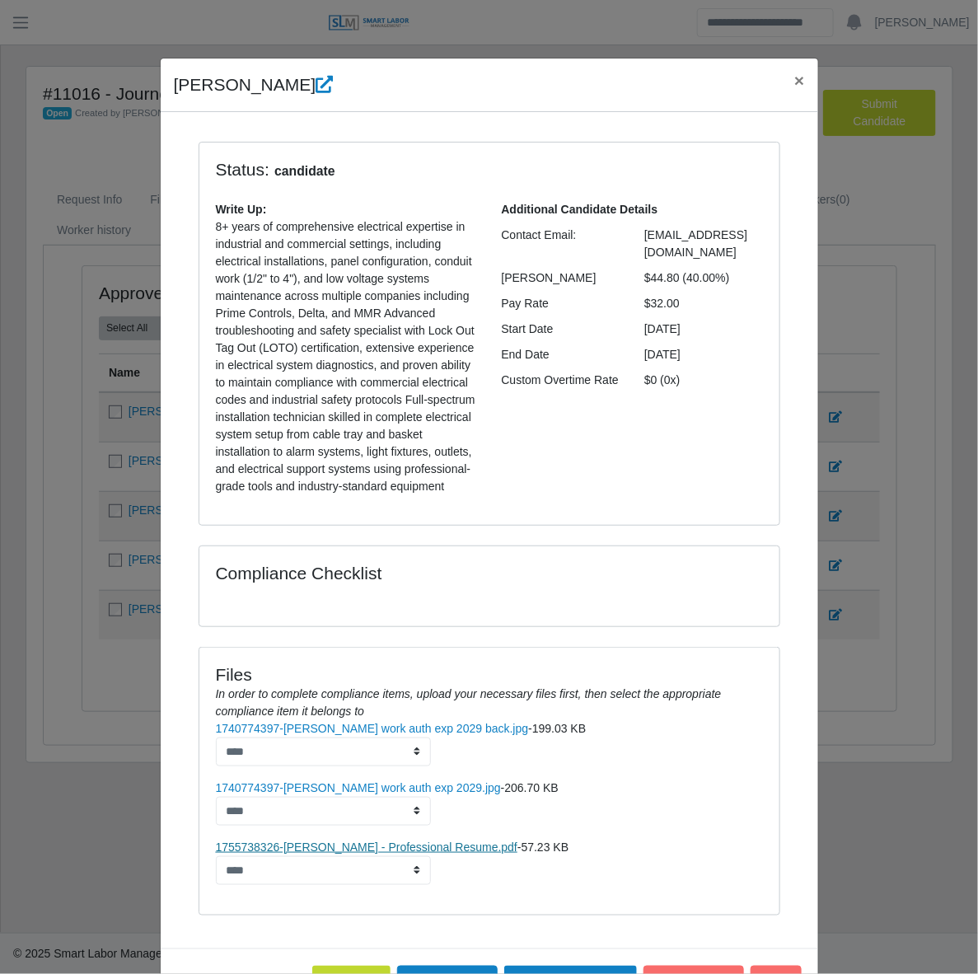
click at [353, 851] on link "1755738326-Ower Ferrer - Professional Resume.pdf" at bounding box center [367, 847] width 302 height 13
click at [795, 83] on span "×" at bounding box center [799, 80] width 10 height 19
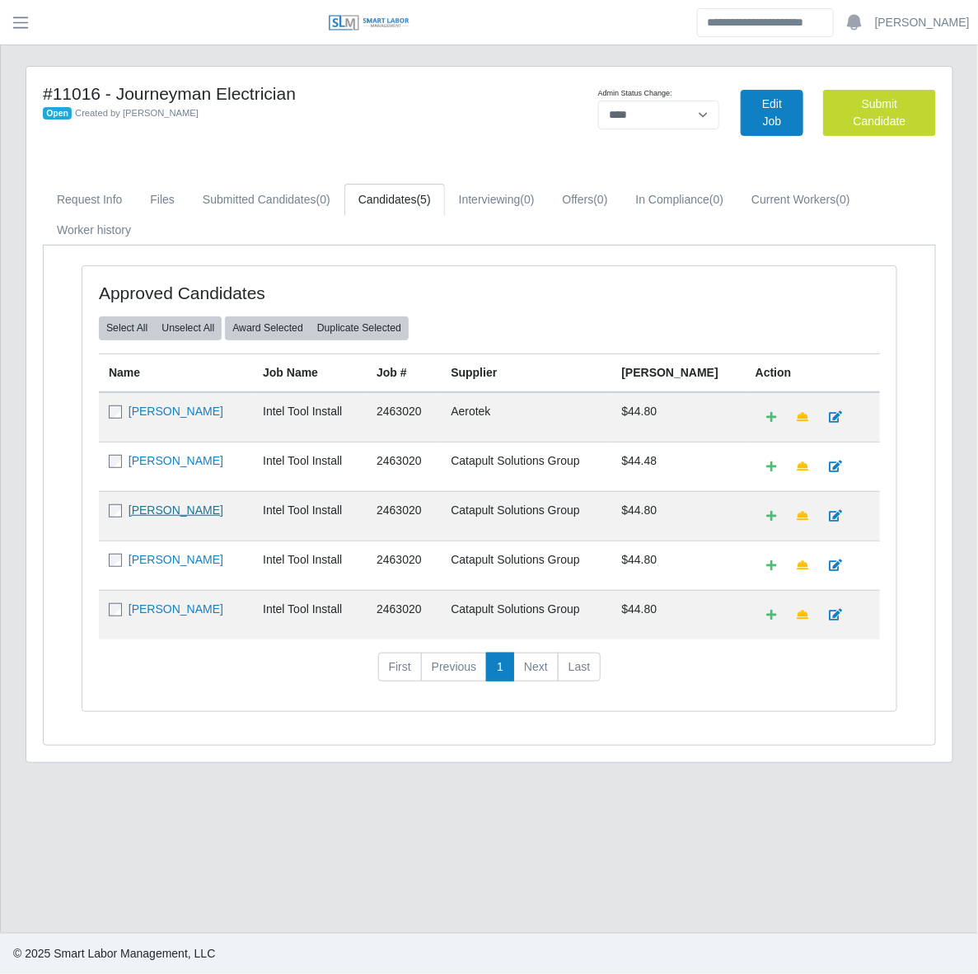
click at [175, 507] on link "Johan Ramos" at bounding box center [176, 510] width 95 height 13
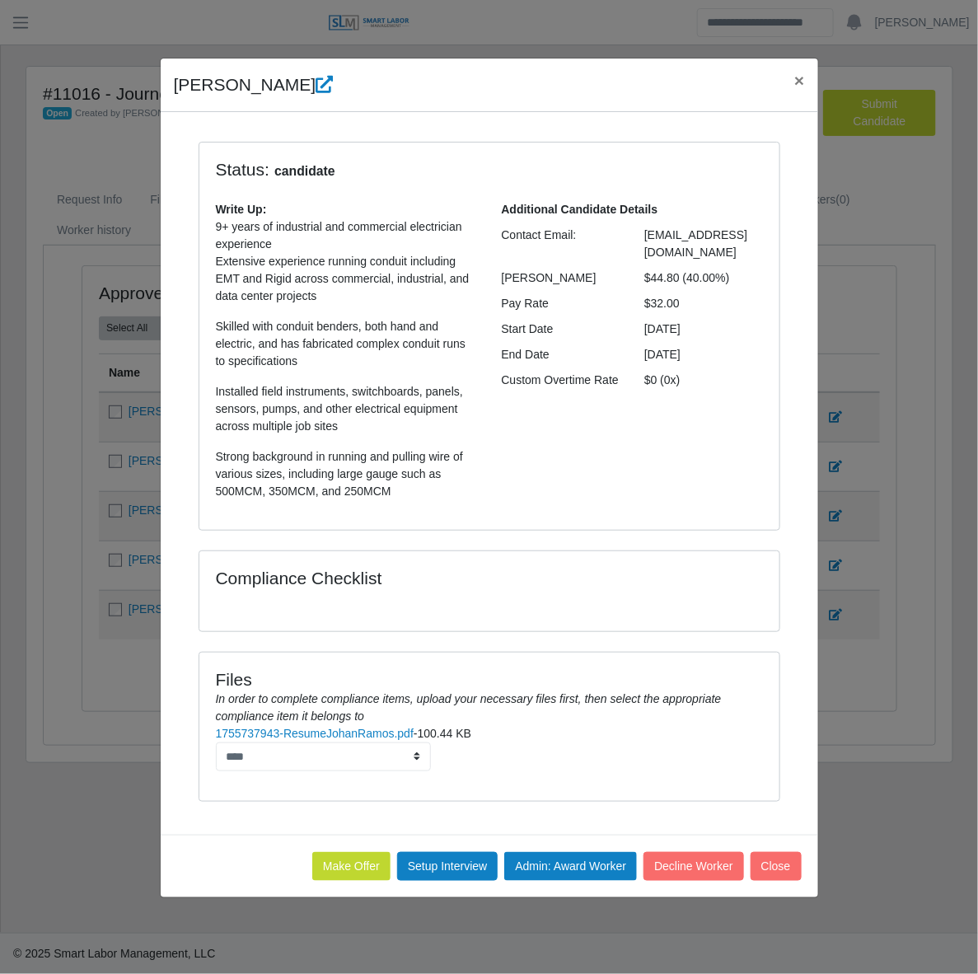
drag, startPoint x: 166, startPoint y: 89, endPoint x: 690, endPoint y: 281, distance: 558.2
click at [690, 281] on div "Johan Ramos × Status: candidate Write Up: 9+ years of industrial and commercial…" at bounding box center [489, 478] width 659 height 841
copy div "Johan Ramos × Status: candidate Write Up: 9+ years of industrial and commercial…"
click at [339, 735] on link "1755737943-ResumeJohanRamos.pdf" at bounding box center [315, 733] width 199 height 13
click at [791, 84] on button "×" at bounding box center [799, 81] width 36 height 44
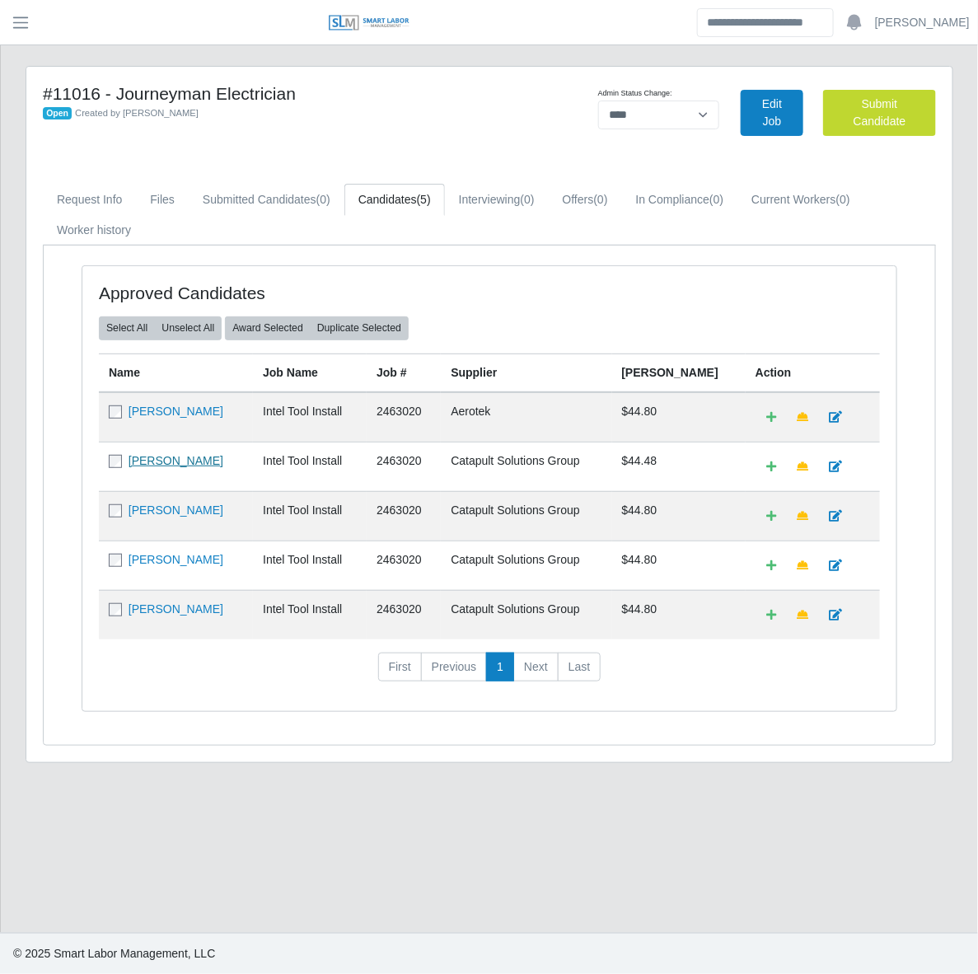
click at [162, 462] on link "Luis Alonso Valenzuela" at bounding box center [176, 460] width 95 height 13
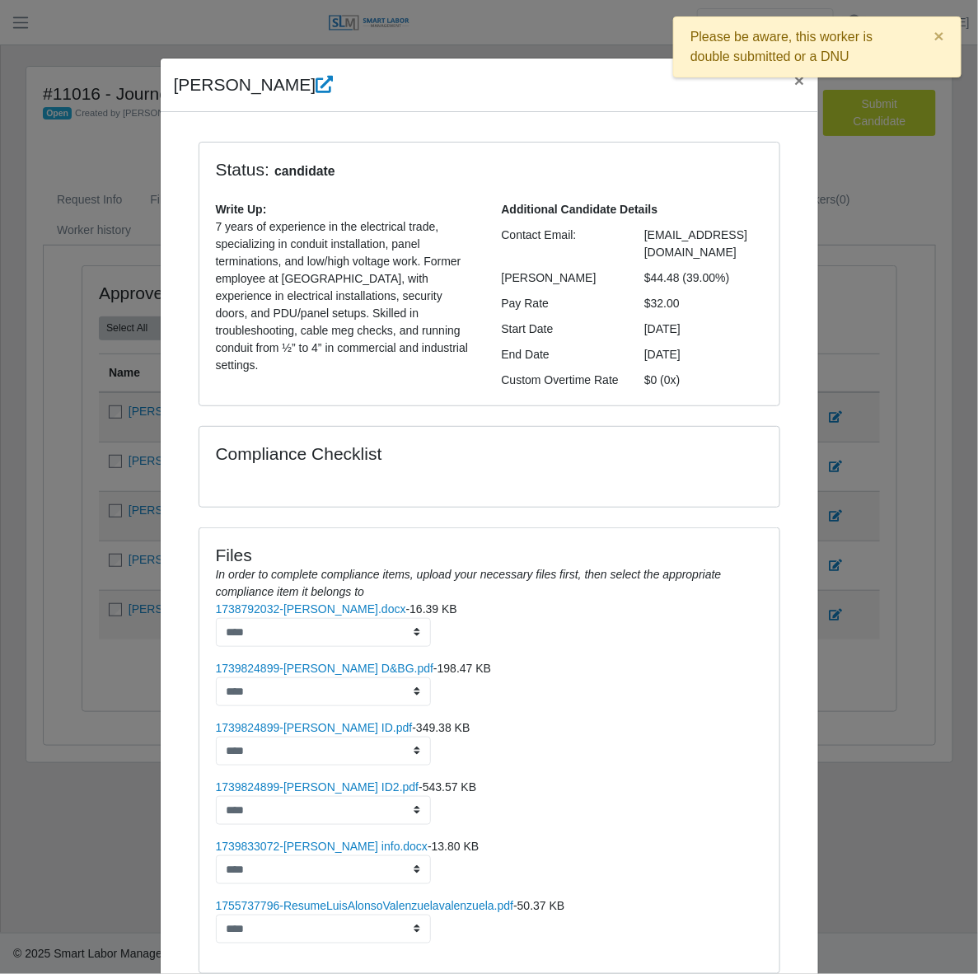
drag, startPoint x: 167, startPoint y: 81, endPoint x: 696, endPoint y: 315, distance: 578.6
click at [696, 315] on div "Luis Alonso Valenzuela × Status: candidate Write Up: 7 years of experience in t…" at bounding box center [489, 564] width 659 height 1013
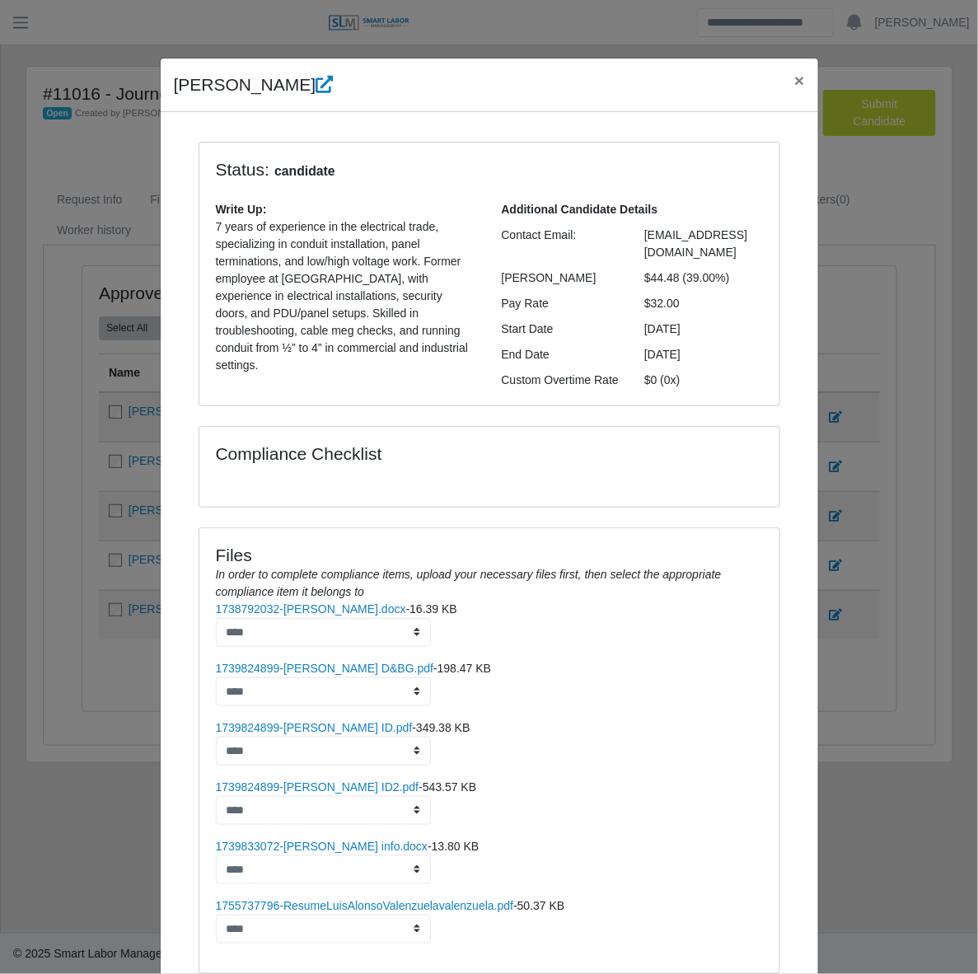
copy div "Luis Alonso Valenzuela × Status: candidate Write Up: 7 years of experience in t…"
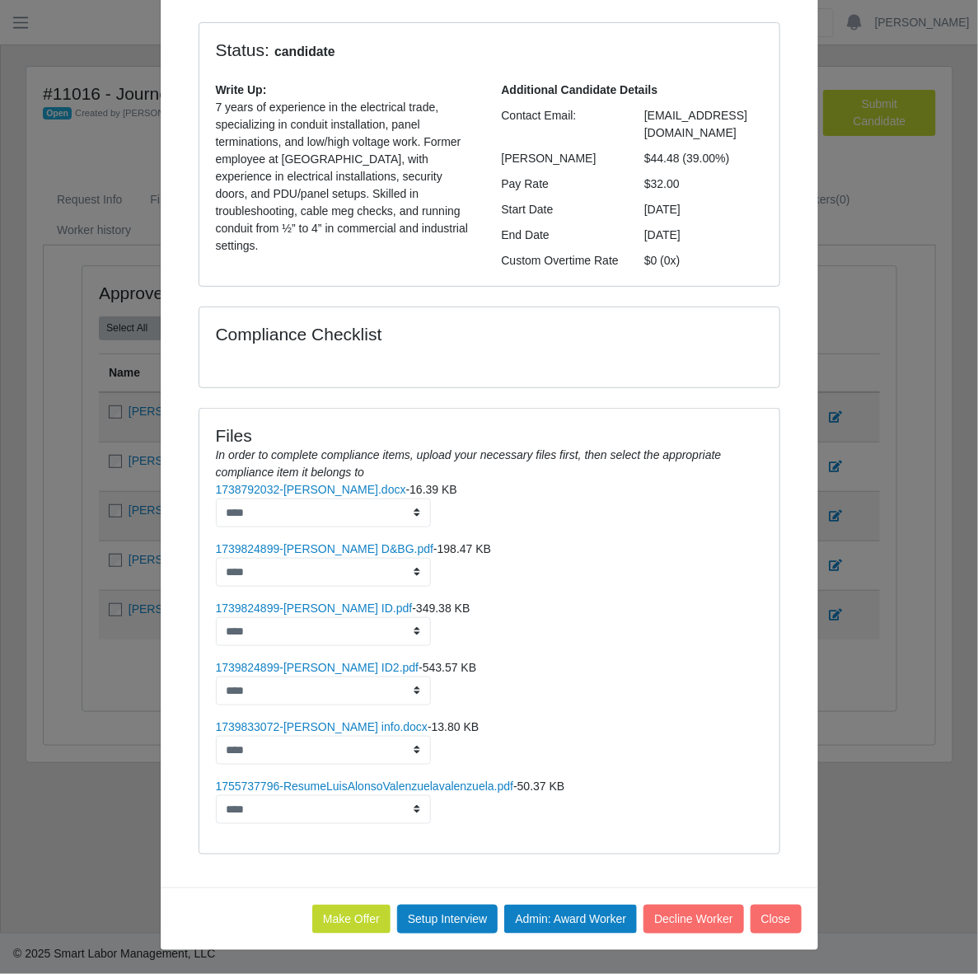
scroll to position [138, 0]
drag, startPoint x: 405, startPoint y: 772, endPoint x: 412, endPoint y: 779, distance: 9.9
click at [405, 772] on ul "1738792032-Luis Valenzuela Resume.docx - 16.39 KB **** 1739824899-Luis V D&BG.p…" at bounding box center [489, 652] width 547 height 343
click at [413, 780] on link "1755737796-ResumeLuisAlonsoValenzuelavalenzuela.pdf" at bounding box center [365, 786] width 298 height 13
click at [785, 924] on button "Close" at bounding box center [776, 919] width 51 height 29
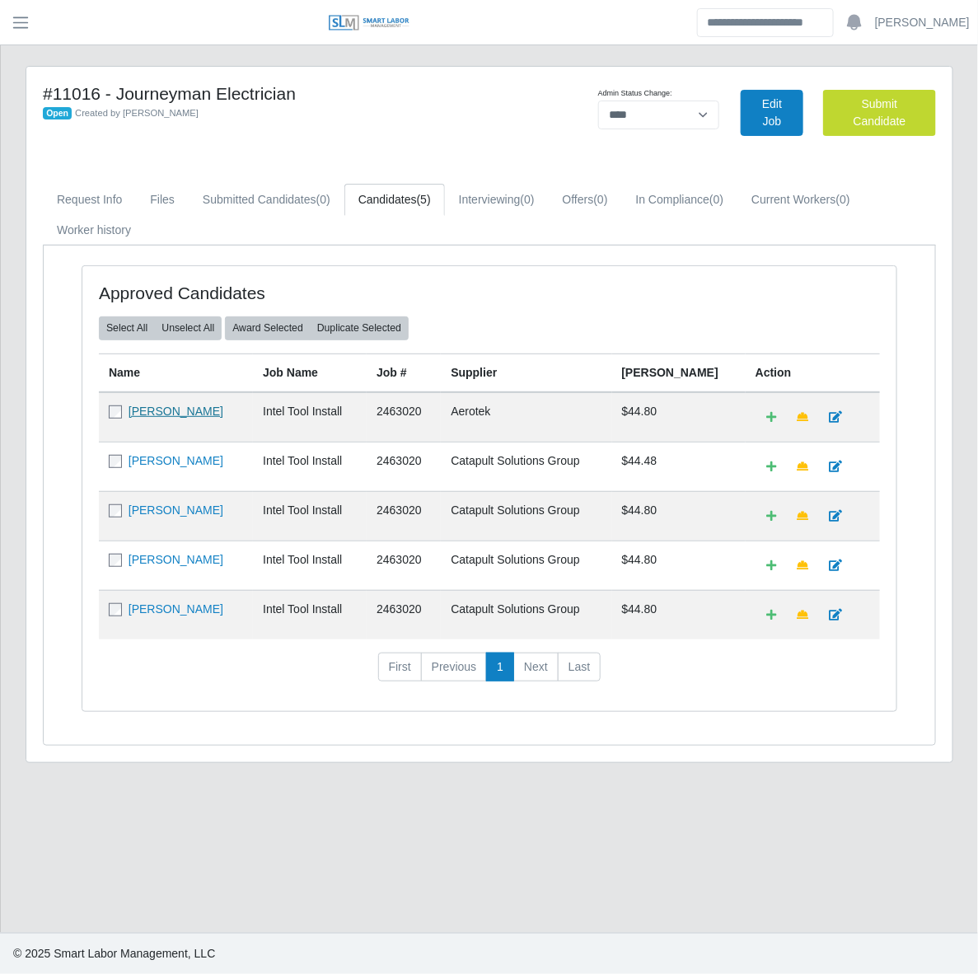
click at [176, 410] on link "Douglas Richardson" at bounding box center [176, 411] width 95 height 13
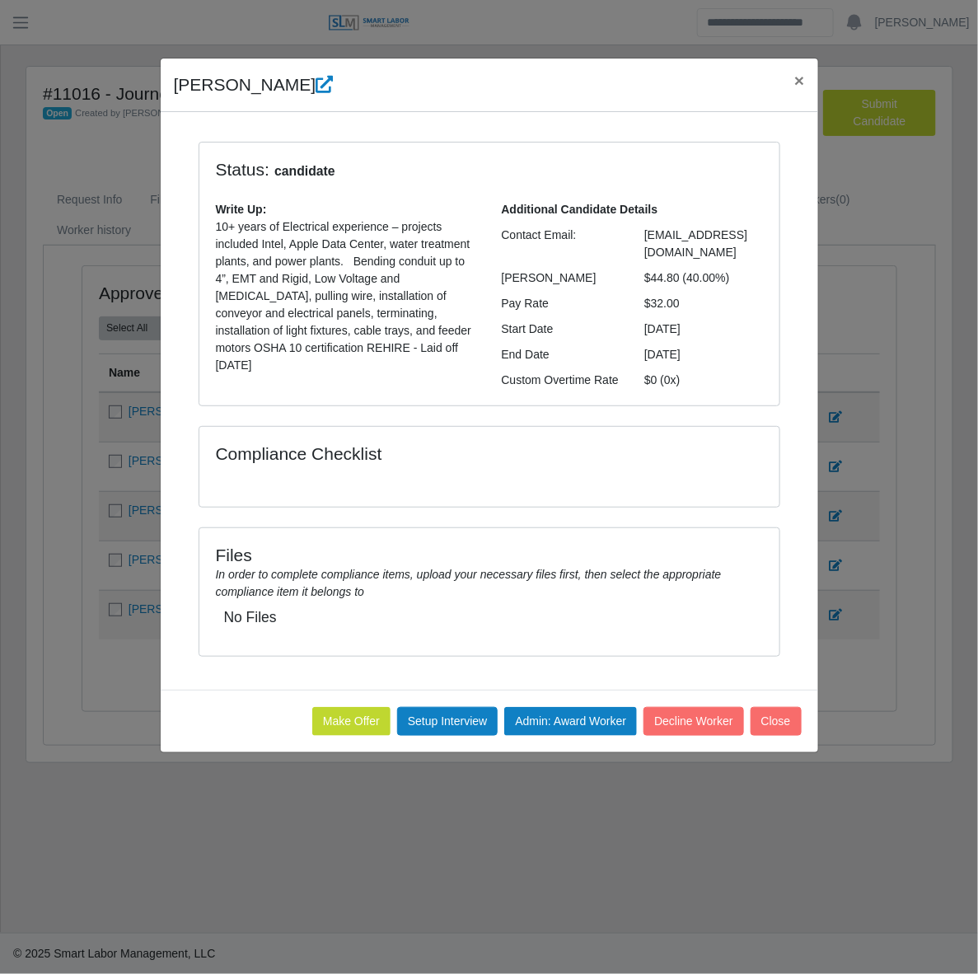
drag, startPoint x: 173, startPoint y: 84, endPoint x: 710, endPoint y: 276, distance: 570.6
click at [710, 276] on div "Douglas Richardson × Status: candidate Write Up: 10+ years of Electrical experi…" at bounding box center [489, 406] width 659 height 696
copy div "Douglas Richardson × Status: candidate Write Up: 10+ years of Electrical experi…"
click at [783, 707] on button "Close" at bounding box center [776, 721] width 51 height 29
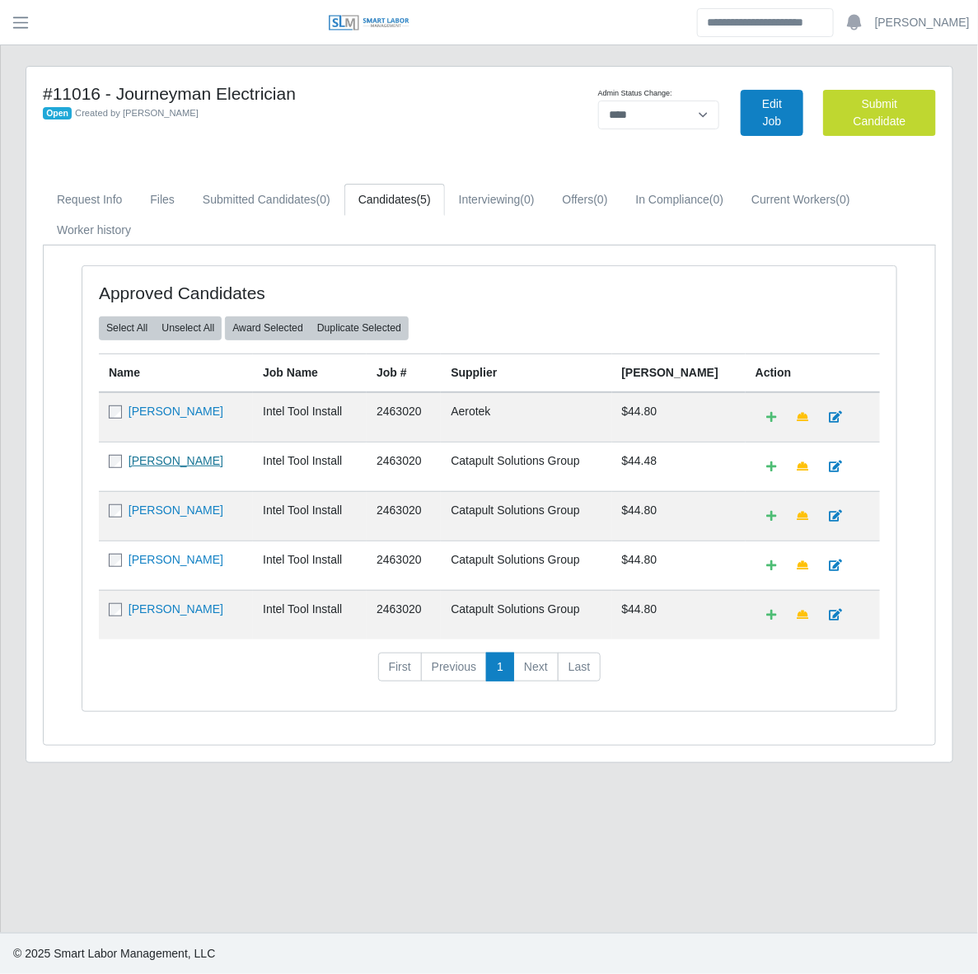
click at [199, 466] on link "Luis Alonso Valenzuela" at bounding box center [176, 460] width 95 height 13
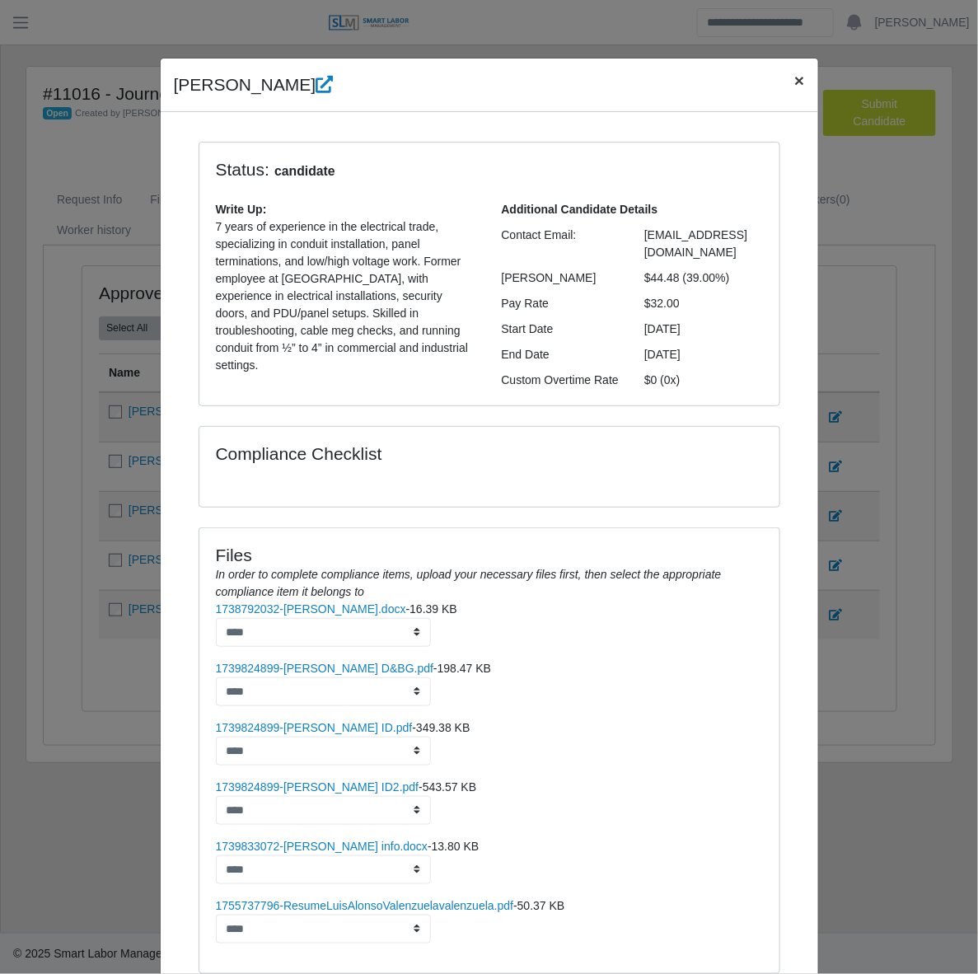
click at [794, 88] on span "×" at bounding box center [799, 80] width 10 height 19
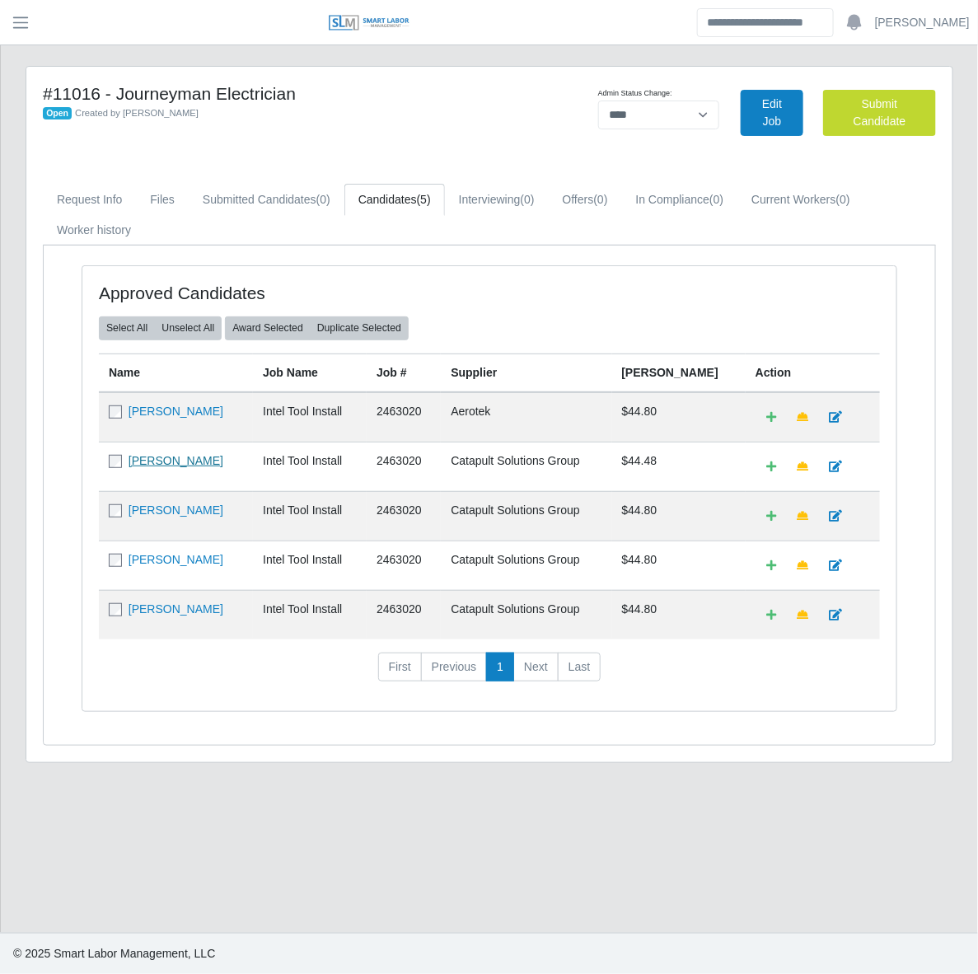
click at [202, 454] on link "Luis Alonso Valenzuela" at bounding box center [176, 460] width 95 height 13
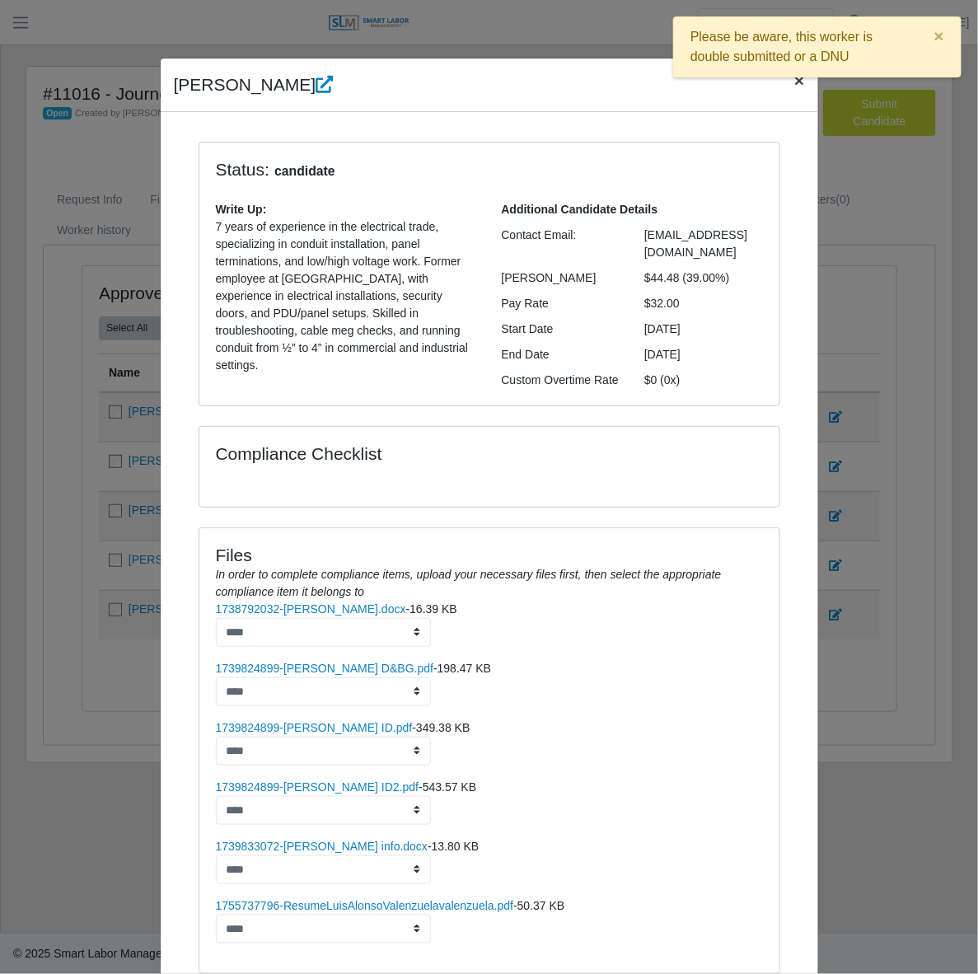
click at [794, 90] on span "×" at bounding box center [799, 80] width 10 height 19
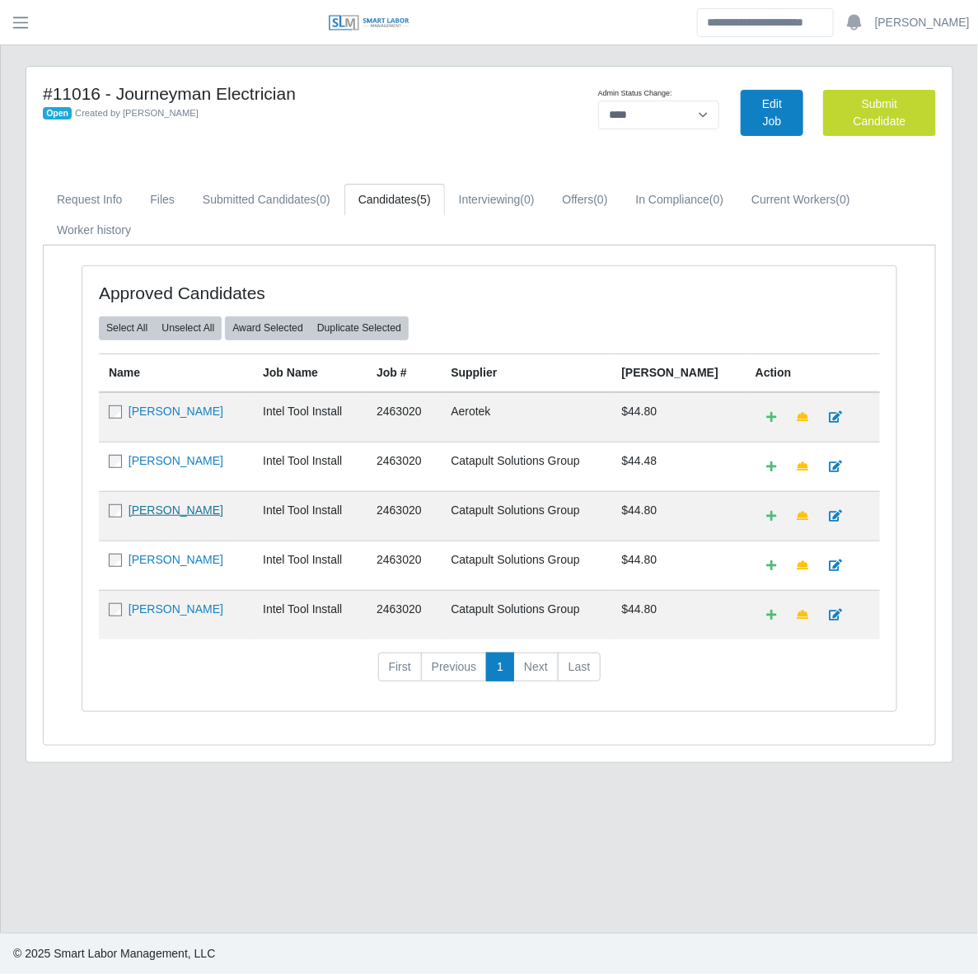
click at [174, 513] on link "Johan Ramos" at bounding box center [176, 510] width 95 height 13
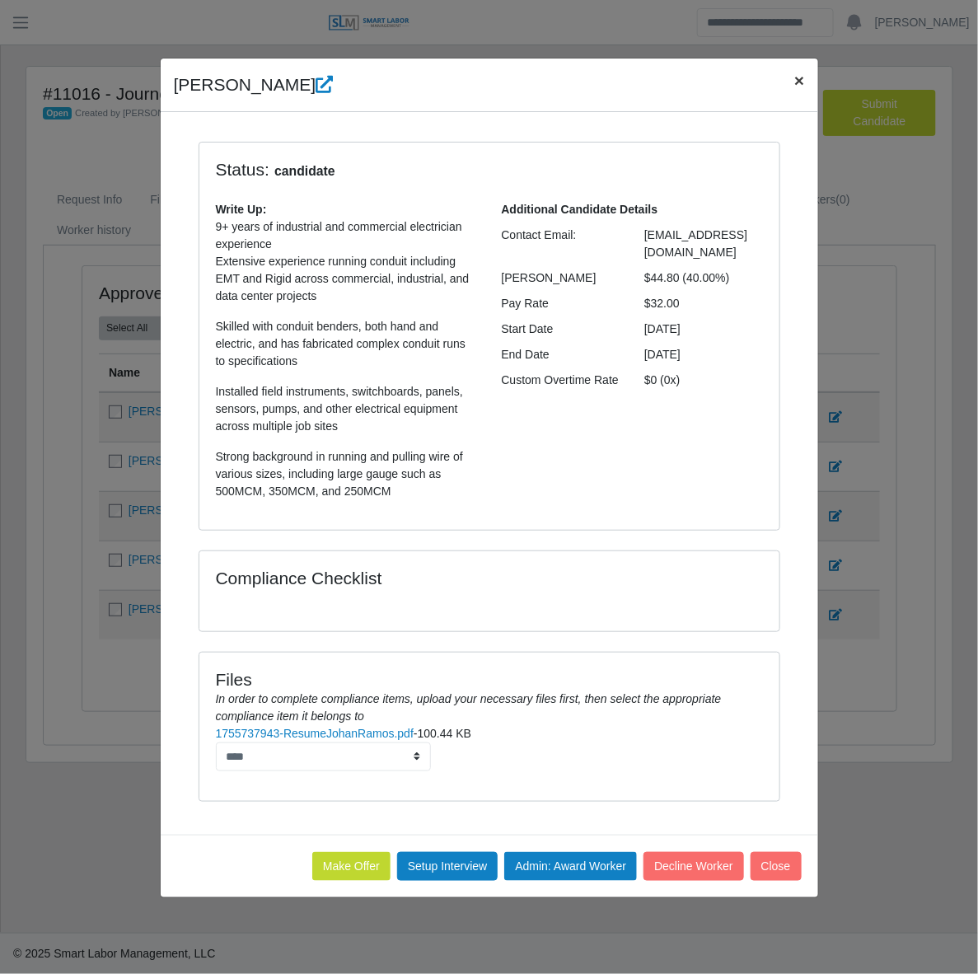
click at [798, 79] on span "×" at bounding box center [799, 80] width 10 height 19
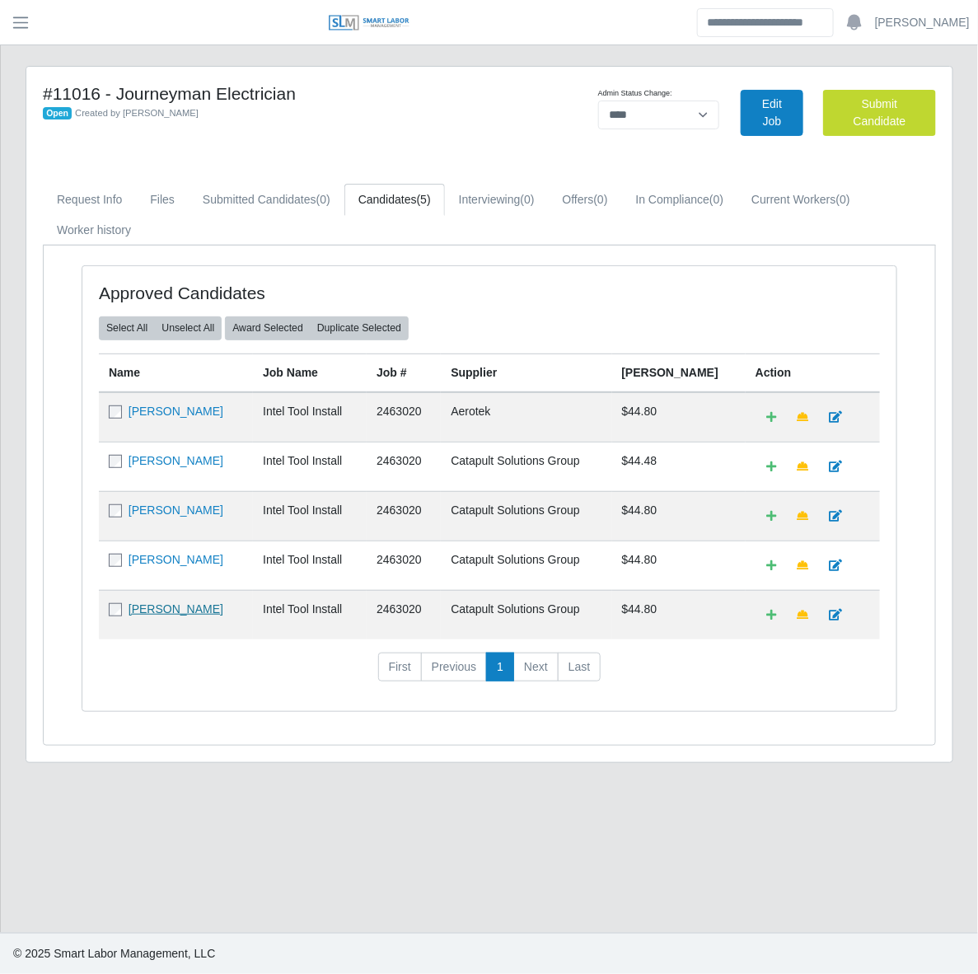
click at [159, 608] on link "Ower Ferrer" at bounding box center [176, 608] width 95 height 13
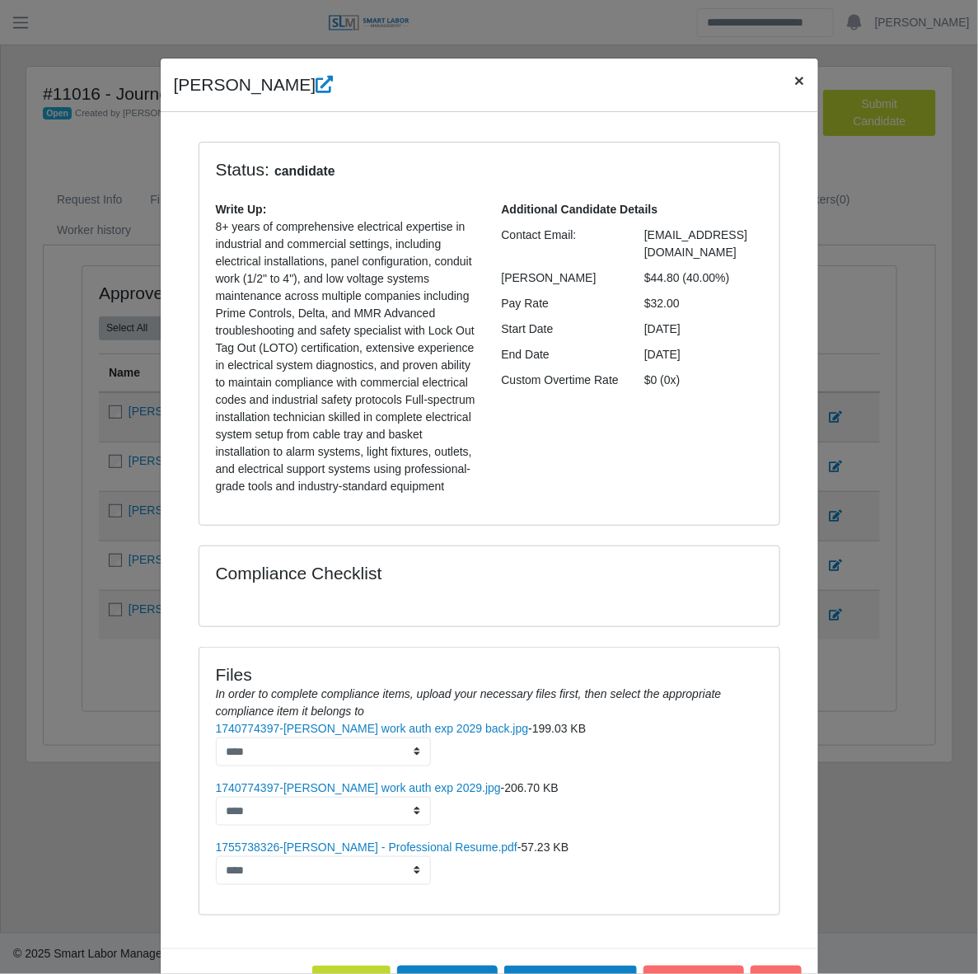
click at [794, 83] on span "×" at bounding box center [799, 80] width 10 height 19
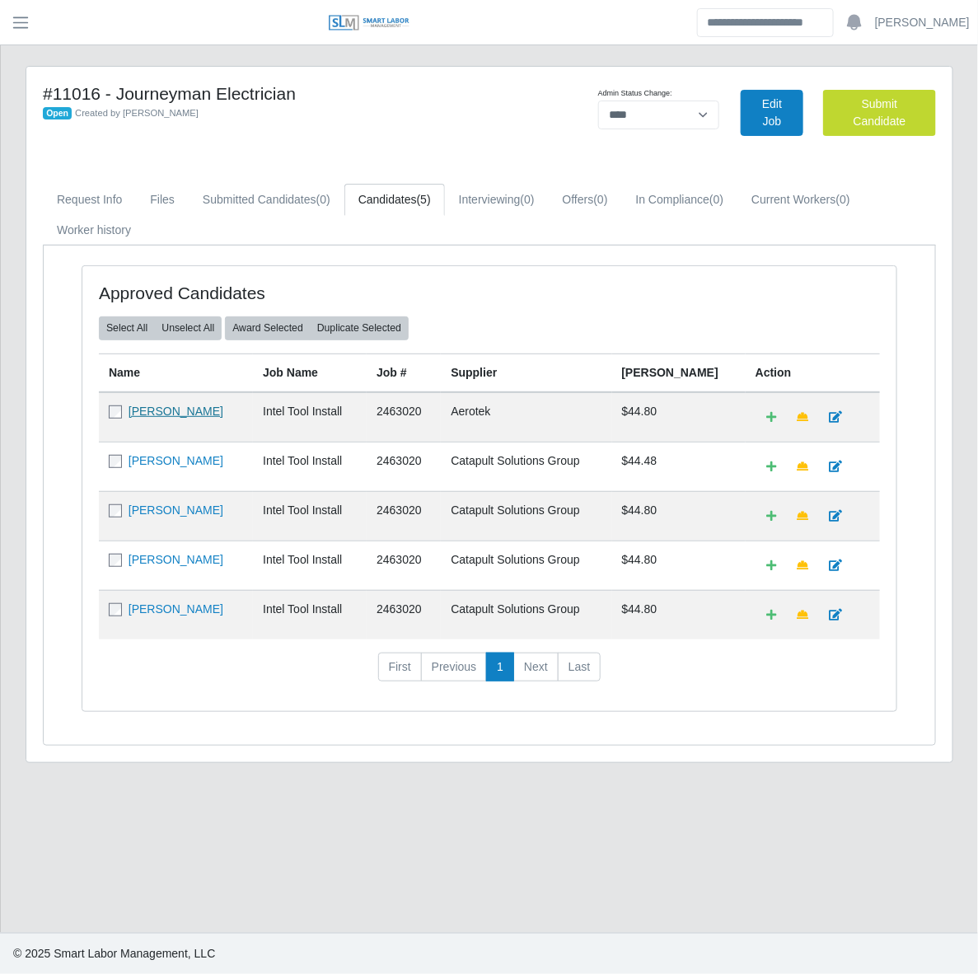
click at [166, 406] on link "Douglas Richardson" at bounding box center [176, 411] width 95 height 13
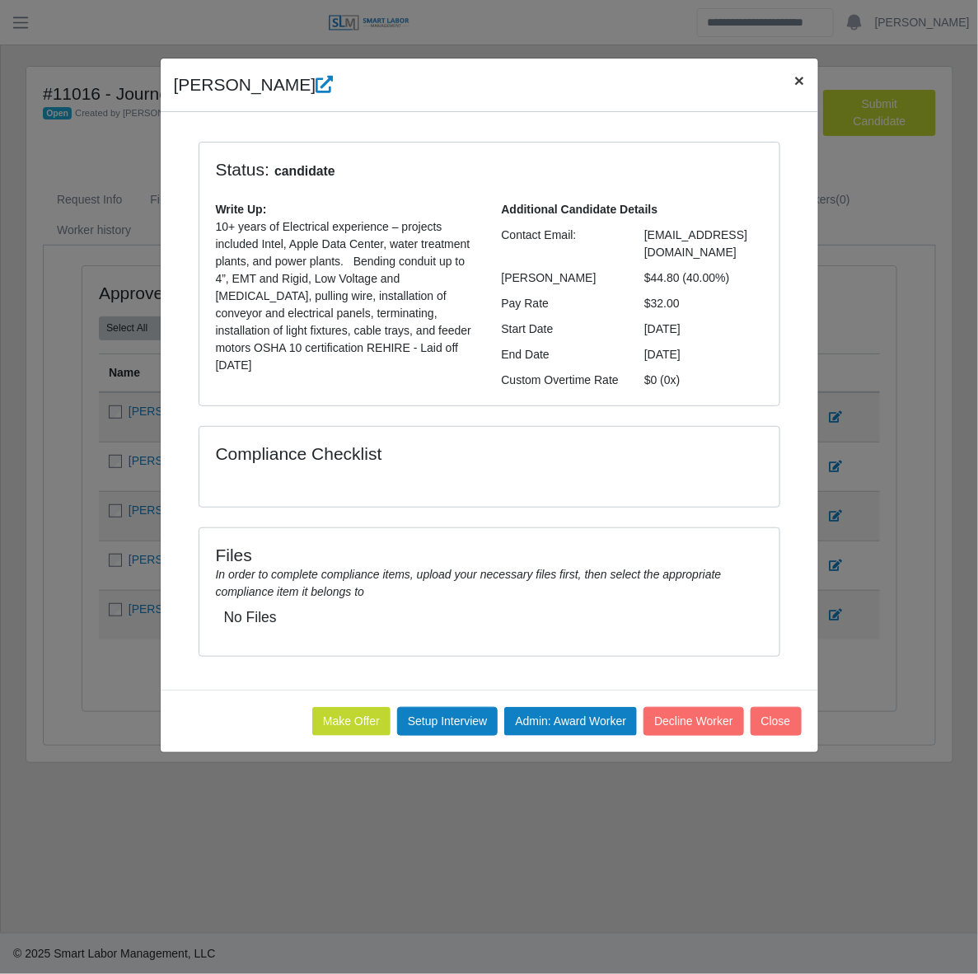
click at [799, 85] on span "×" at bounding box center [799, 80] width 10 height 19
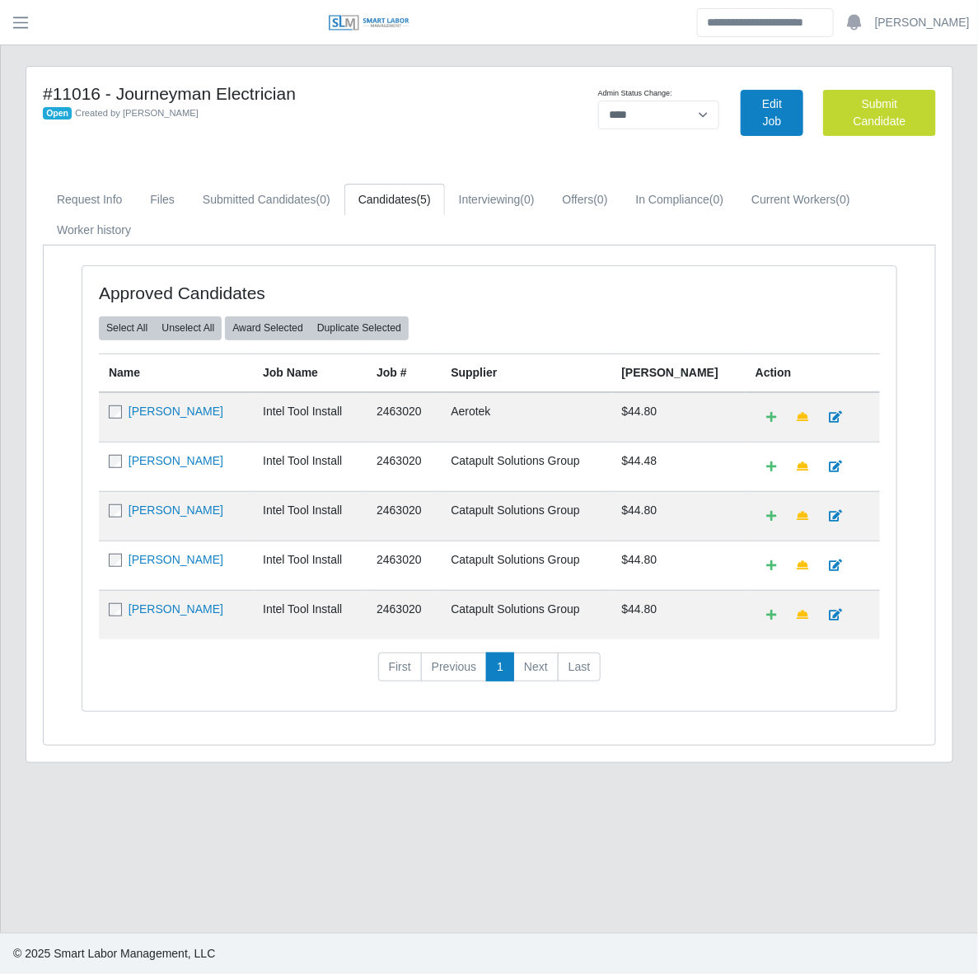
drag, startPoint x: 511, startPoint y: 804, endPoint x: 373, endPoint y: 694, distance: 176.6
click at [511, 804] on main "**********" at bounding box center [489, 489] width 977 height 888
click at [204, 405] on link "Douglas Richardson" at bounding box center [176, 411] width 95 height 13
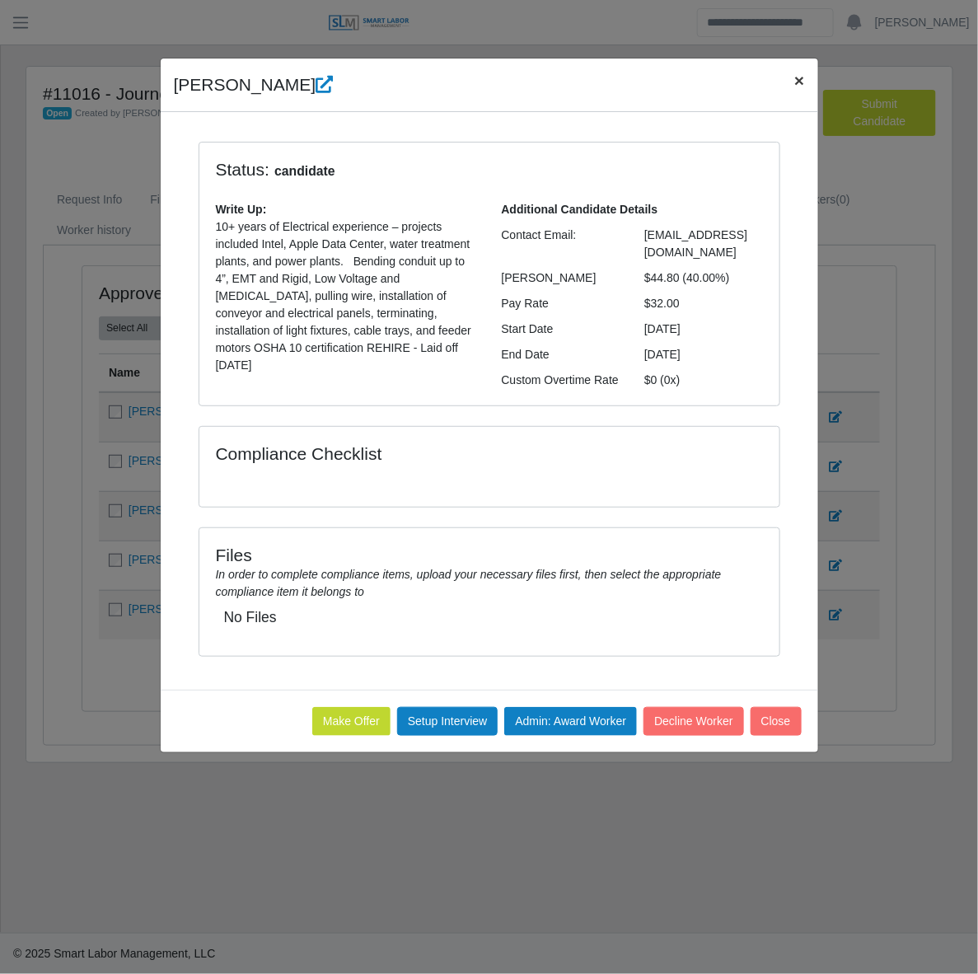
drag, startPoint x: 794, startPoint y: 80, endPoint x: 585, endPoint y: 530, distance: 495.9
click at [794, 80] on span "×" at bounding box center [799, 80] width 10 height 19
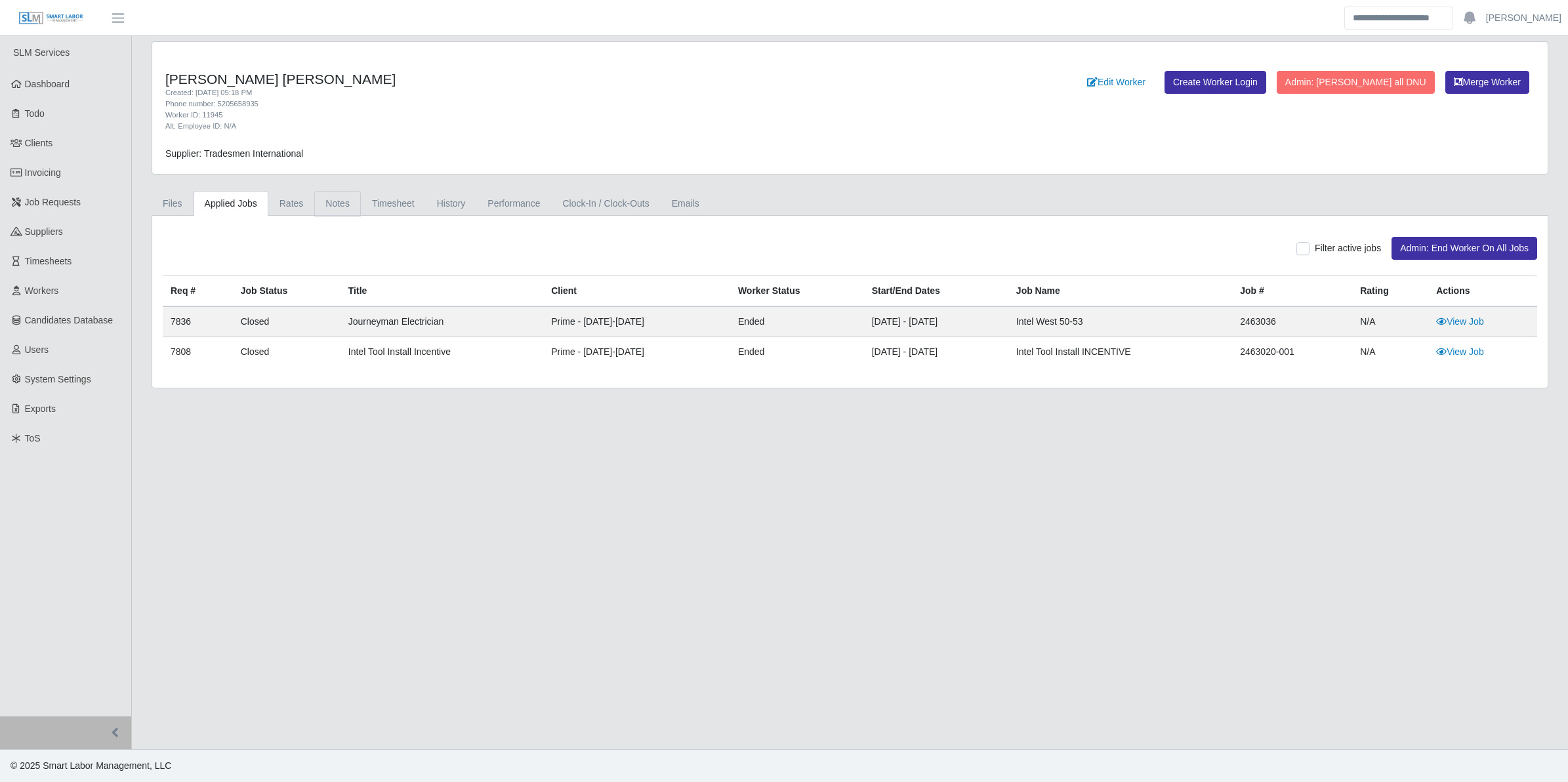
click at [336, 201] on link "Notes" at bounding box center [337, 204] width 47 height 25
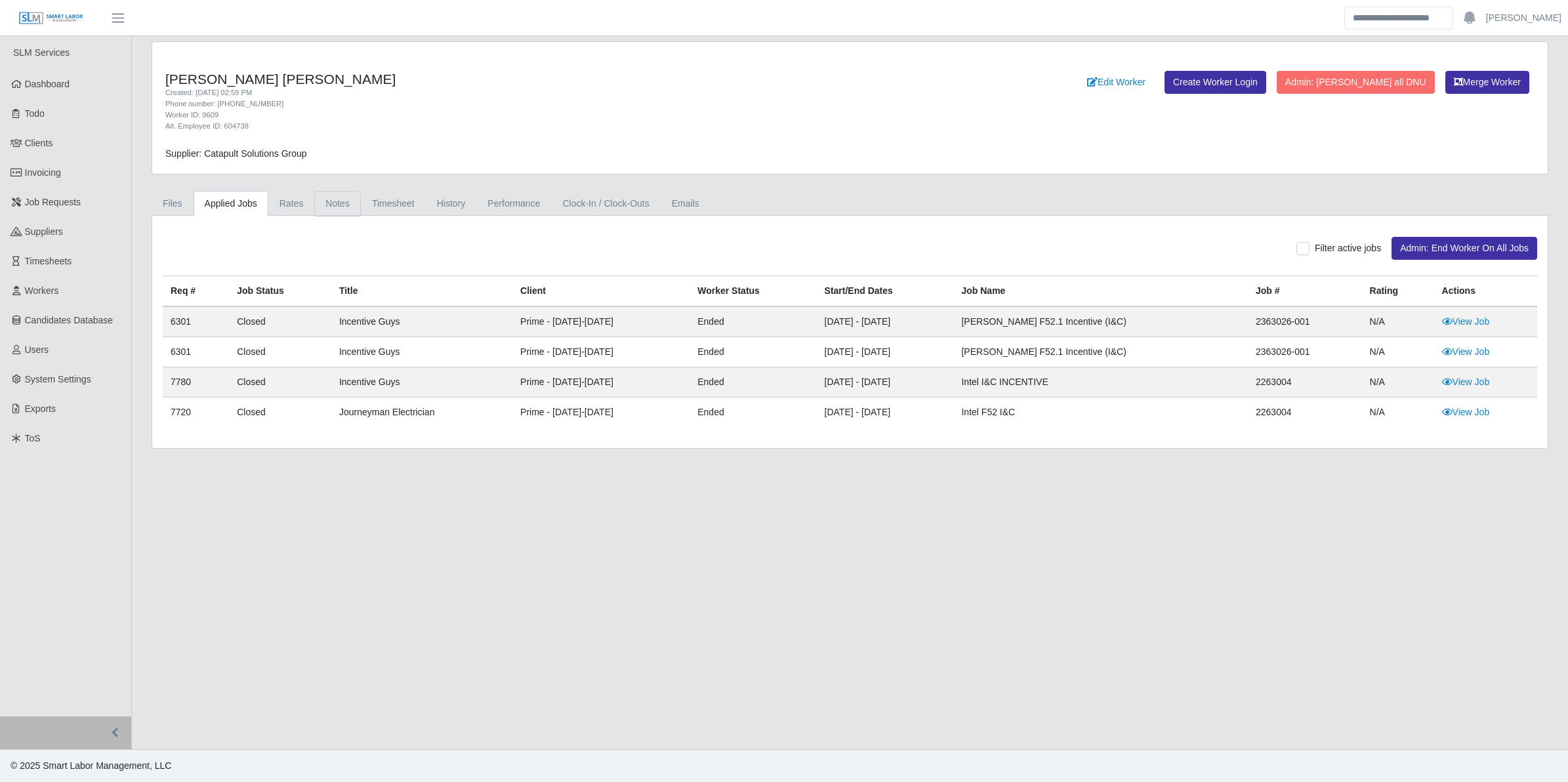
click at [337, 200] on link "Notes" at bounding box center [337, 204] width 47 height 25
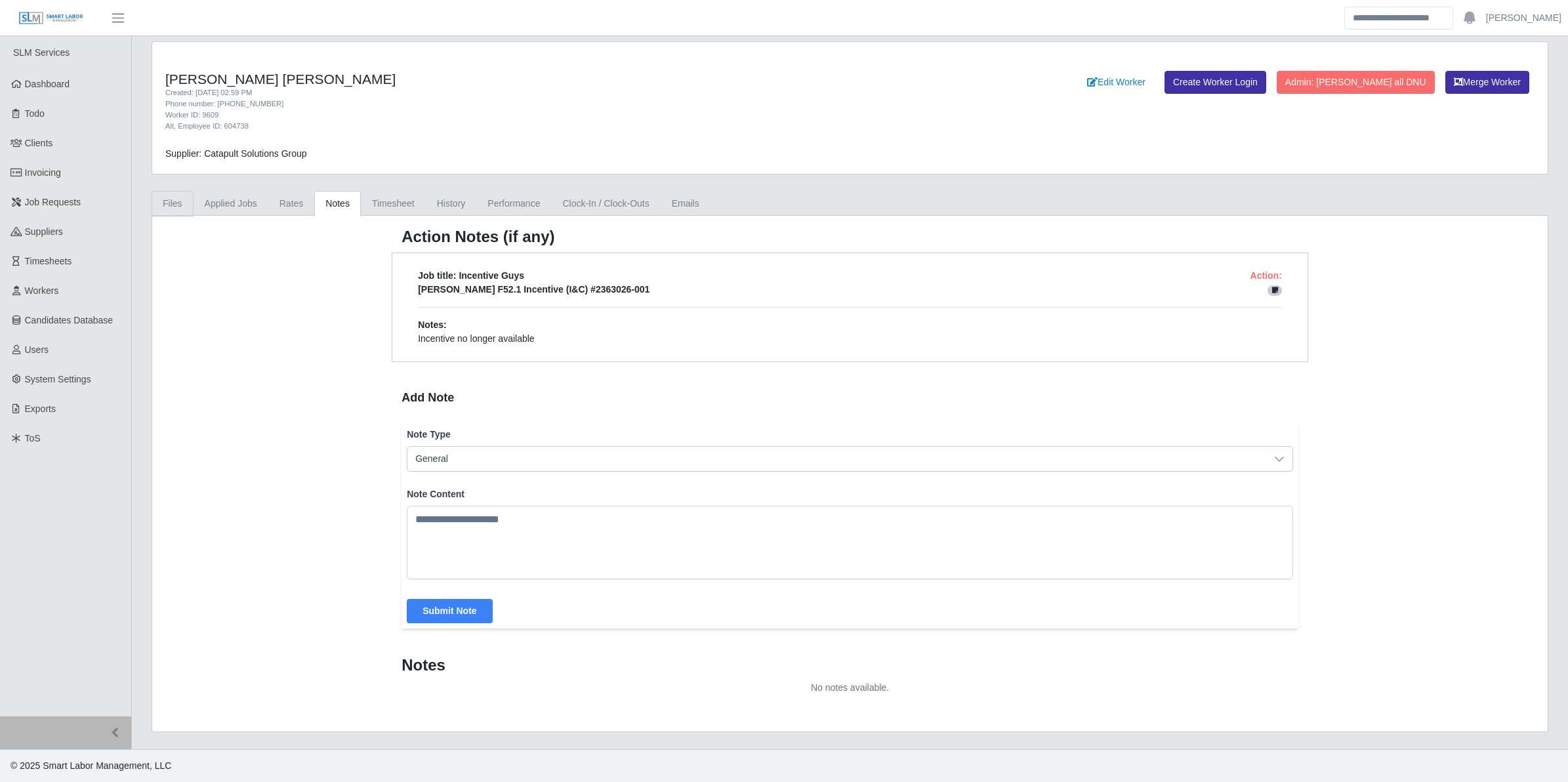
click at [167, 201] on link "Files" at bounding box center [172, 204] width 42 height 25
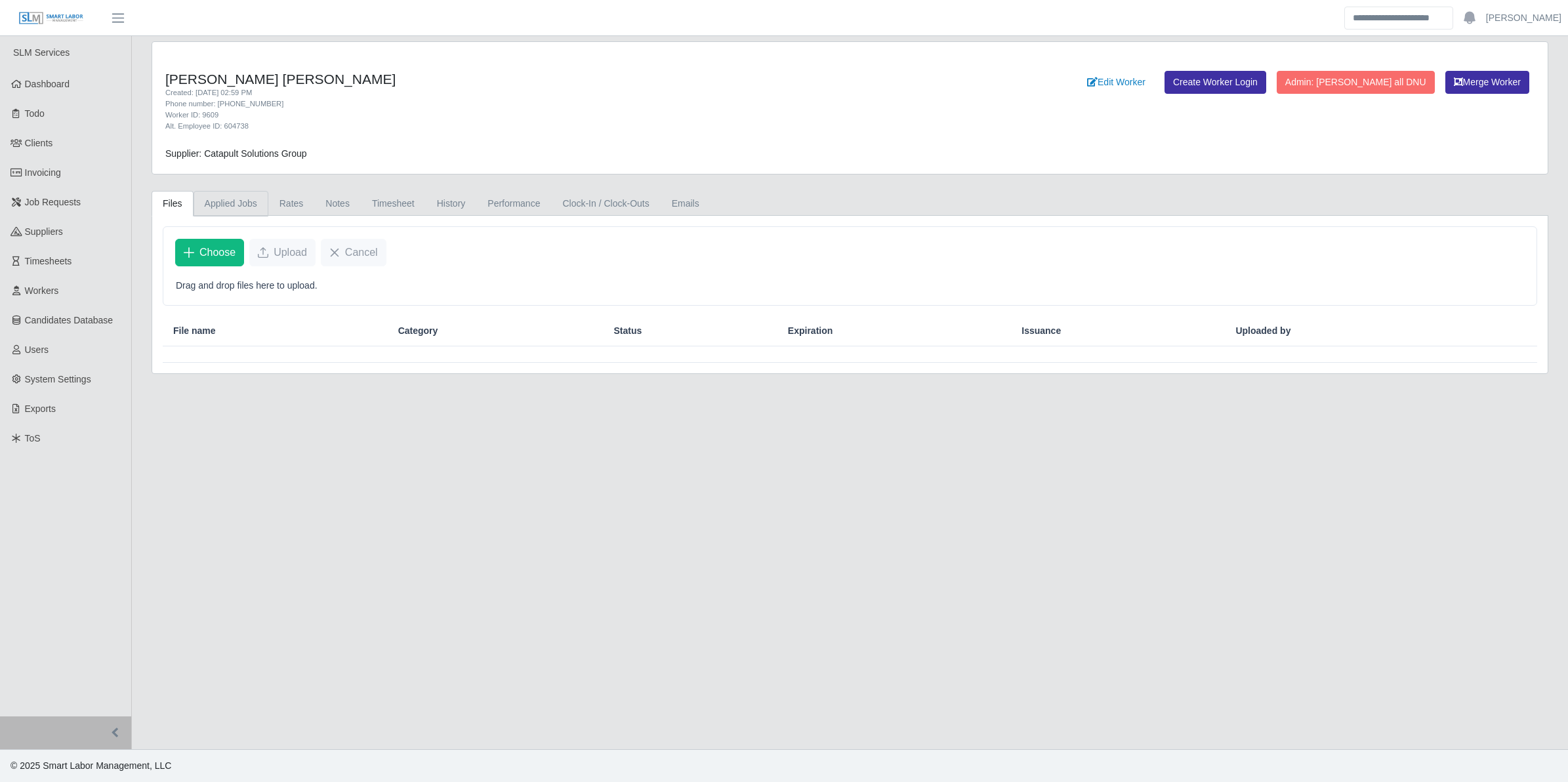
click at [253, 201] on link "Applied Jobs" at bounding box center [231, 204] width 75 height 25
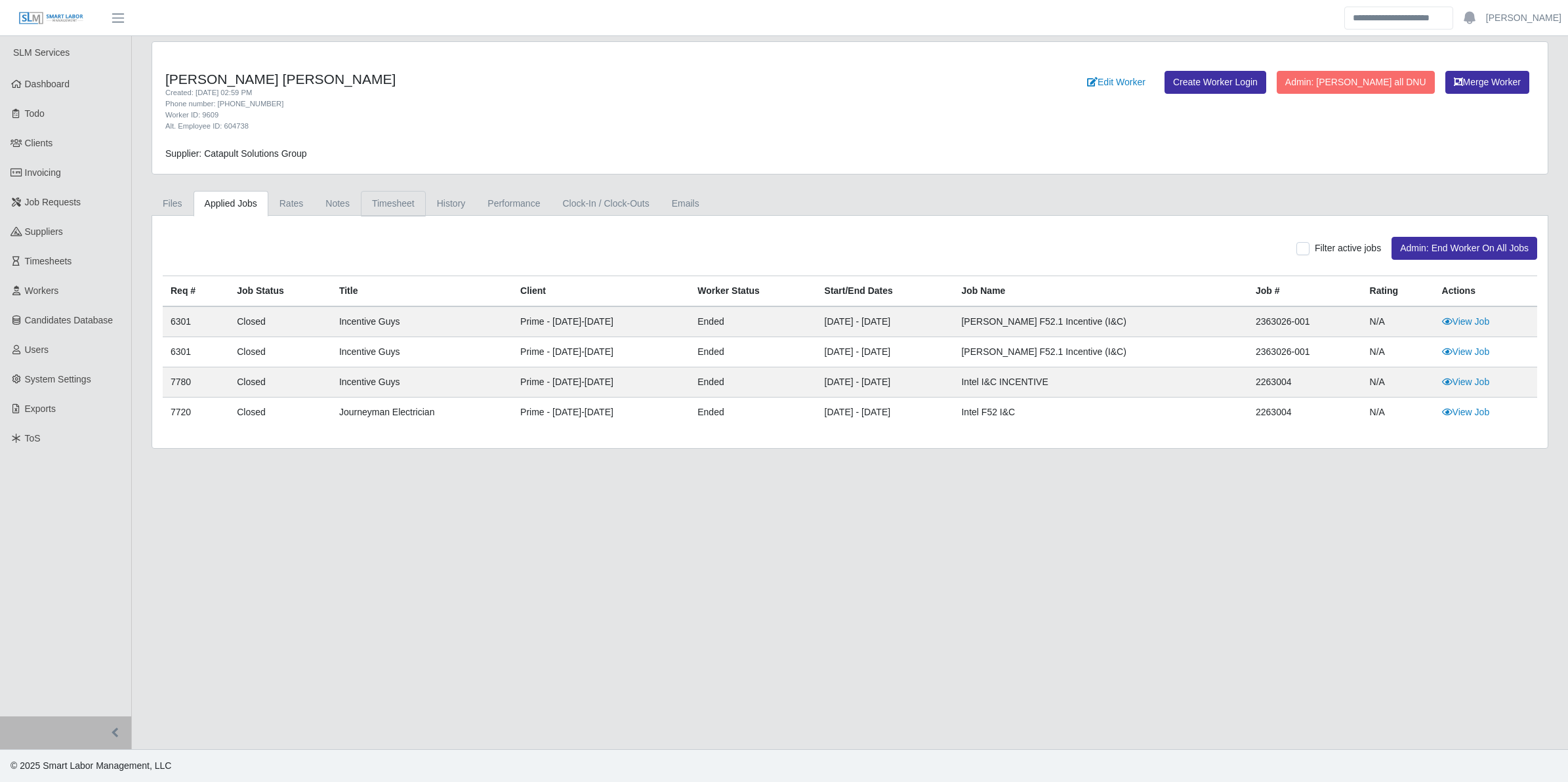
click at [405, 201] on link "Timesheet" at bounding box center [393, 204] width 65 height 25
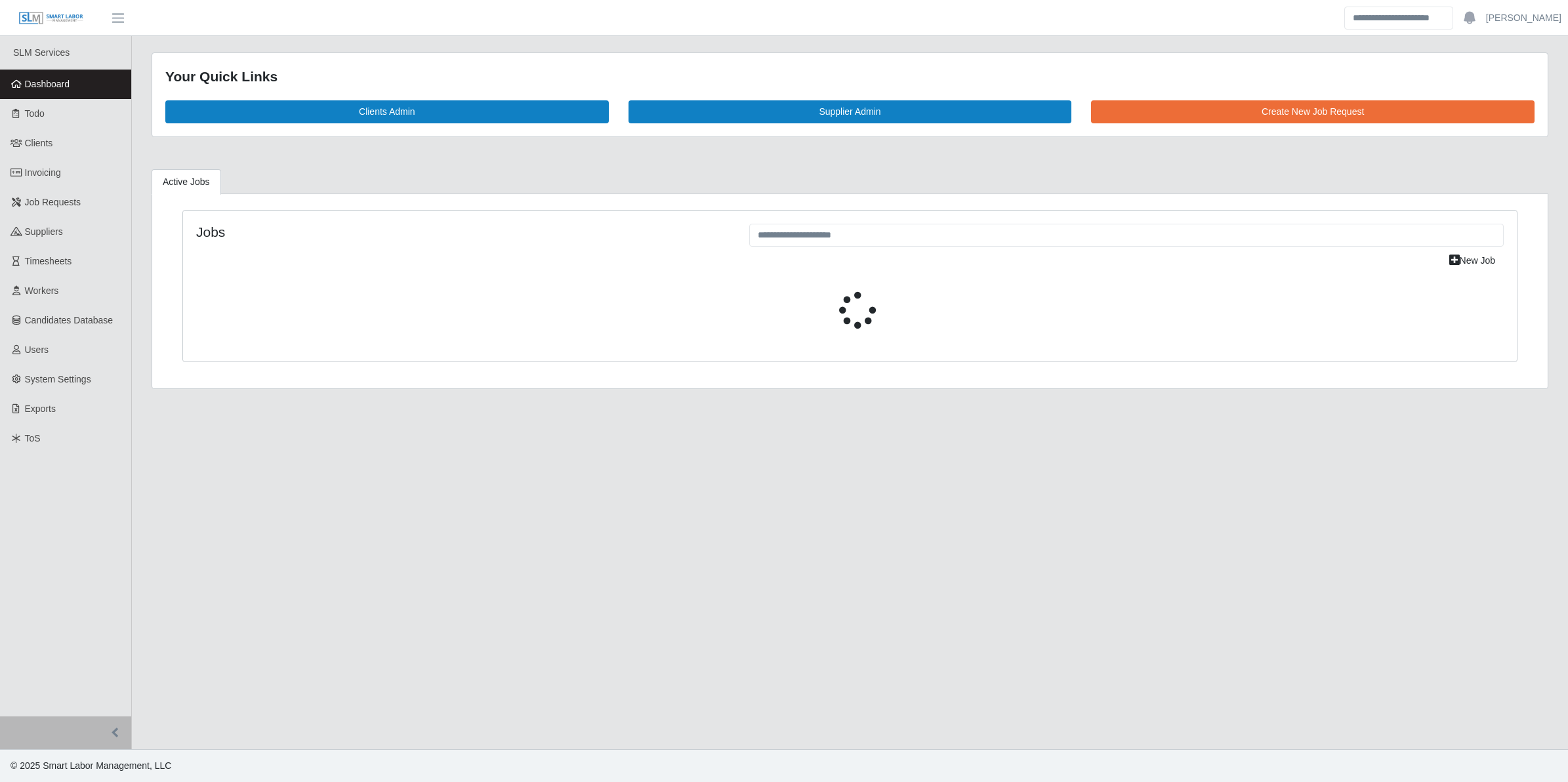
select select "****"
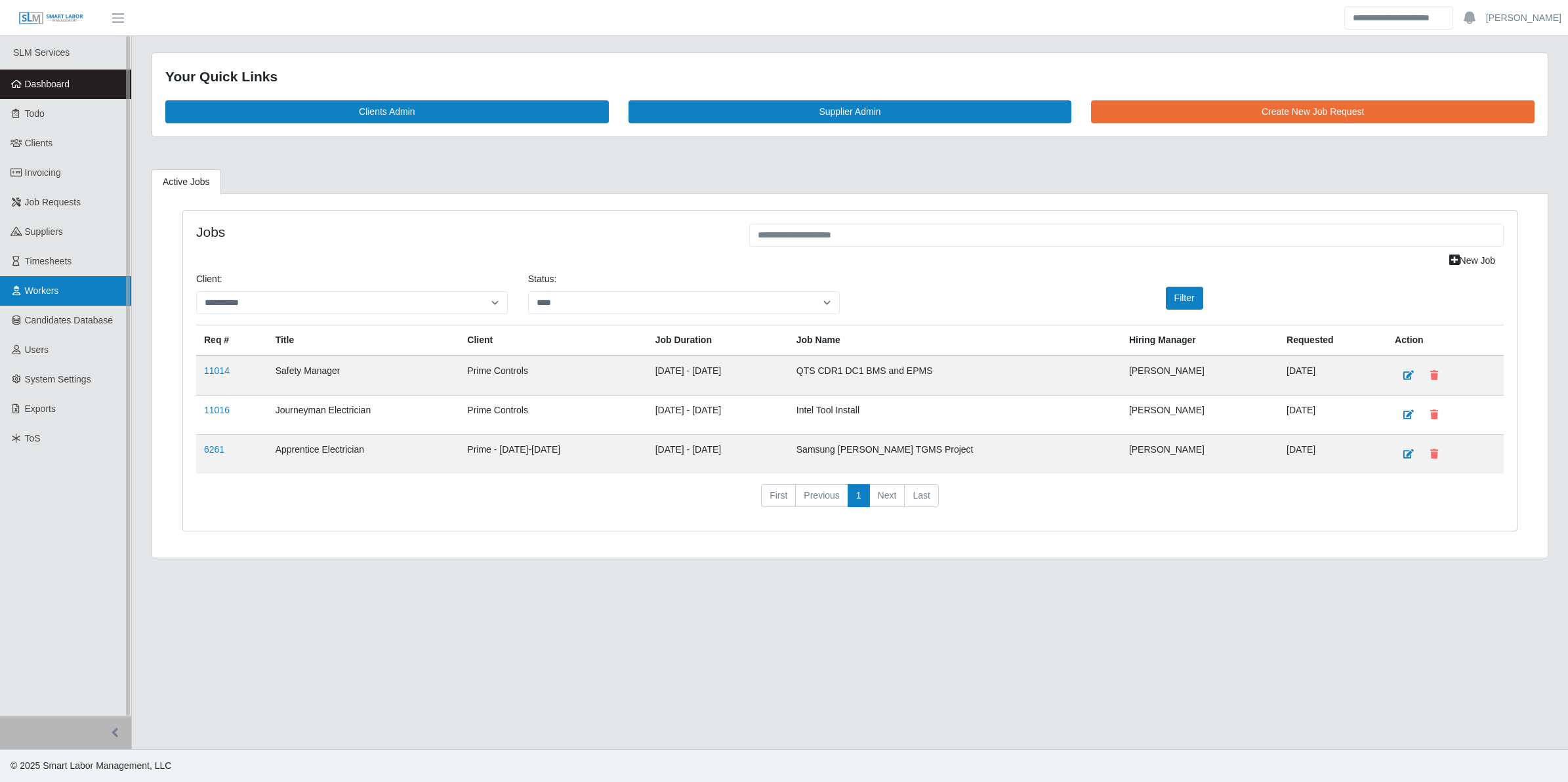
click at [76, 287] on link "Workers" at bounding box center [65, 291] width 131 height 29
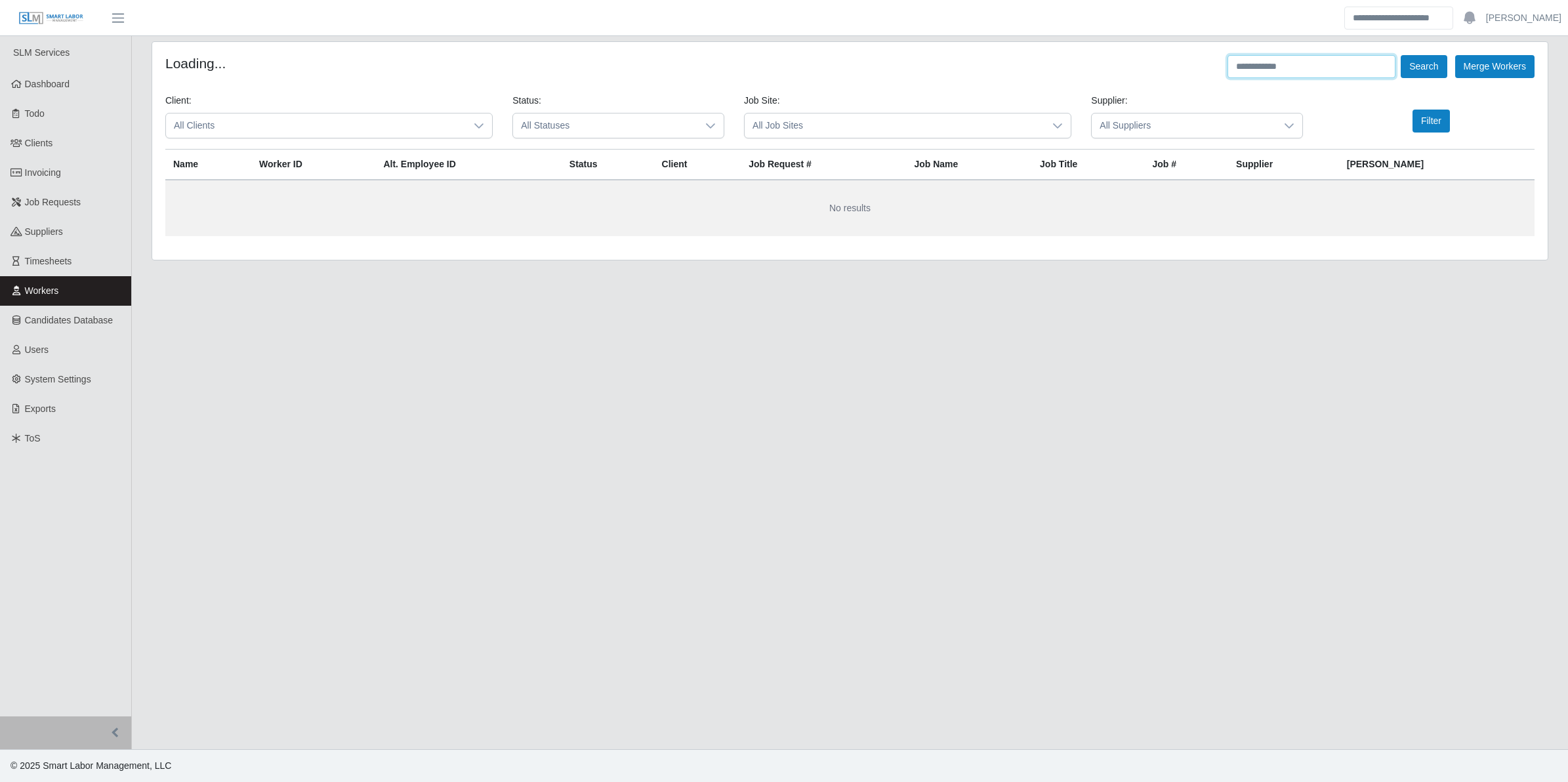
click at [1247, 57] on input "text" at bounding box center [1311, 66] width 168 height 23
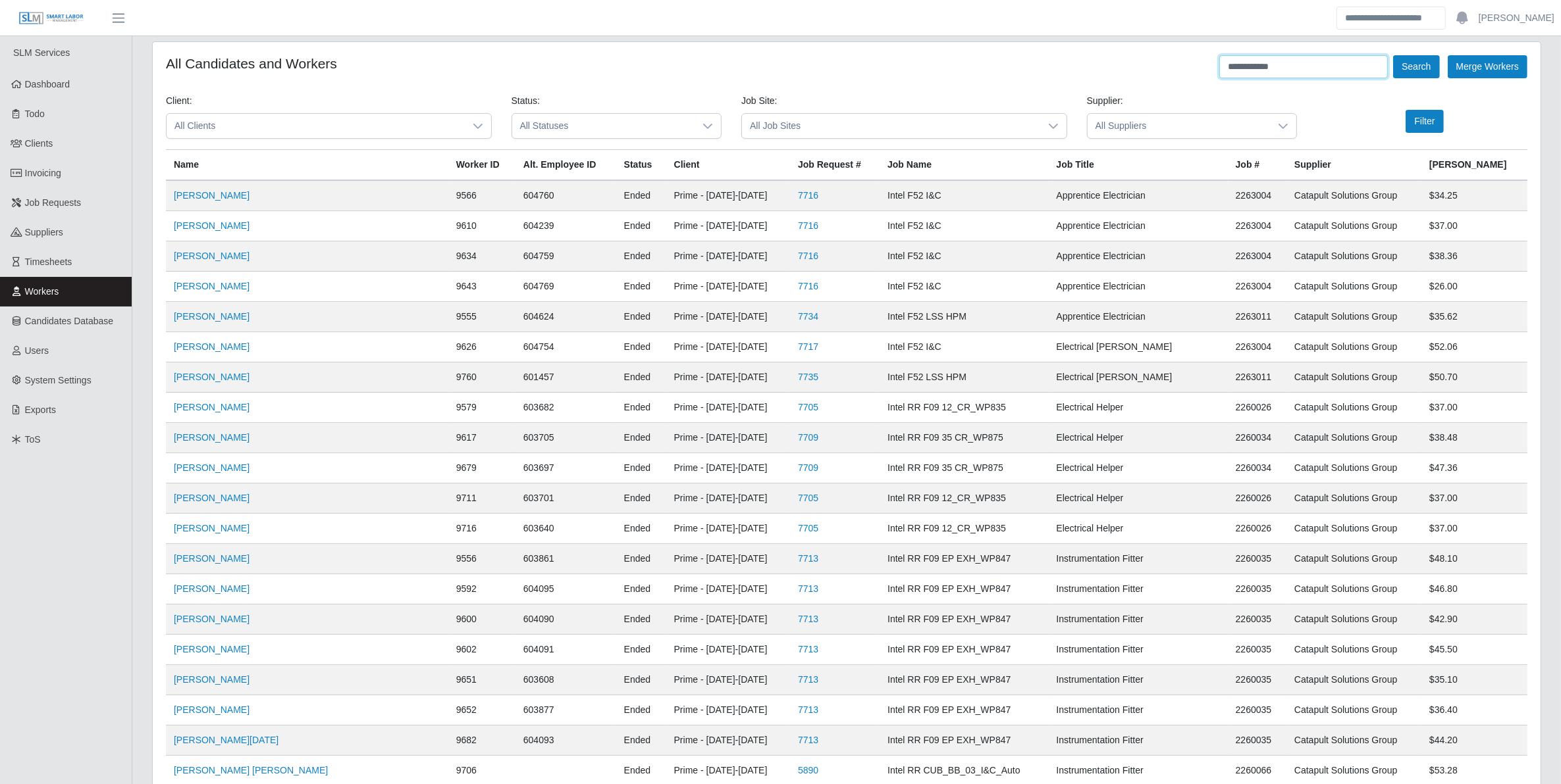
click at [1393, 55] on button "Search" at bounding box center [1416, 66] width 46 height 23
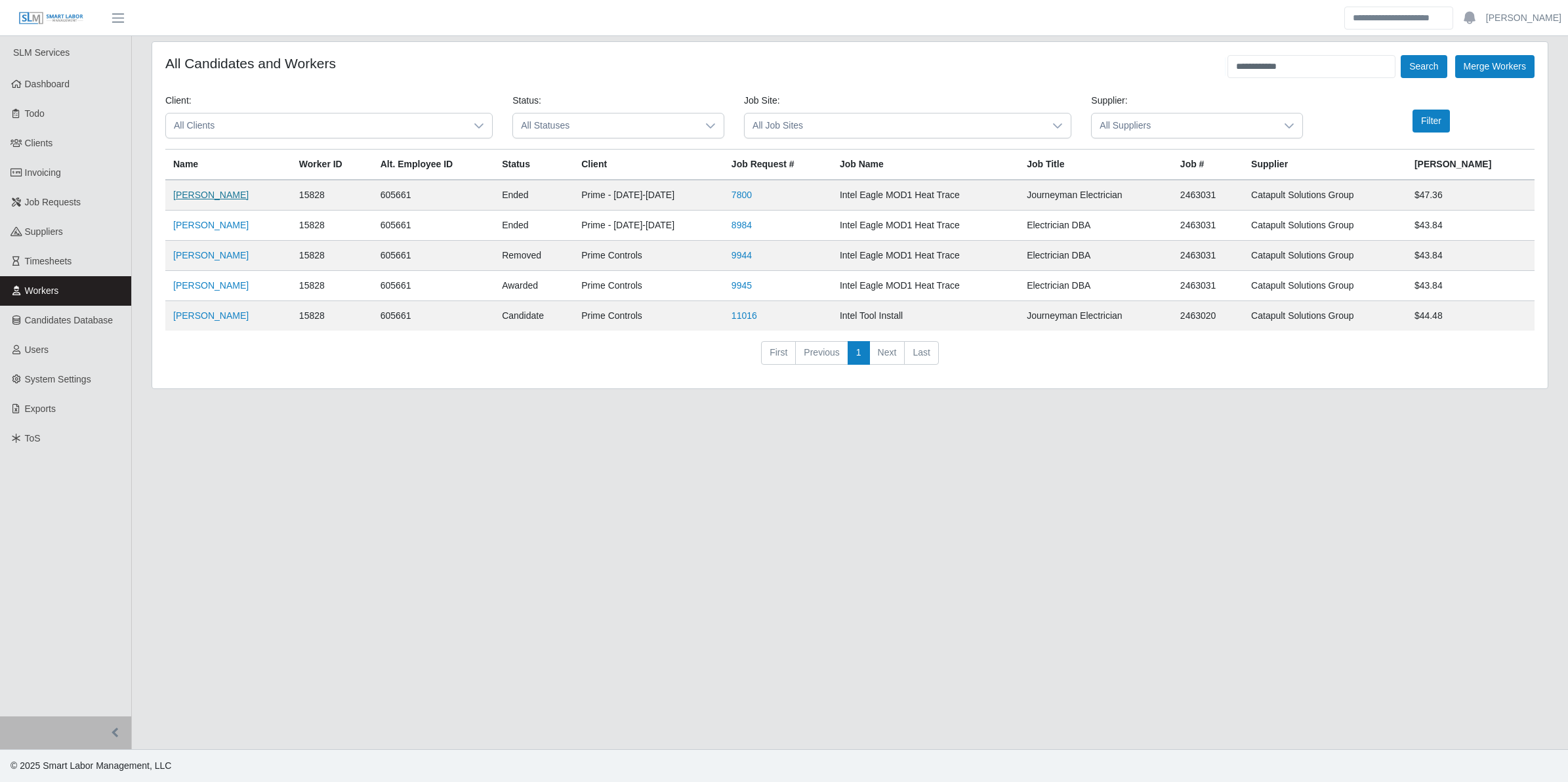
click at [224, 195] on link "[PERSON_NAME]" at bounding box center [211, 194] width 76 height 10
drag, startPoint x: 1293, startPoint y: 65, endPoint x: 1251, endPoint y: 76, distance: 43.4
click at [1251, 76] on input "**********" at bounding box center [1311, 66] width 168 height 23
click at [1401, 55] on button "Search" at bounding box center [1424, 66] width 46 height 23
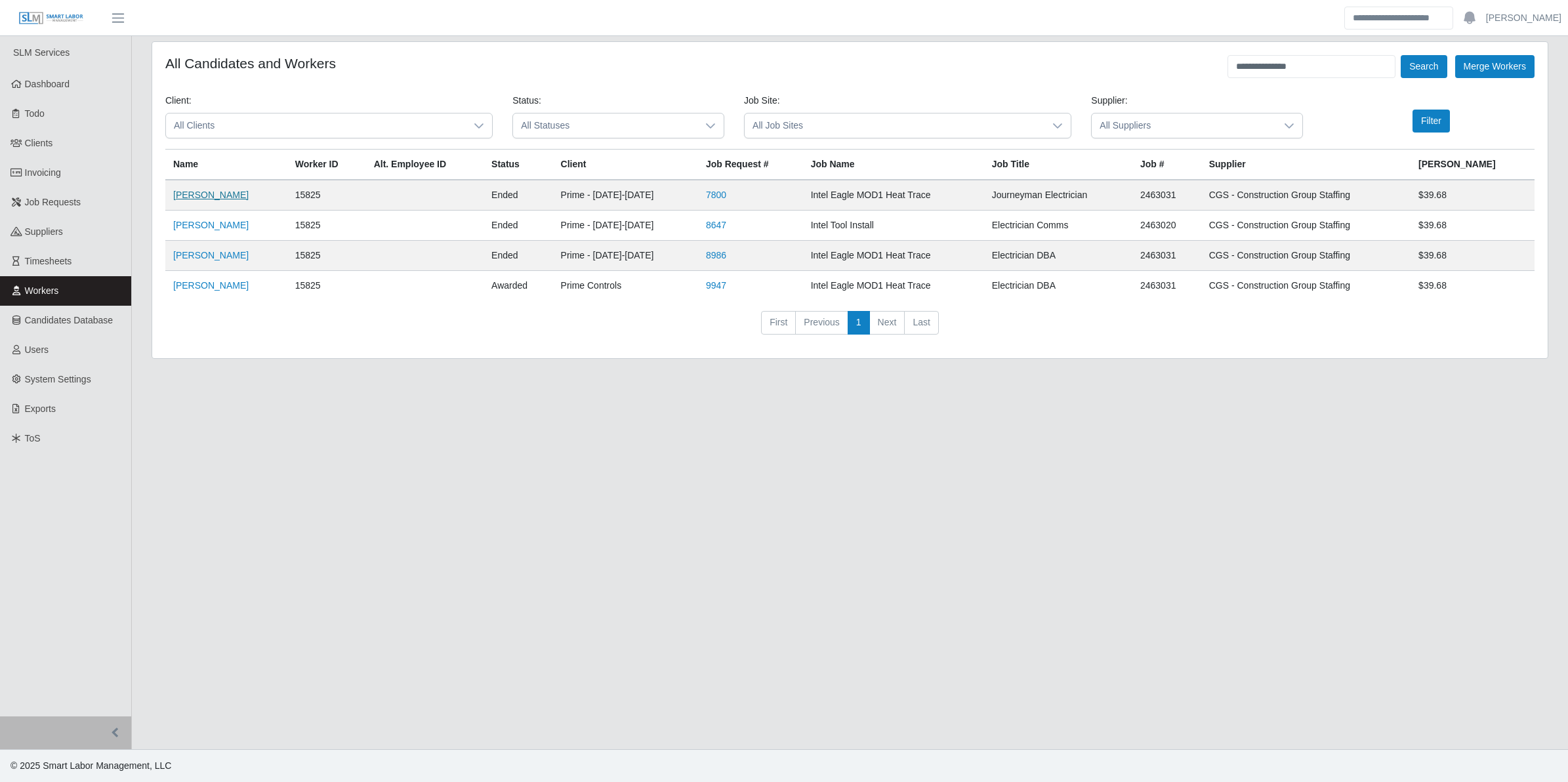
click at [240, 197] on link "[PERSON_NAME]" at bounding box center [211, 194] width 76 height 10
drag, startPoint x: 1319, startPoint y: 59, endPoint x: 1186, endPoint y: 72, distance: 133.6
click at [1186, 72] on div "**********" at bounding box center [850, 66] width 1369 height 23
click at [1401, 55] on button "Search" at bounding box center [1424, 66] width 46 height 23
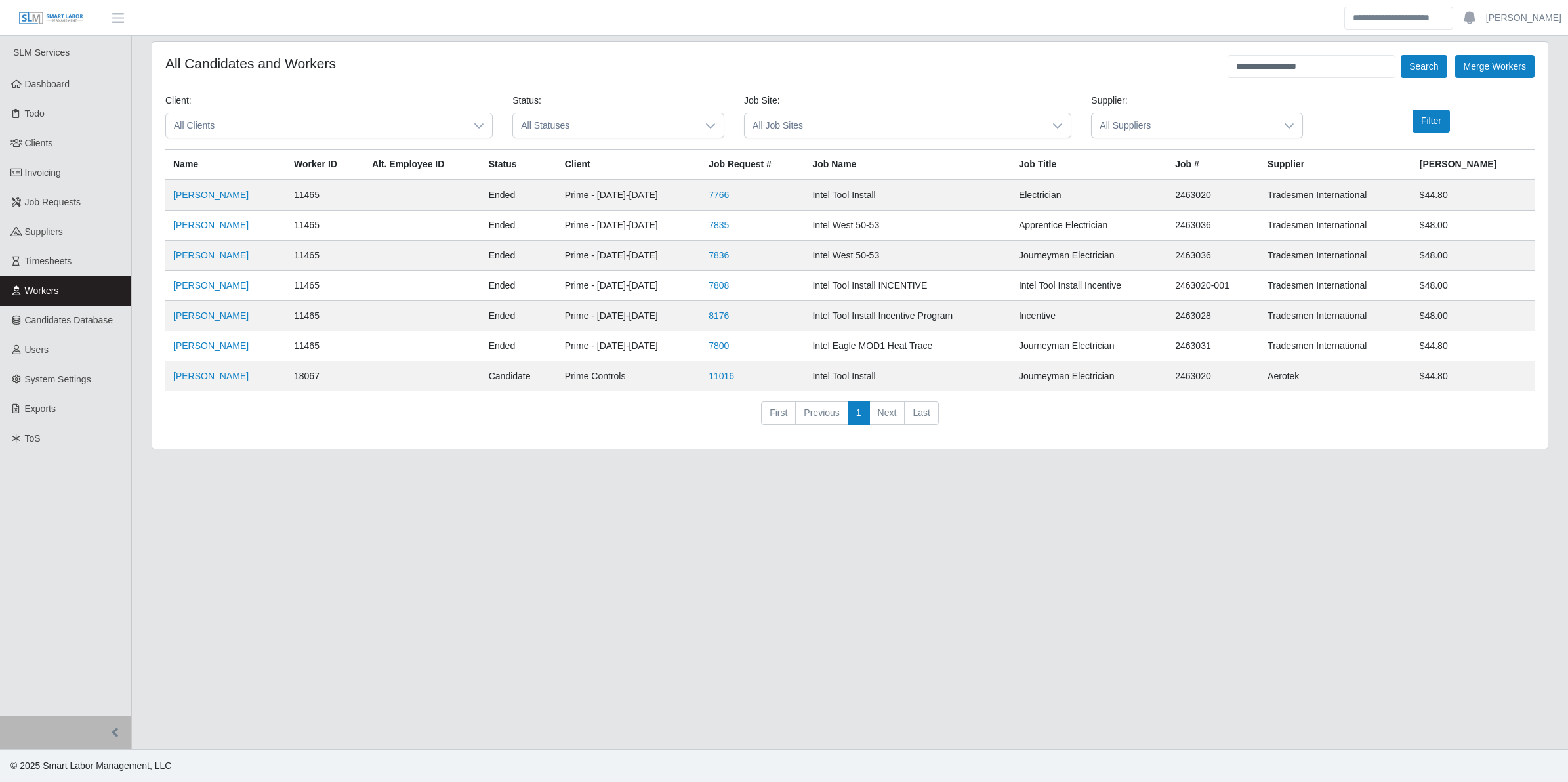
click at [255, 194] on td "[PERSON_NAME]" at bounding box center [226, 195] width 121 height 31
click at [234, 197] on link "[PERSON_NAME]" at bounding box center [211, 194] width 76 height 10
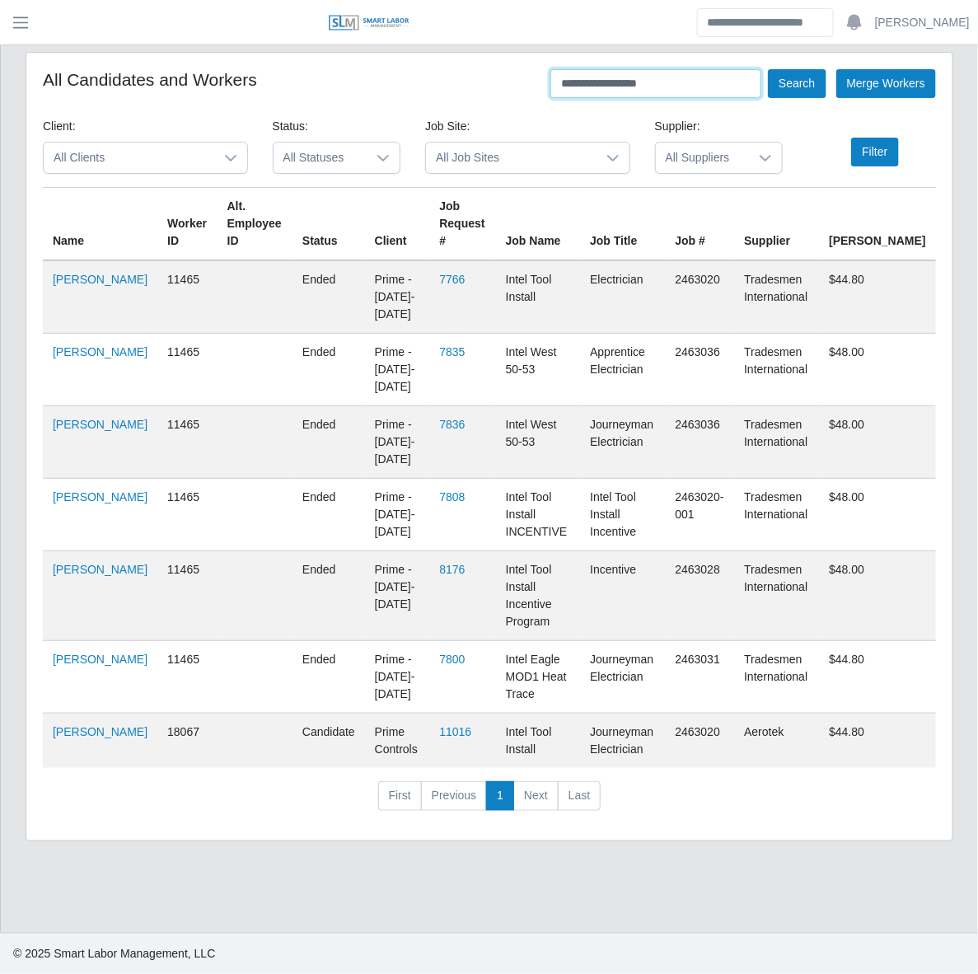
drag, startPoint x: 663, startPoint y: 83, endPoint x: 494, endPoint y: 84, distance: 169.0
click at [494, 84] on div "**********" at bounding box center [489, 83] width 893 height 29
click at [768, 69] on button "Search" at bounding box center [797, 83] width 58 height 29
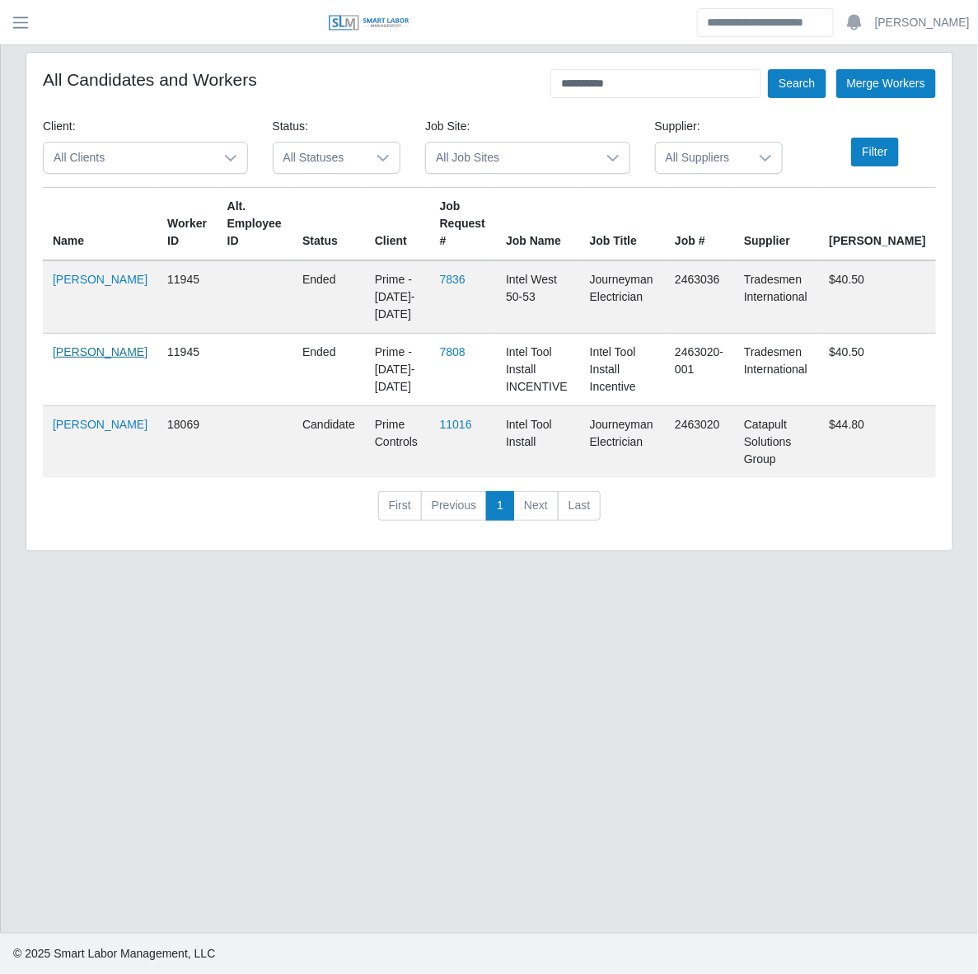
click at [62, 358] on link "Marco Cruz" at bounding box center [100, 351] width 95 height 13
click at [64, 424] on link "Marco Cruz" at bounding box center [100, 424] width 95 height 13
click at [74, 284] on link "Marco Cruz" at bounding box center [100, 279] width 95 height 13
drag, startPoint x: 626, startPoint y: 81, endPoint x: 499, endPoint y: 89, distance: 127.2
click at [499, 89] on div "**********" at bounding box center [489, 83] width 893 height 29
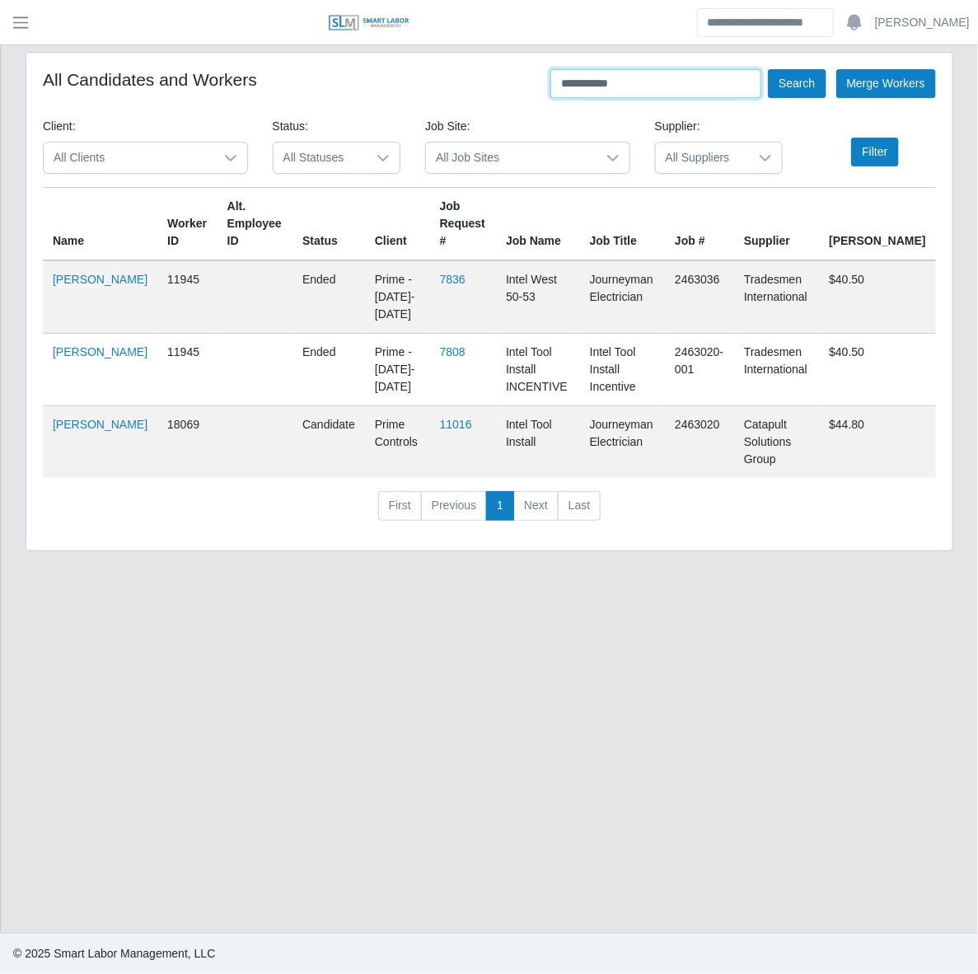
type input "**********"
click at [768, 69] on button "Search" at bounding box center [797, 83] width 58 height 29
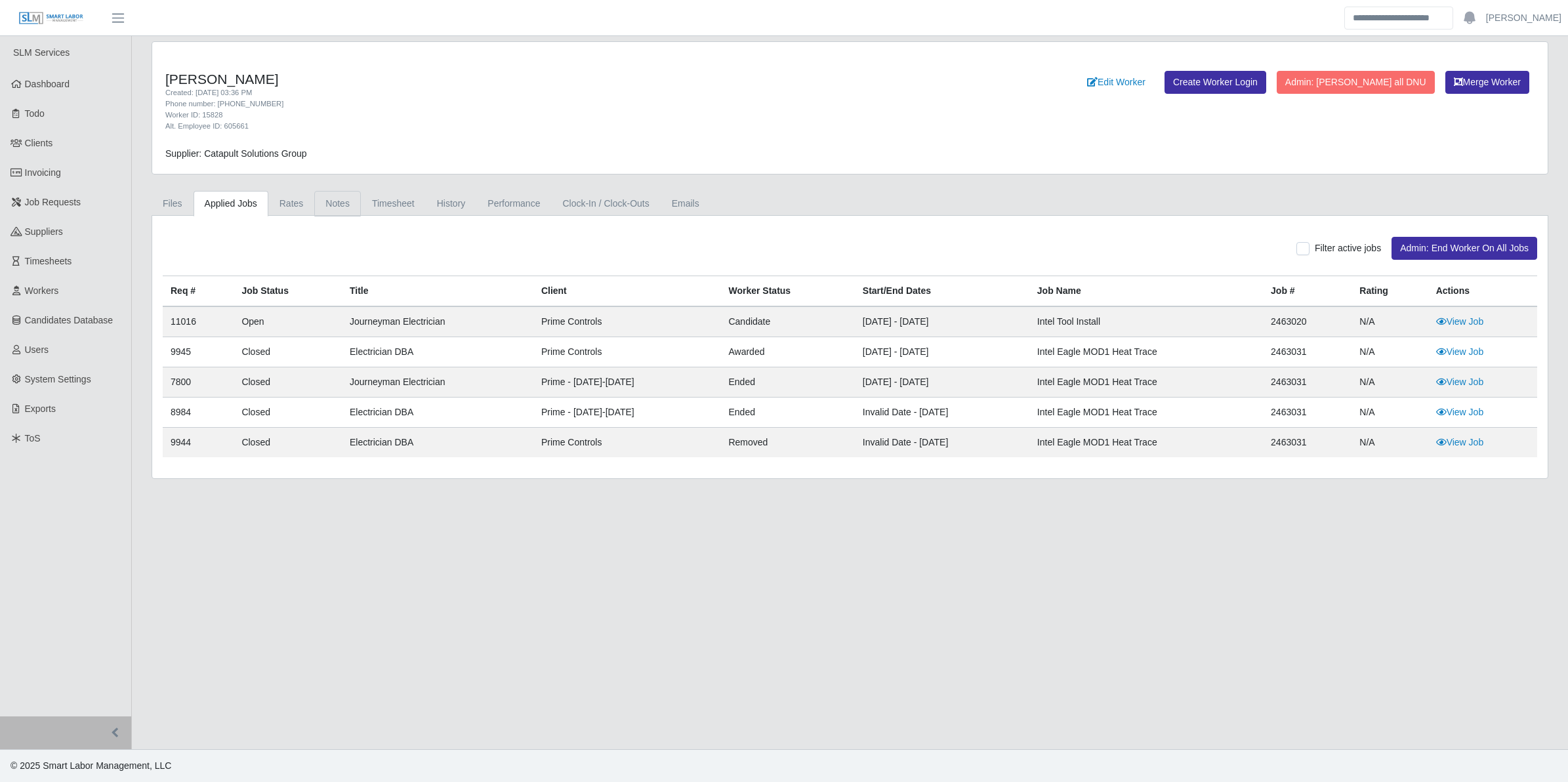
drag, startPoint x: 328, startPoint y: 201, endPoint x: 470, endPoint y: 181, distance: 143.4
click at [328, 202] on link "Notes" at bounding box center [337, 204] width 47 height 25
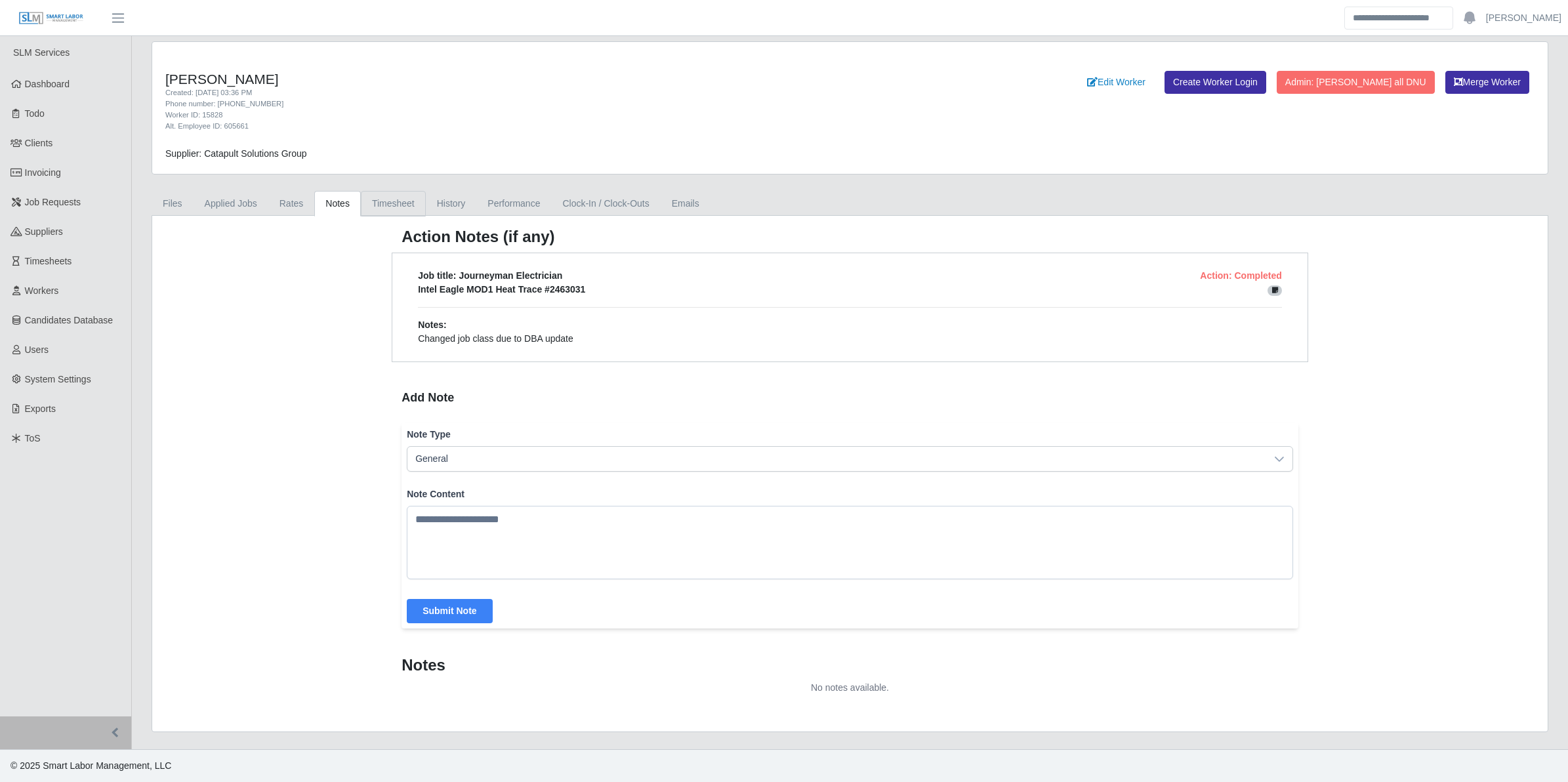
click at [388, 200] on link "Timesheet" at bounding box center [393, 204] width 65 height 25
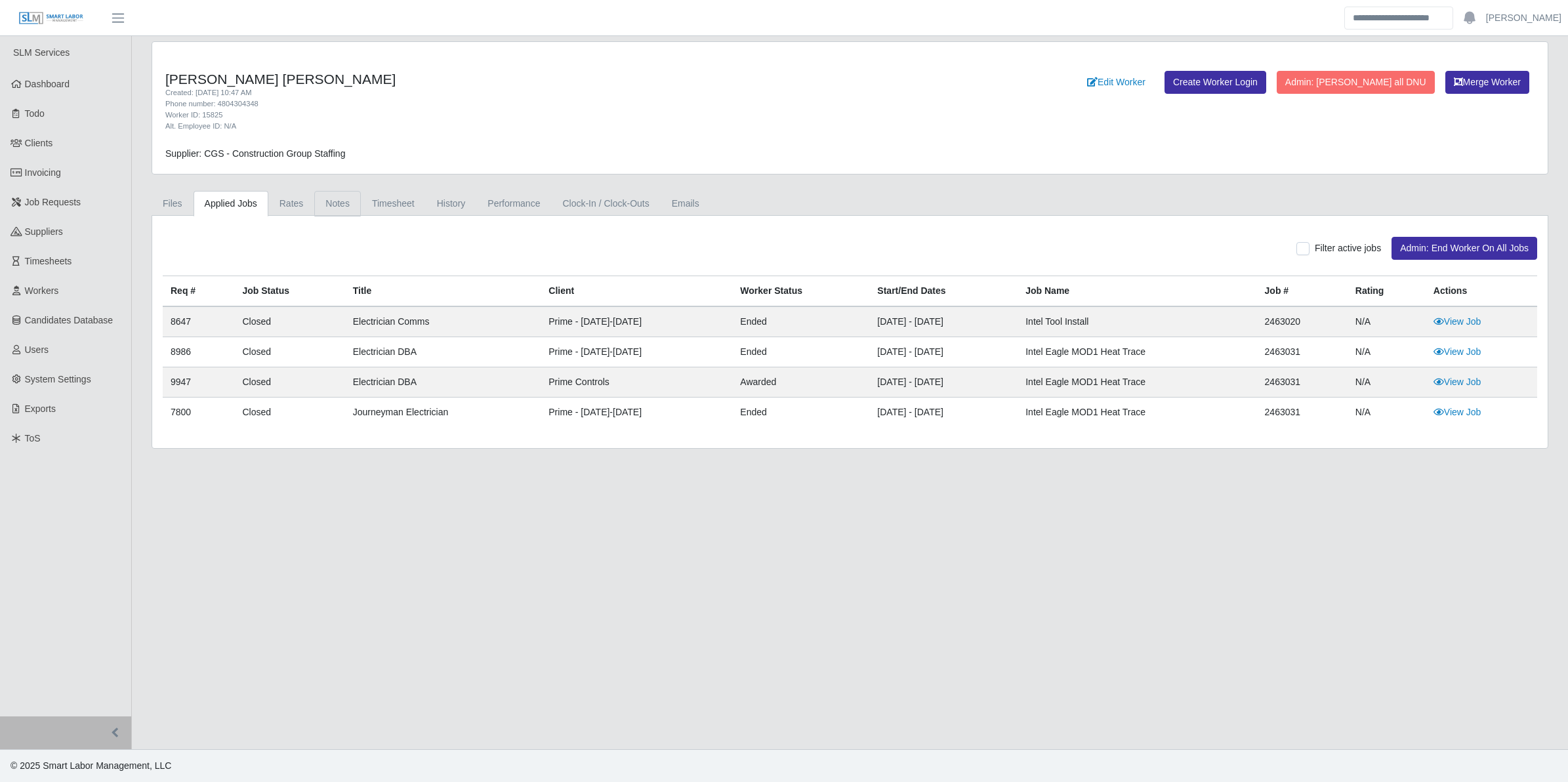
click at [326, 208] on link "Notes" at bounding box center [337, 204] width 47 height 25
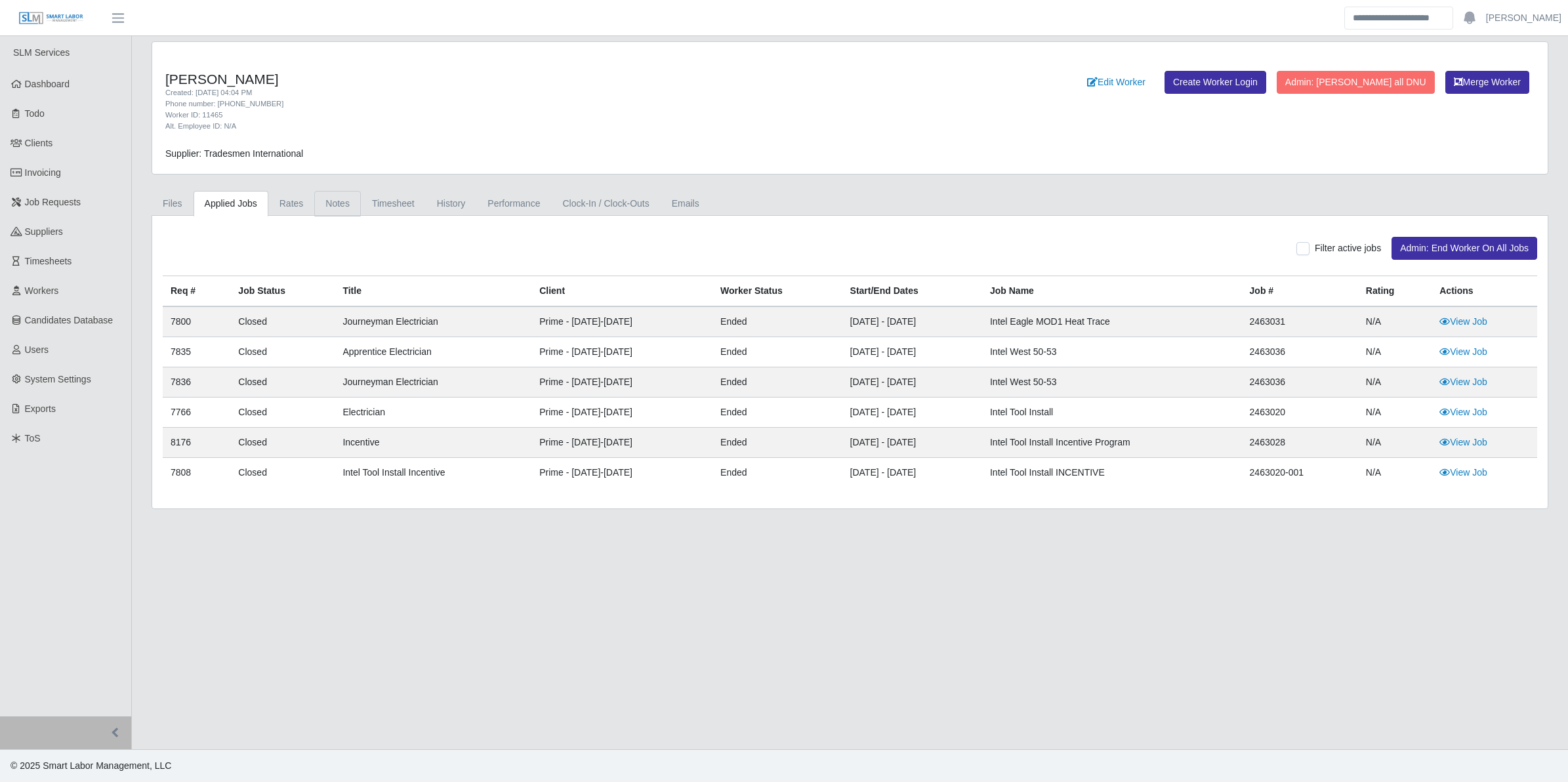
click at [334, 210] on link "Notes" at bounding box center [337, 204] width 47 height 25
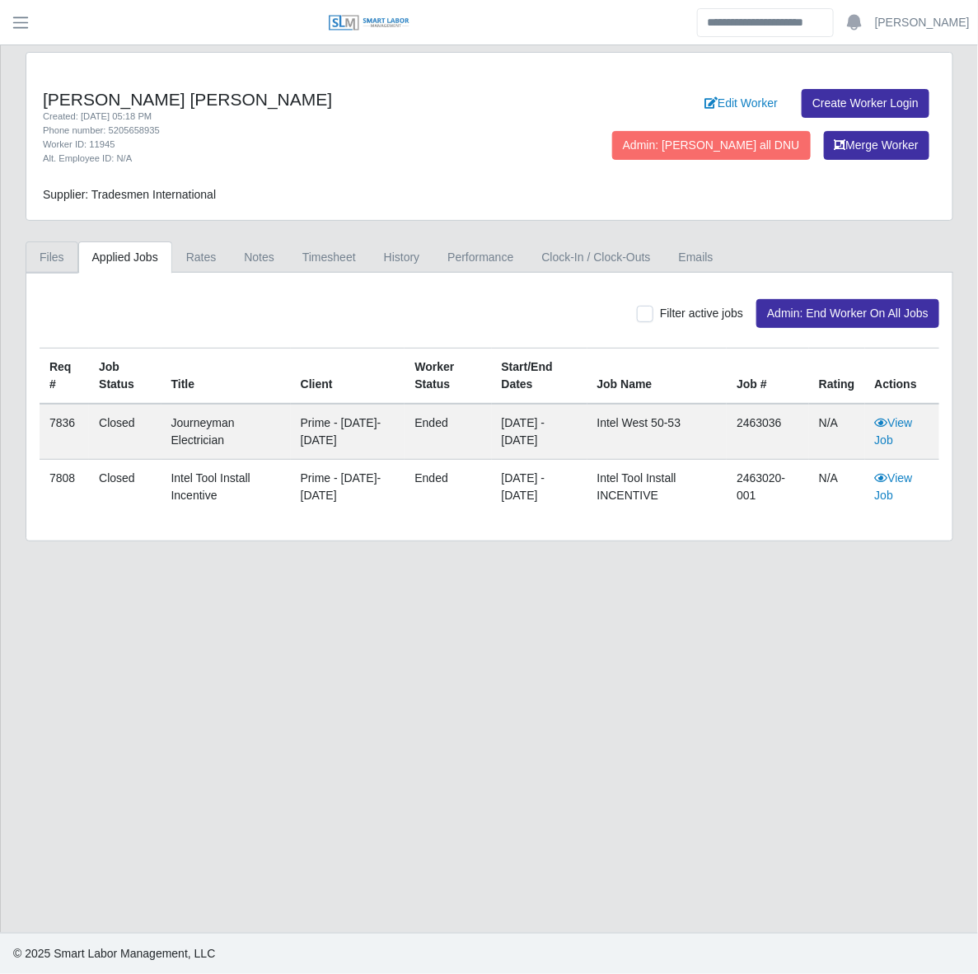
click at [58, 254] on link "Files" at bounding box center [52, 257] width 53 height 32
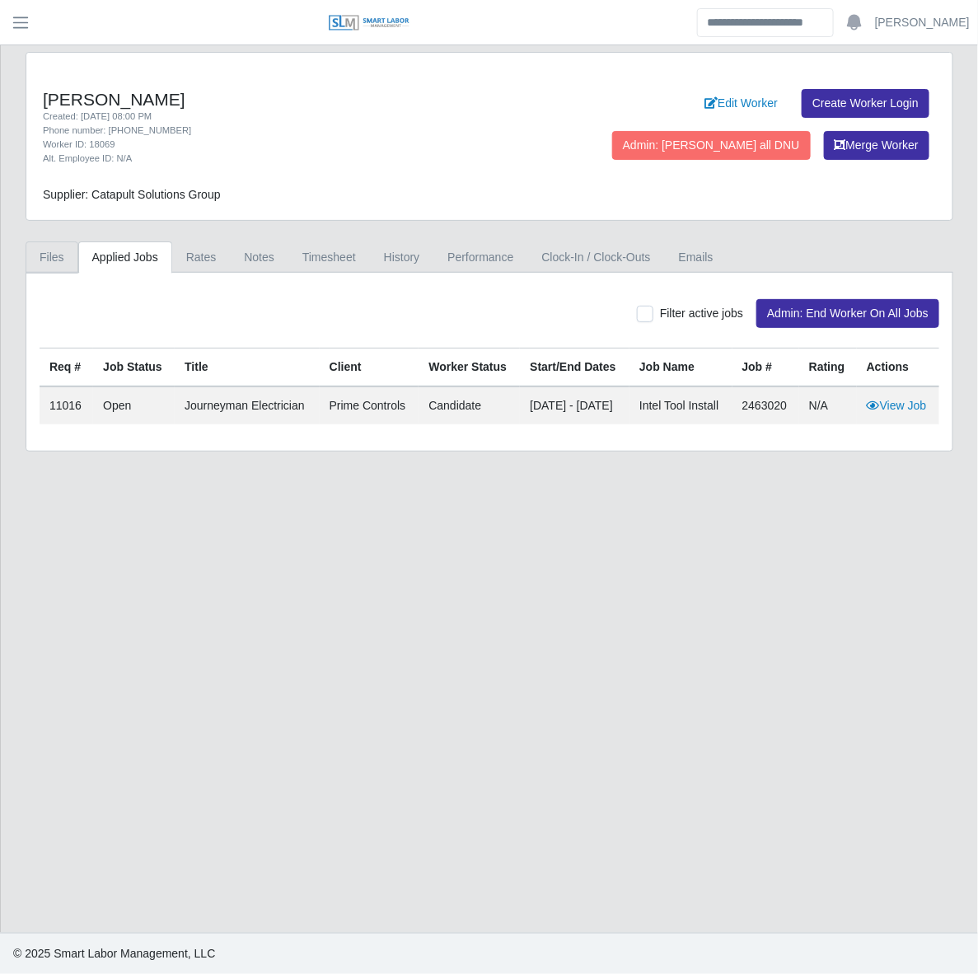
click at [54, 255] on link "Files" at bounding box center [52, 257] width 53 height 32
